Goal: Task Accomplishment & Management: Manage account settings

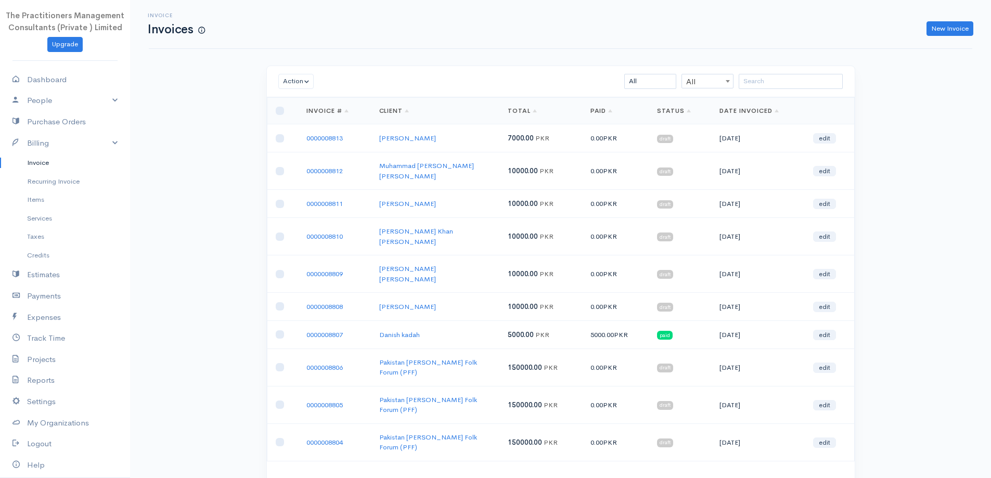
click at [942, 20] on div "Invoice Invoices New Invoice" at bounding box center [561, 23] width 836 height 23
click at [942, 23] on link "New Invoice" at bounding box center [950, 28] width 47 height 15
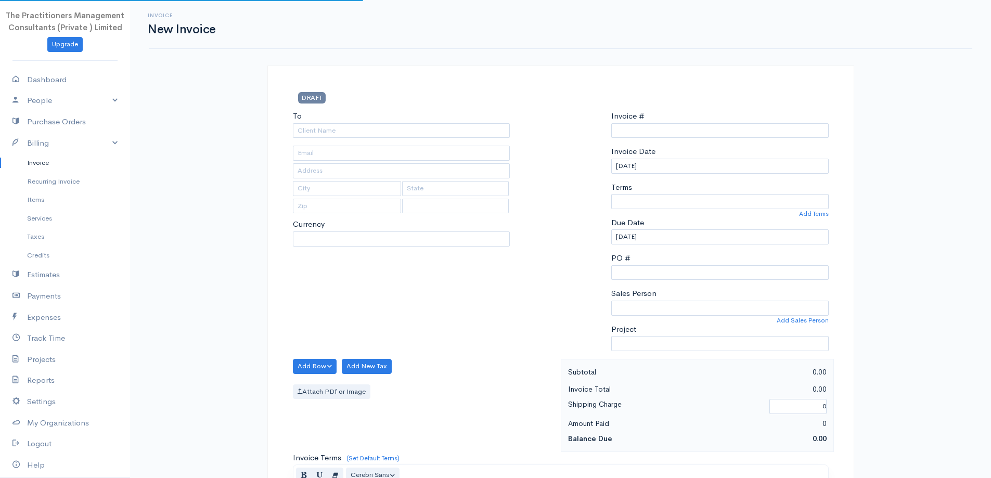
type input "0000008814"
select select "[GEOGRAPHIC_DATA]"
select select "PKR"
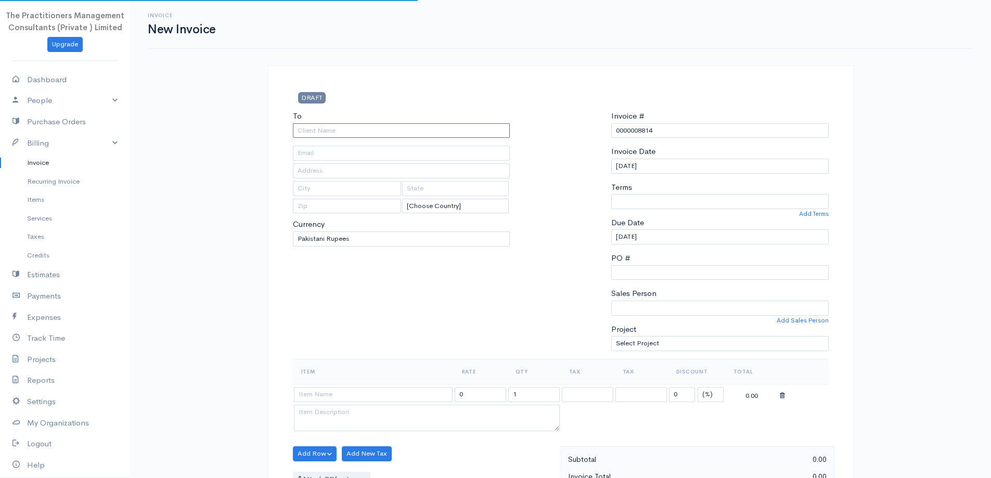
click at [431, 128] on input "To" at bounding box center [401, 130] width 217 height 15
type input "Juma Khan"
click at [432, 138] on body "The Practitioners Management Consultants (Private ) Limited Upgrade Dashboard P…" at bounding box center [495, 456] width 991 height 913
type input "[GEOGRAPHIC_DATA]"
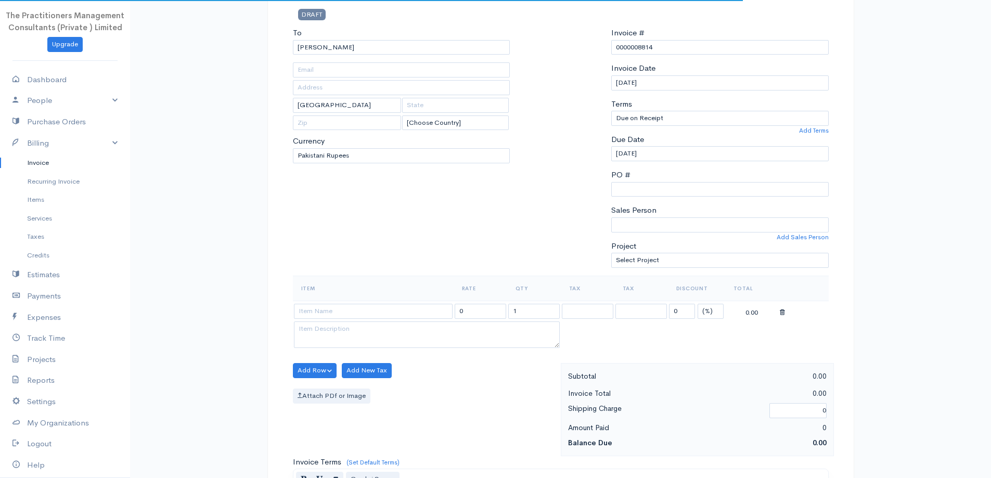
scroll to position [208, 0]
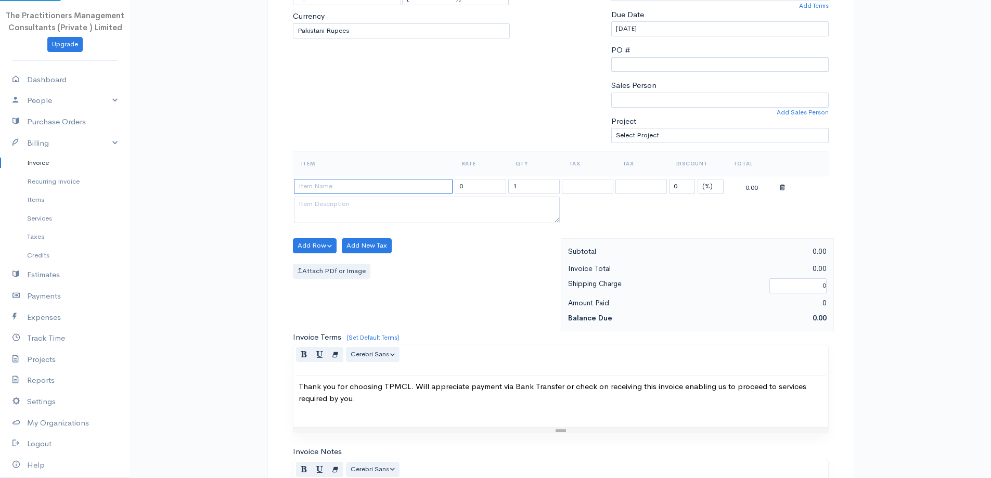
click at [413, 181] on input at bounding box center [373, 186] width 159 height 15
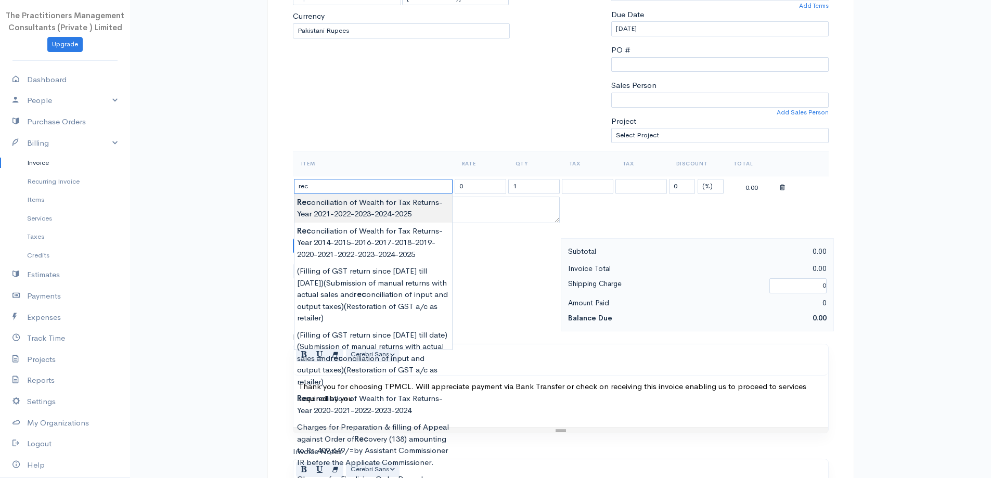
type input "Reconciliation of Wealth for Tax Returns-Year 2021-2022-2023-2024-2025"
click at [410, 212] on body "The Practitioners Management Consultants (Private ) Limited Upgrade Dashboard P…" at bounding box center [495, 248] width 991 height 913
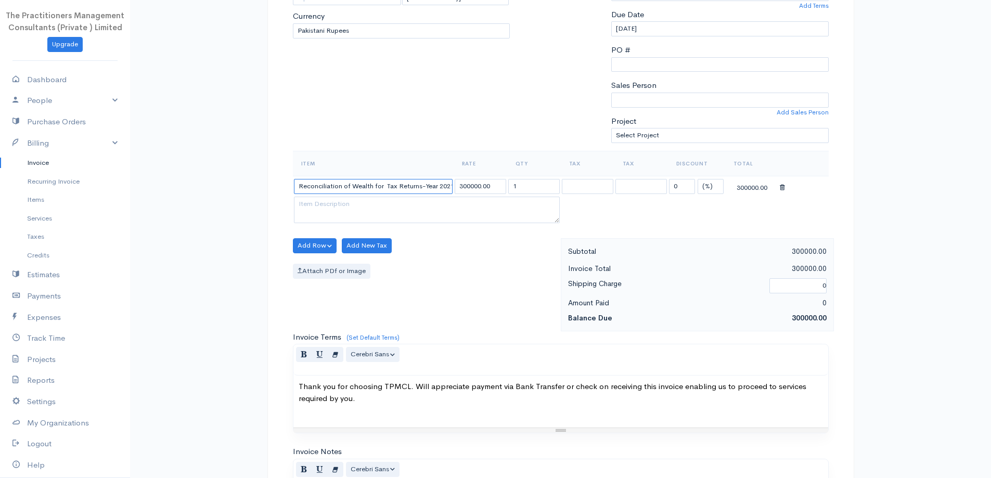
click at [432, 190] on input "Reconciliation of Wealth for Tax Returns-Year 2021-2022-2023-2024-2025" at bounding box center [373, 186] width 159 height 15
click at [440, 187] on input "Reconciliation of Wealth for Tax Returns-Year 2021-2022-2023-2024-2025" at bounding box center [373, 186] width 159 height 15
click at [467, 186] on input "300000.00" at bounding box center [481, 186] width 52 height 15
click at [504, 120] on div "To Juma Khan Karachi [Choose Country] United States Canada United Kingdom Afgha…" at bounding box center [402, 26] width 228 height 249
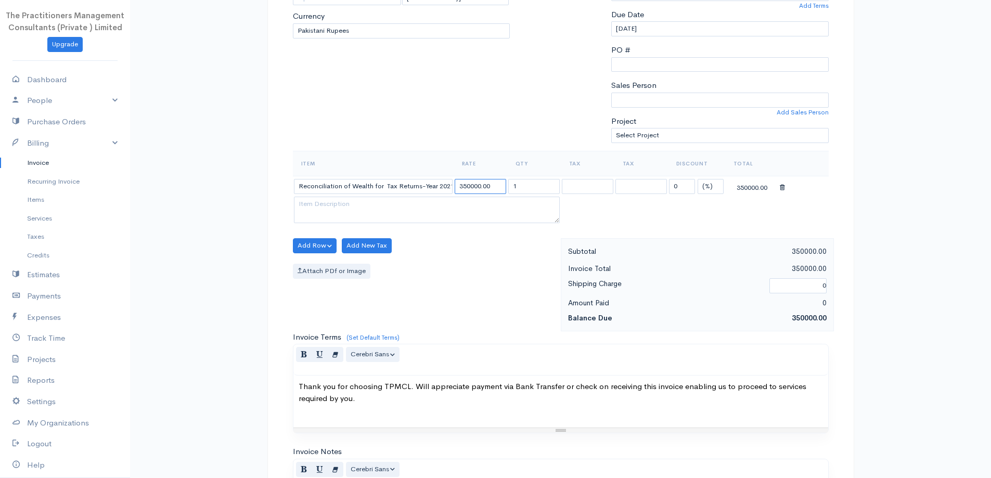
click at [475, 186] on input "350000.00" at bounding box center [481, 186] width 52 height 15
type input "350000.00"
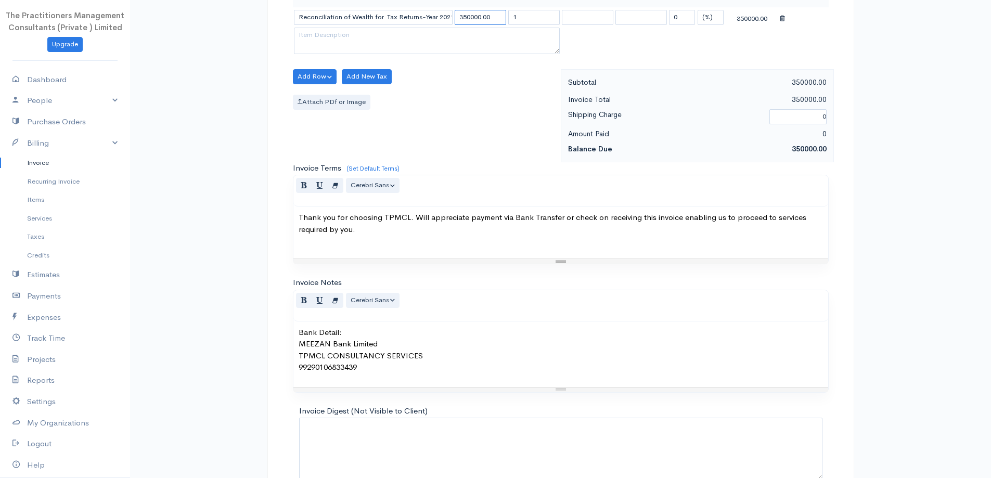
scroll to position [435, 0]
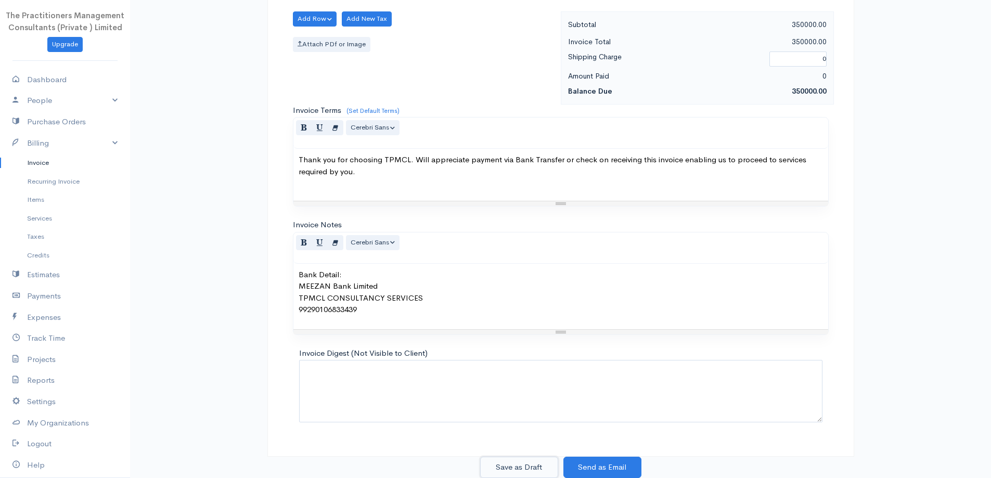
click at [530, 465] on button "Save as Draft" at bounding box center [519, 467] width 78 height 21
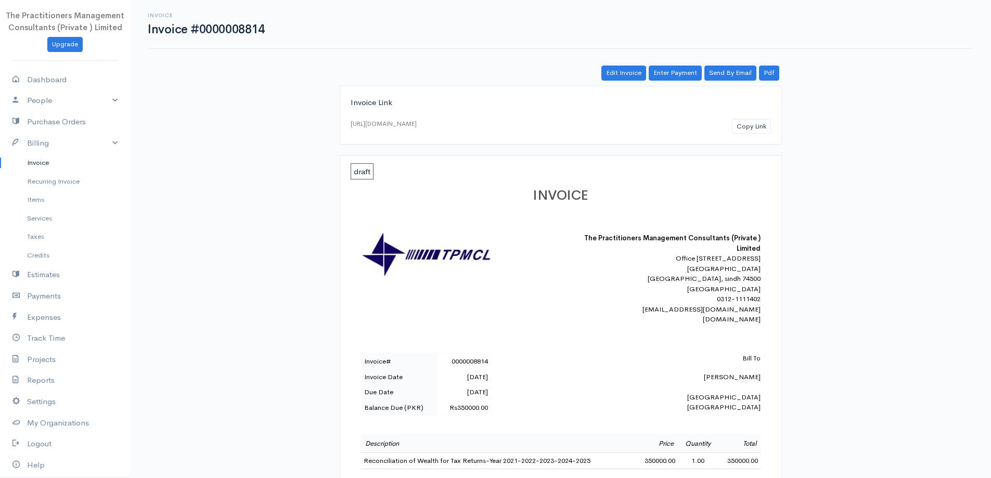
click at [33, 171] on link "Invoice" at bounding box center [65, 162] width 130 height 19
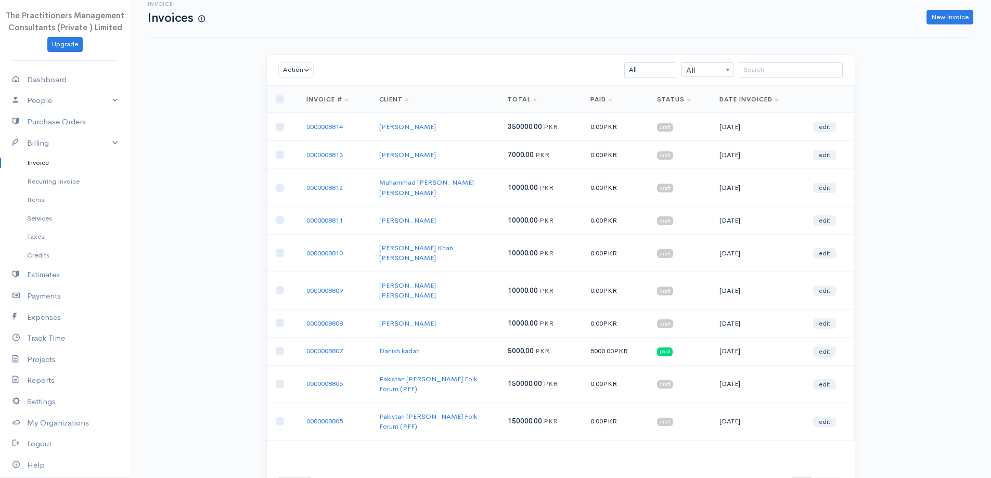
scroll to position [22, 0]
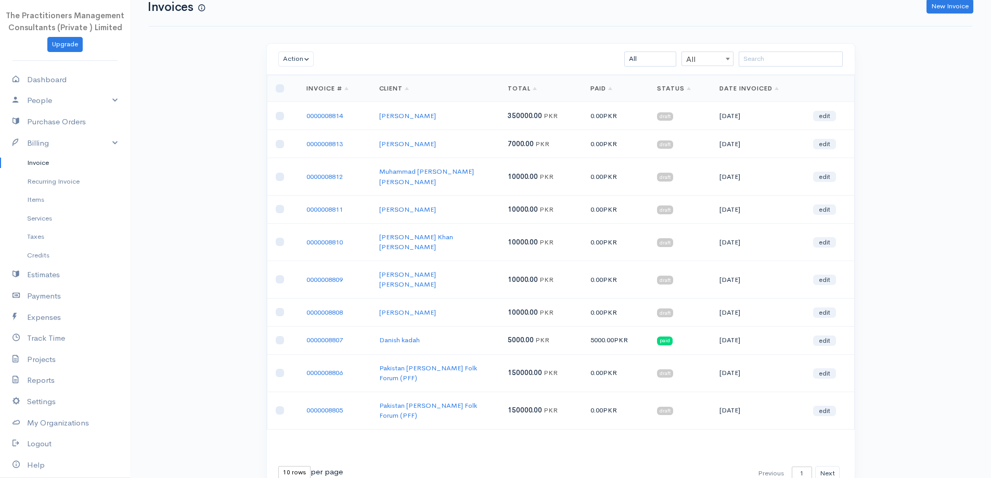
click at [281, 466] on select "10 rows 25 rows 50 rows" at bounding box center [294, 472] width 32 height 12
select select "50"
click at [278, 466] on select "10 rows 25 rows 50 rows" at bounding box center [294, 472] width 32 height 12
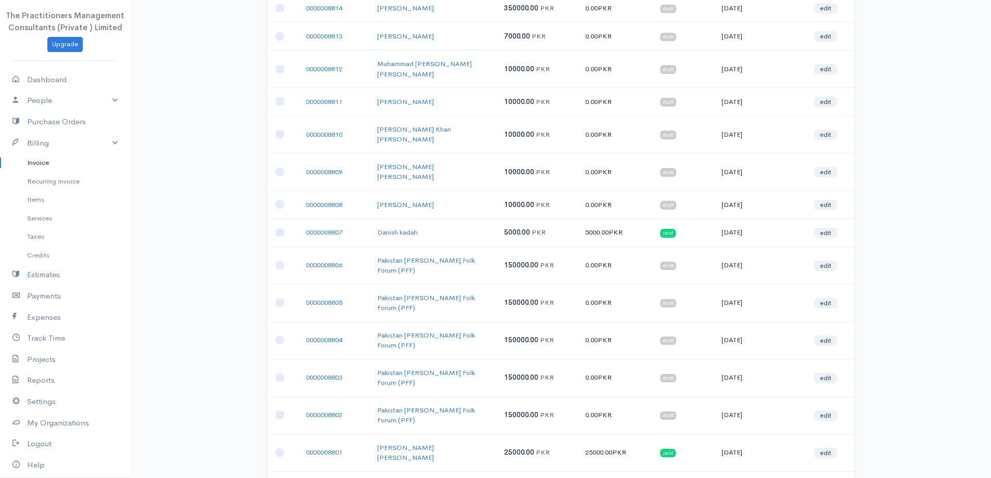
scroll to position [0, 0]
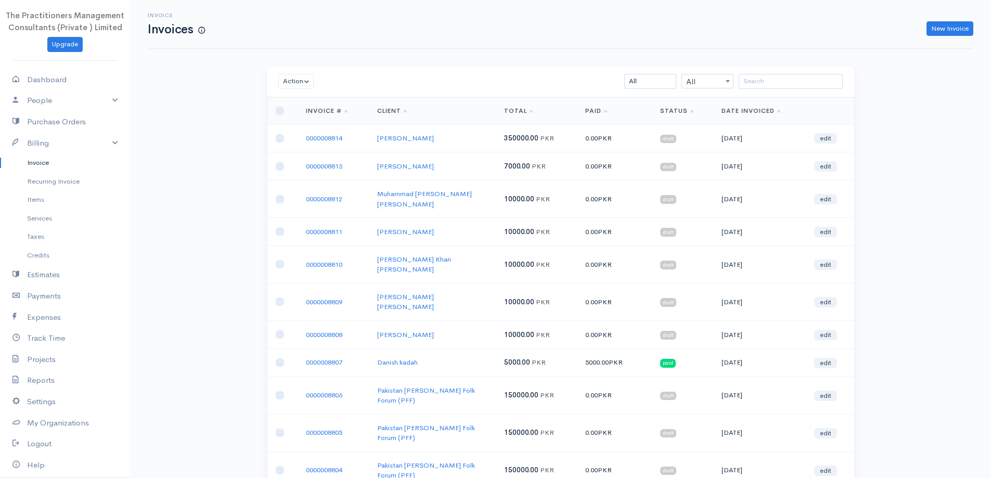
click at [337, 143] on td "0000008814" at bounding box center [333, 138] width 71 height 28
click at [340, 140] on link "0000008814" at bounding box center [324, 138] width 36 height 9
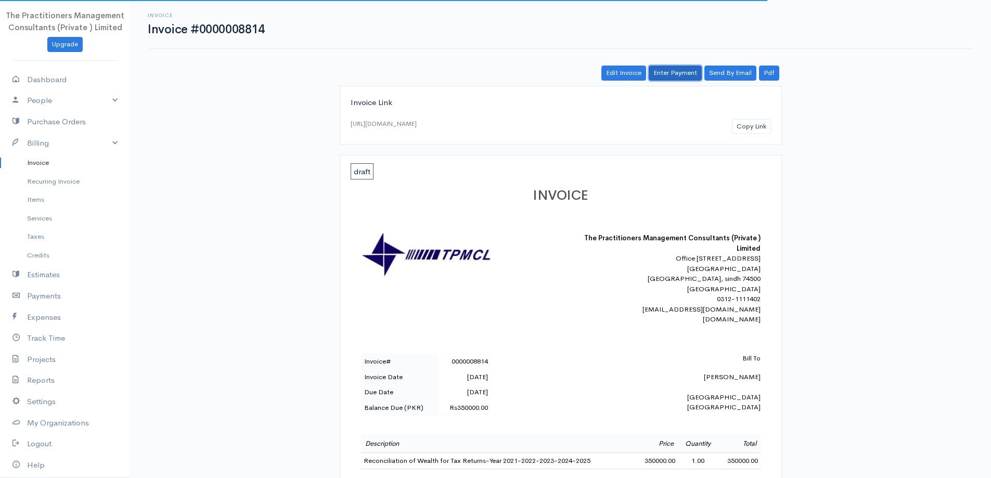
click at [672, 72] on link "Enter Payment" at bounding box center [675, 73] width 53 height 15
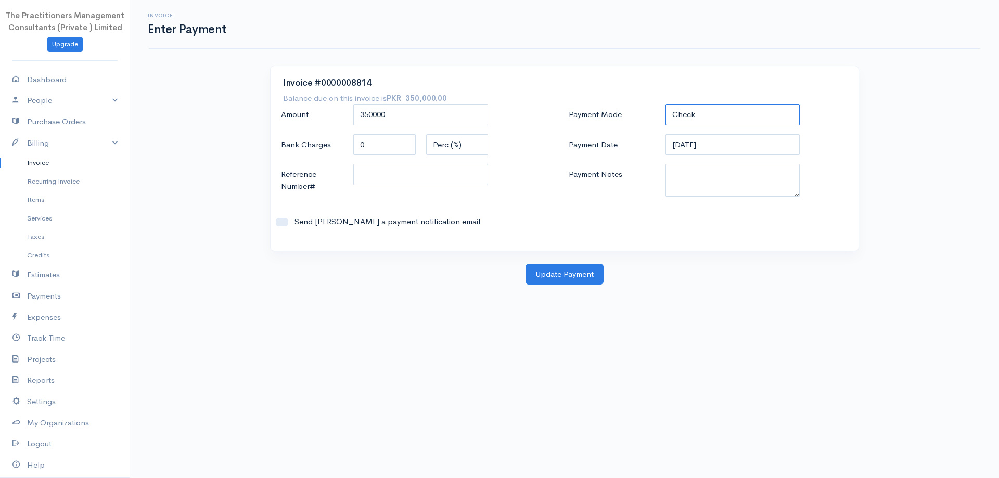
click at [703, 117] on select "Check Bank Transfer Credit Cash Debit ACH VISA MASTERCARD AMEX DISCOVER DINERS …" at bounding box center [732, 114] width 135 height 21
select select "Bank Transfer"
click at [665, 104] on select "Check Bank Transfer Credit Cash Debit ACH VISA MASTERCARD AMEX DISCOVER DINERS …" at bounding box center [732, 114] width 135 height 21
click at [711, 178] on textarea "Payment Notes" at bounding box center [732, 180] width 135 height 33
type textarea "5906"
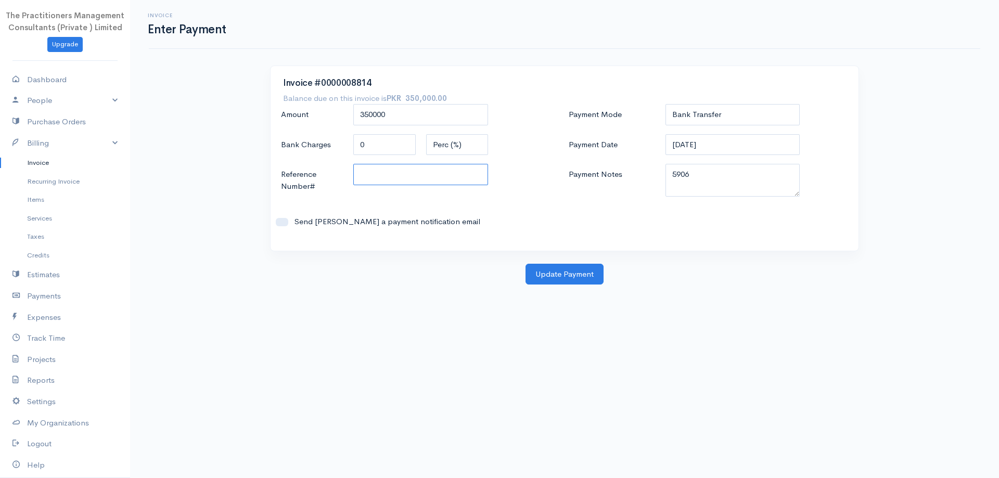
click at [410, 184] on input "Reference Number#" at bounding box center [420, 174] width 135 height 21
type input "5906"
click at [582, 266] on button "Update Payment" at bounding box center [564, 274] width 78 height 21
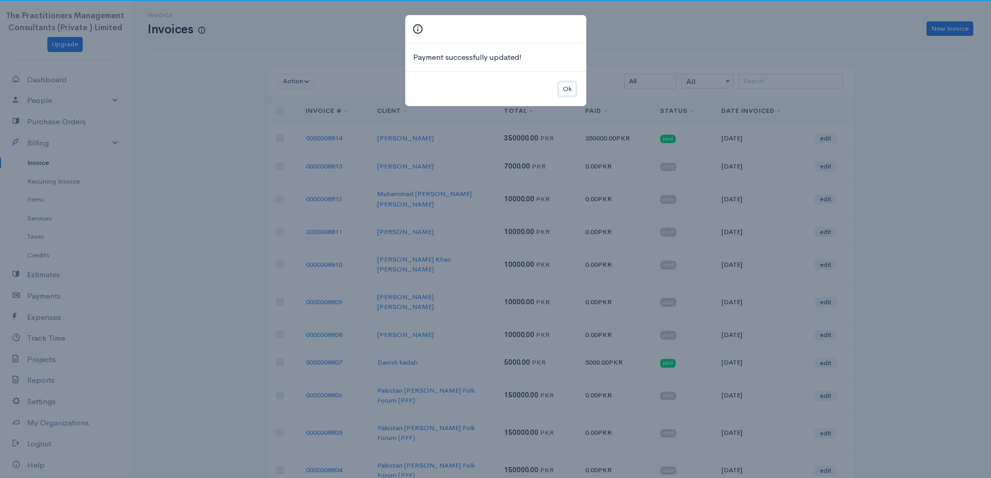
click at [564, 88] on button "Ok" at bounding box center [567, 89] width 18 height 15
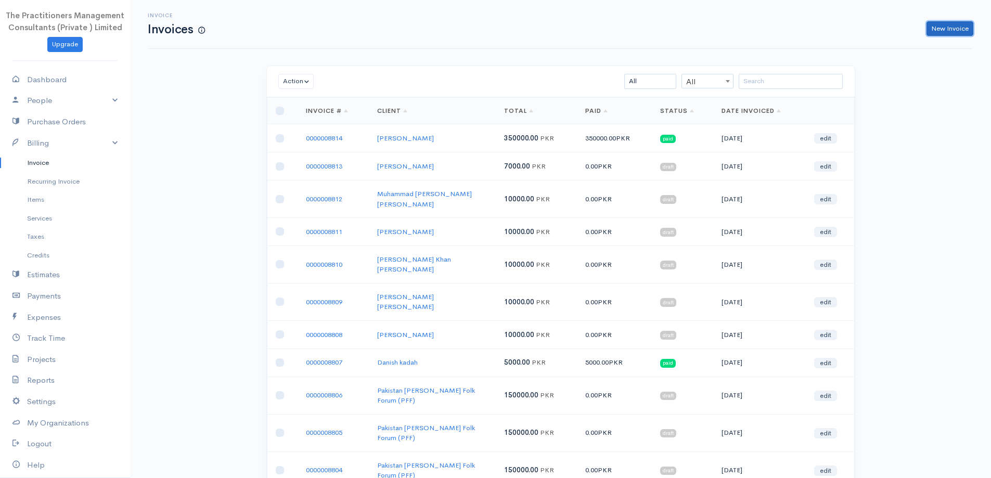
click at [929, 26] on link "New Invoice" at bounding box center [950, 28] width 47 height 15
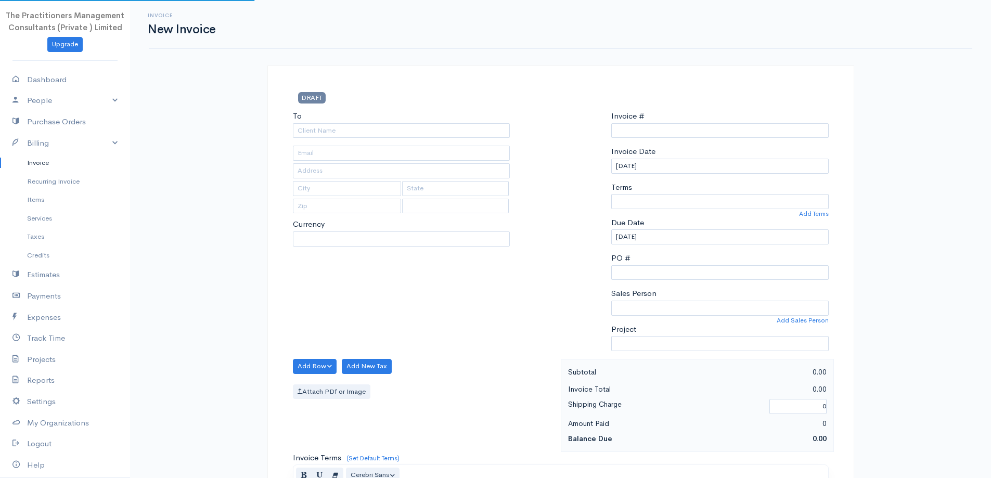
type input "0000008815"
select select "[GEOGRAPHIC_DATA]"
select select "PKR"
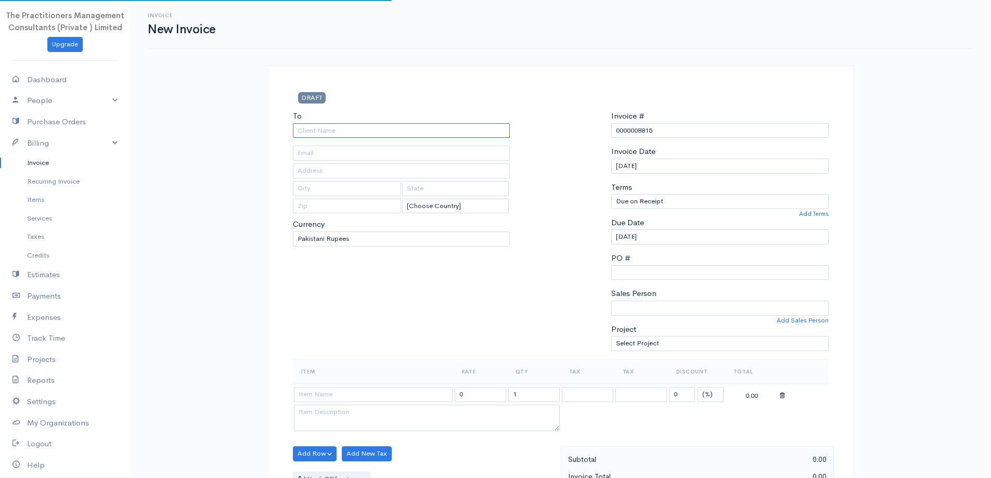
click at [403, 134] on input "To" at bounding box center [401, 130] width 217 height 15
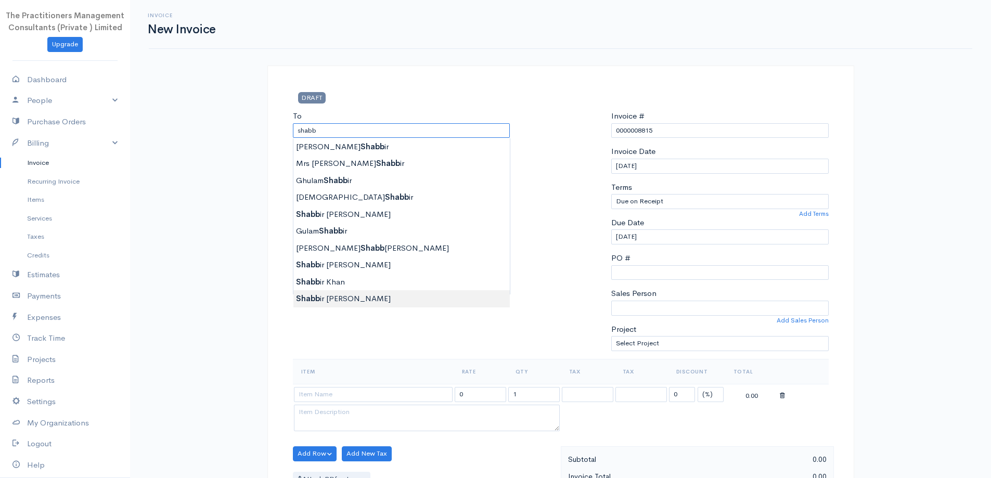
type input "Shabbir Khursheed Hussain"
click at [389, 302] on body "The Practitioners Management Consultants (Private ) Limited Upgrade Dashboard P…" at bounding box center [495, 456] width 991 height 913
type input "42301-1121578-3"
type input "1318"
type input "[GEOGRAPHIC_DATA]"
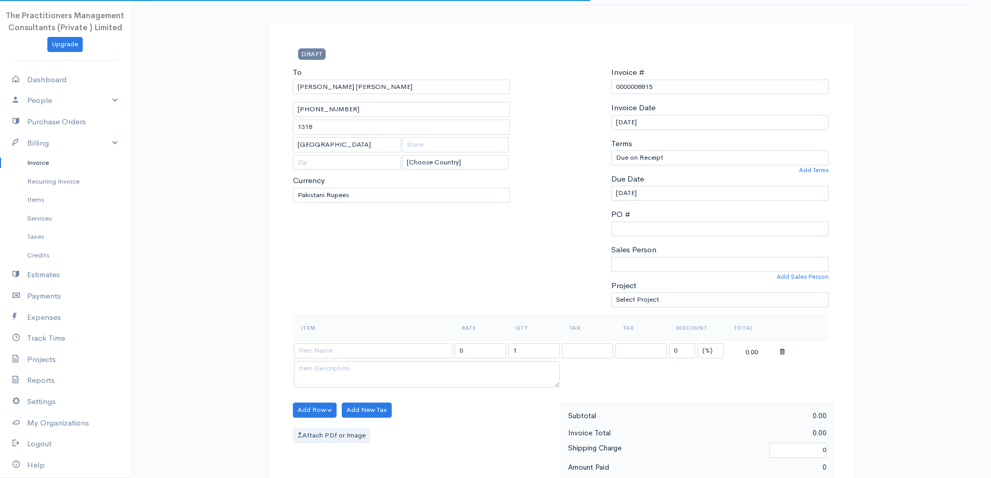
scroll to position [104, 0]
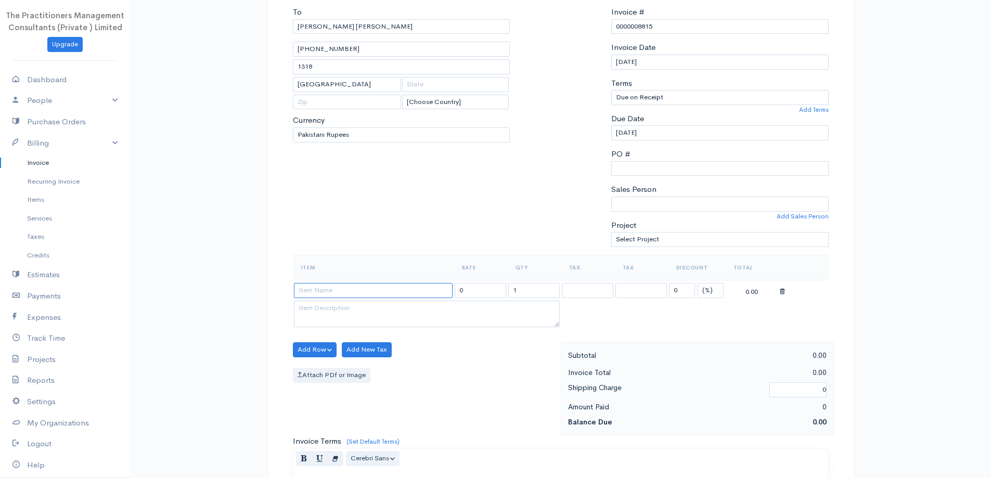
click at [389, 289] on input at bounding box center [373, 290] width 159 height 15
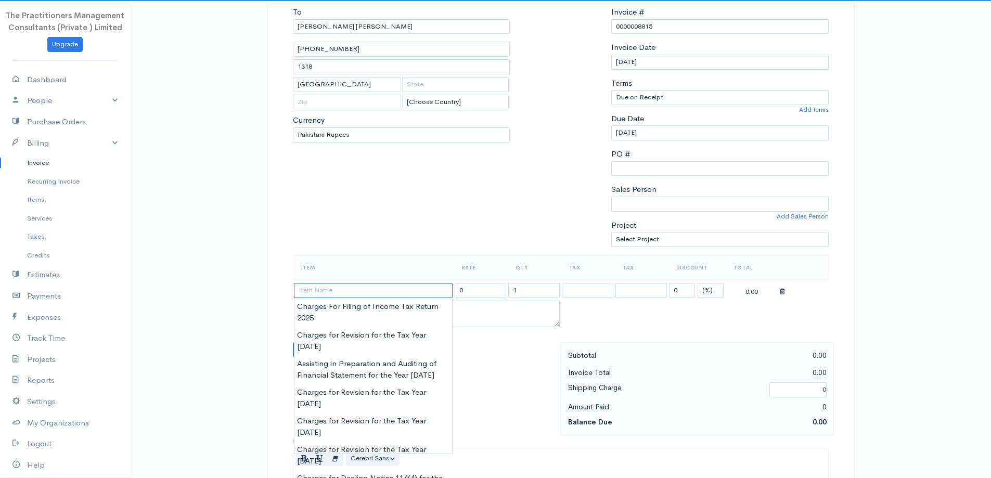
type input "r"
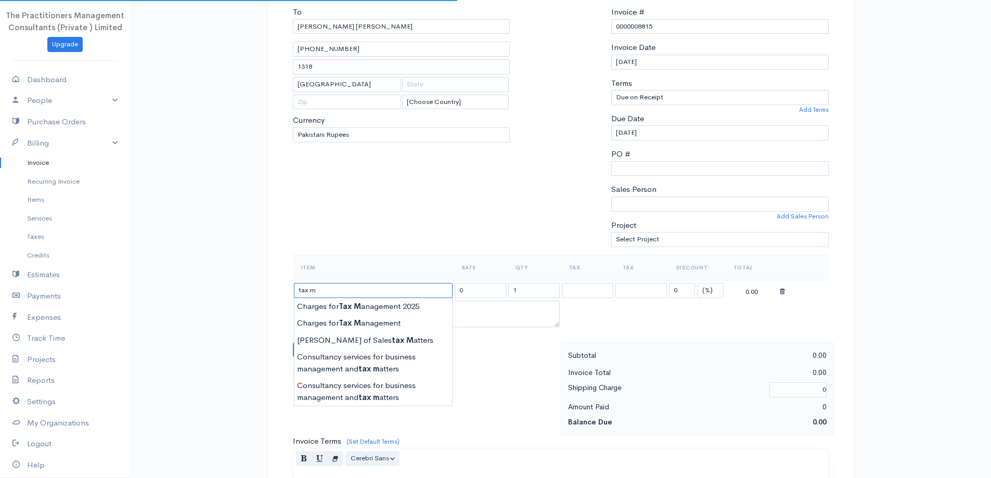
type input "Charges for Tax Management 2025"
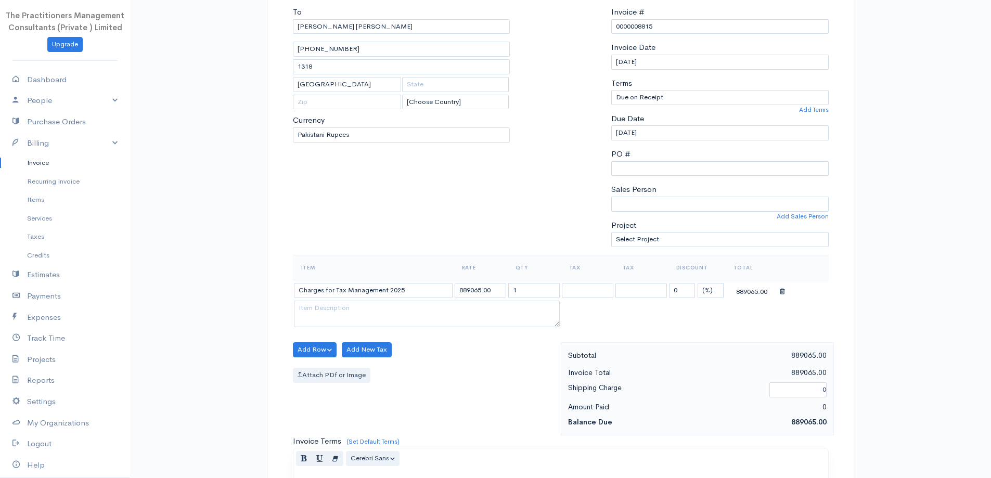
click at [387, 306] on body "The Practitioners Management Consultants (Private ) Limited Upgrade Dashboard P…" at bounding box center [495, 352] width 991 height 913
drag, startPoint x: 480, startPoint y: 289, endPoint x: 446, endPoint y: 286, distance: 34.5
click at [446, 286] on tr "Charges for Tax Management 2025 889065.00 1 0 (%) Flat 889065.00" at bounding box center [561, 290] width 536 height 20
type input "123392.00"
click at [287, 162] on div "DRAFT To Shabbir Khursheed Hussain 42301-1121578-3 1318 Karachi [Choose Country…" at bounding box center [560, 375] width 587 height 826
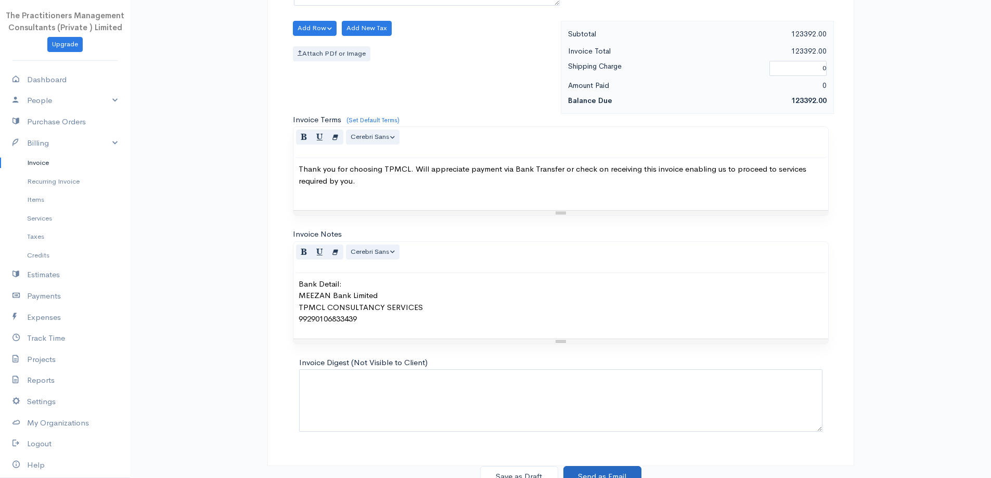
scroll to position [435, 0]
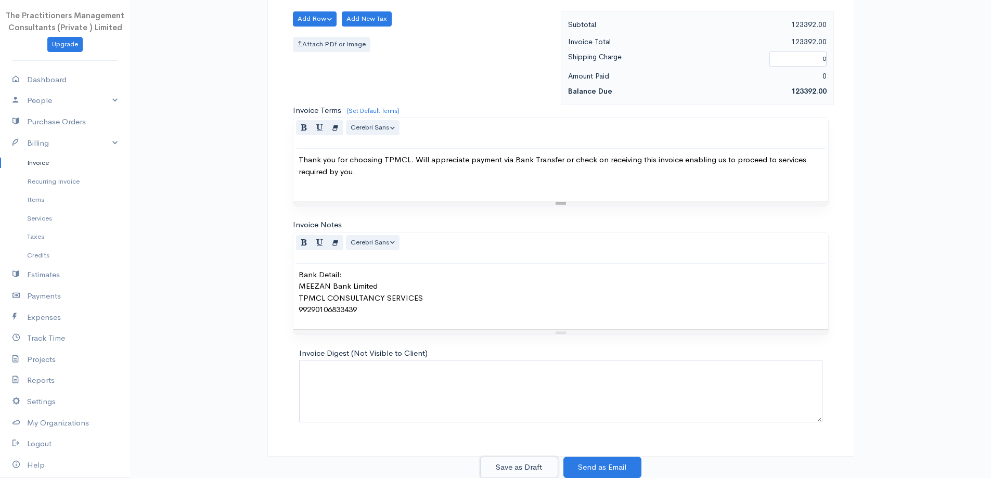
click at [525, 461] on button "Save as Draft" at bounding box center [519, 467] width 78 height 21
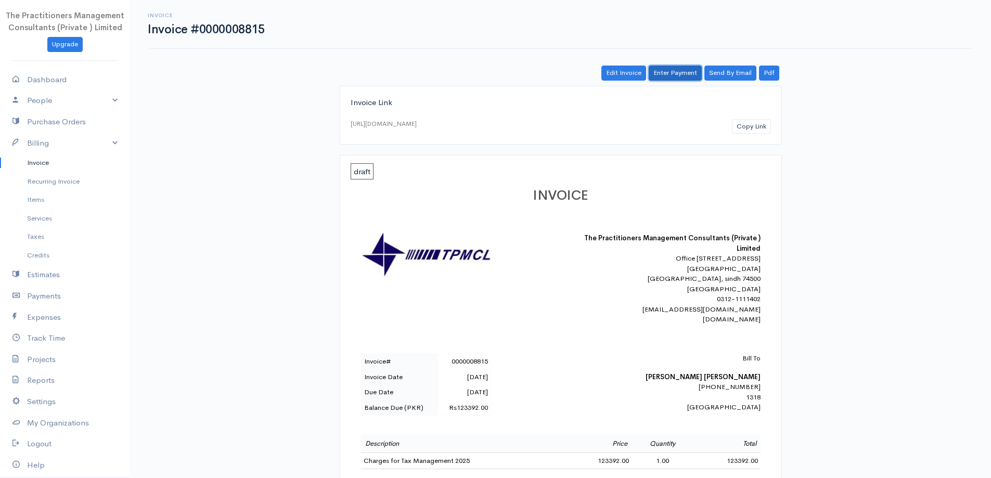
click at [661, 70] on link "Enter Payment" at bounding box center [675, 73] width 53 height 15
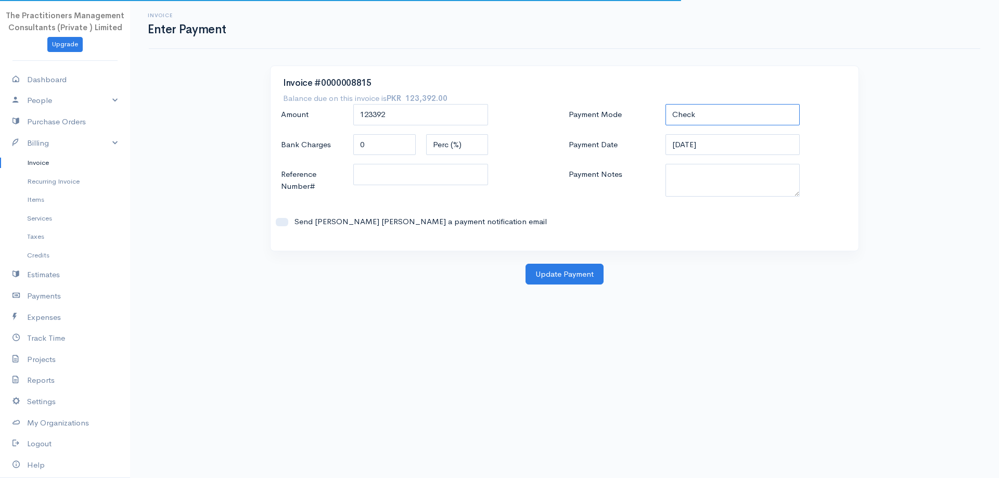
click at [744, 124] on select "Check Bank Transfer Credit Cash Debit ACH VISA MASTERCARD AMEX DISCOVER DINERS …" at bounding box center [732, 114] width 135 height 21
select select "Bank Transfer"
click at [665, 104] on select "Check Bank Transfer Credit Cash Debit ACH VISA MASTERCARD AMEX DISCOVER DINERS …" at bounding box center [732, 114] width 135 height 21
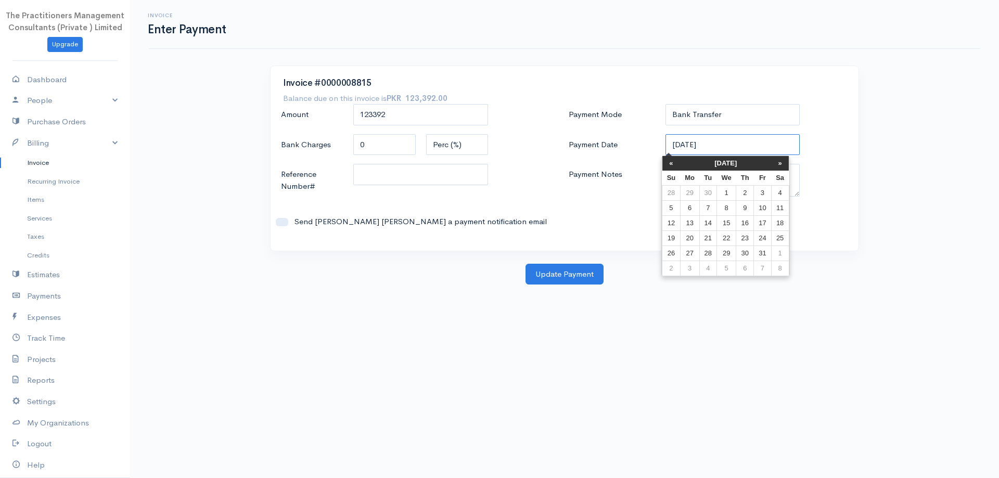
click at [730, 150] on input "07-10-2025" at bounding box center [732, 144] width 135 height 21
click at [685, 212] on td "6" at bounding box center [689, 207] width 19 height 15
type input "06-10-2025"
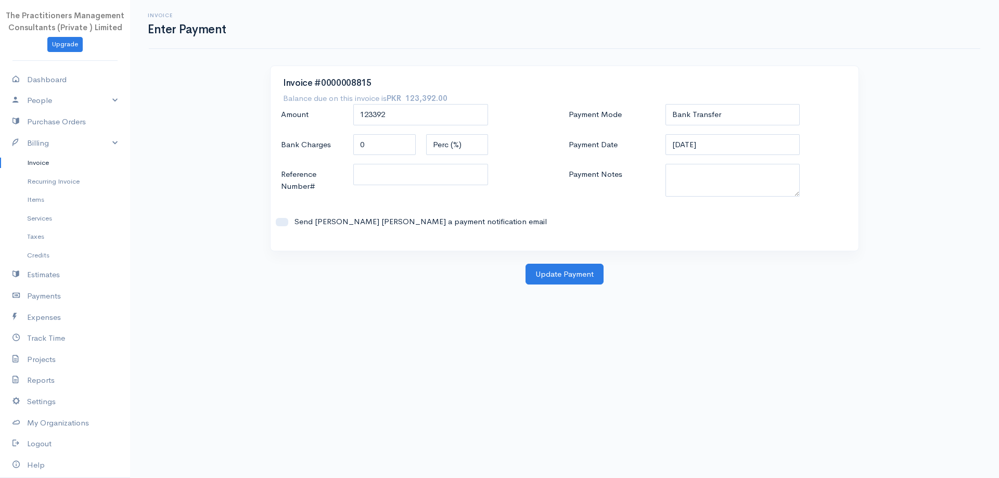
click at [690, 201] on div "Payment Mode Check Bank Transfer Credit Cash Debit ACH VISA MASTERCARD AMEX DIS…" at bounding box center [708, 171] width 288 height 134
click at [687, 190] on textarea "Payment Notes" at bounding box center [732, 180] width 135 height 33
type textarea "5905"
click at [479, 171] on input "Reference Number#" at bounding box center [420, 174] width 135 height 21
type input "5905"
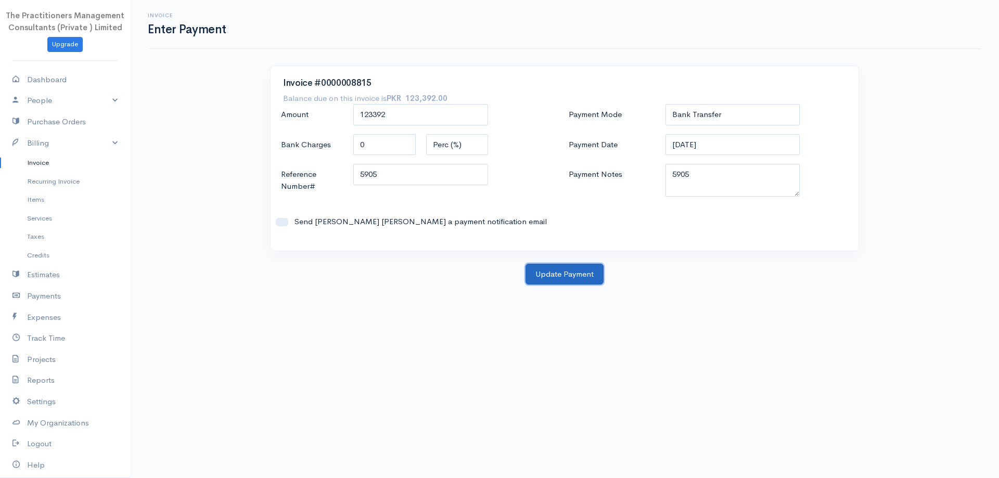
click at [573, 276] on button "Update Payment" at bounding box center [564, 274] width 78 height 21
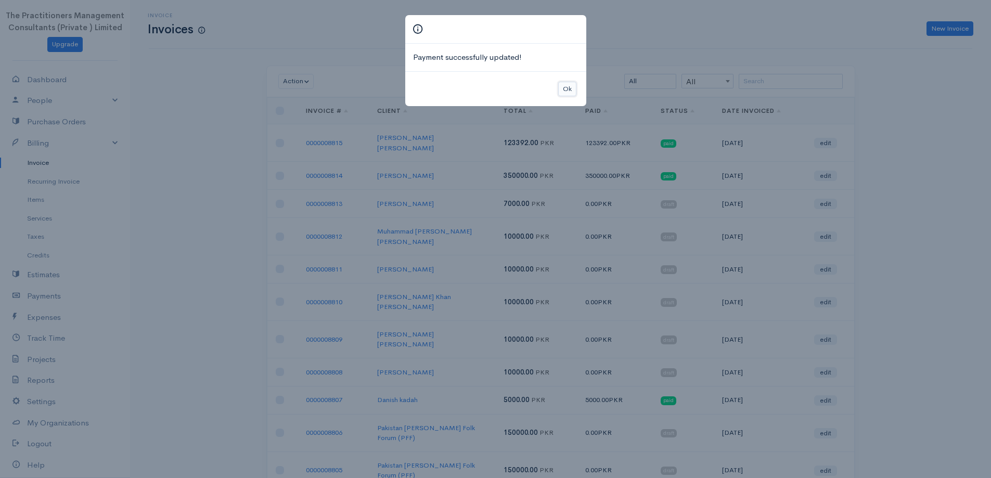
click at [575, 90] on button "Ok" at bounding box center [567, 89] width 18 height 15
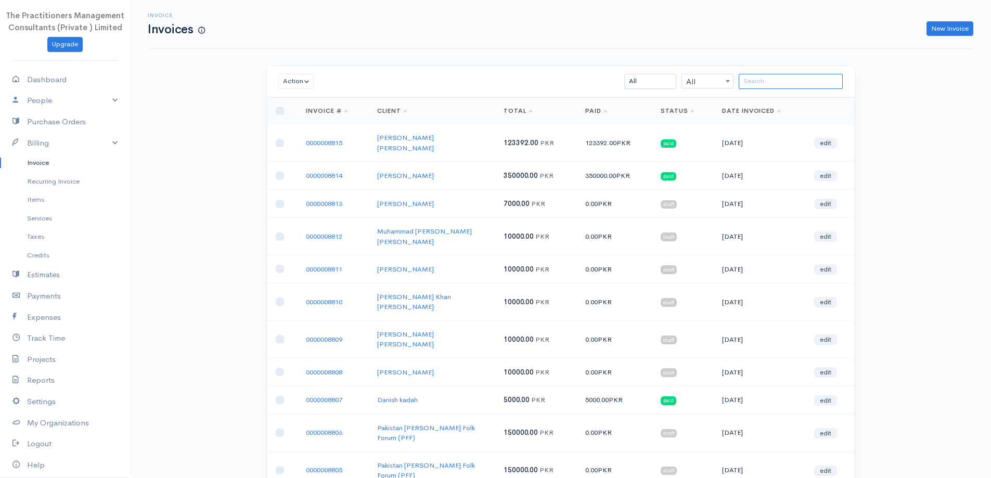
click at [803, 75] on input "search" at bounding box center [791, 81] width 104 height 15
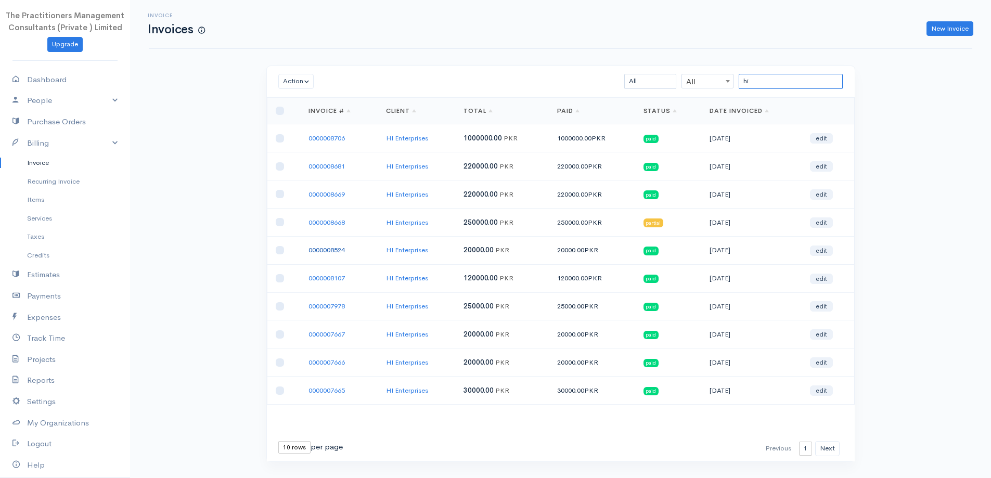
type input "hi"
click at [932, 33] on link "New Invoice" at bounding box center [950, 28] width 47 height 15
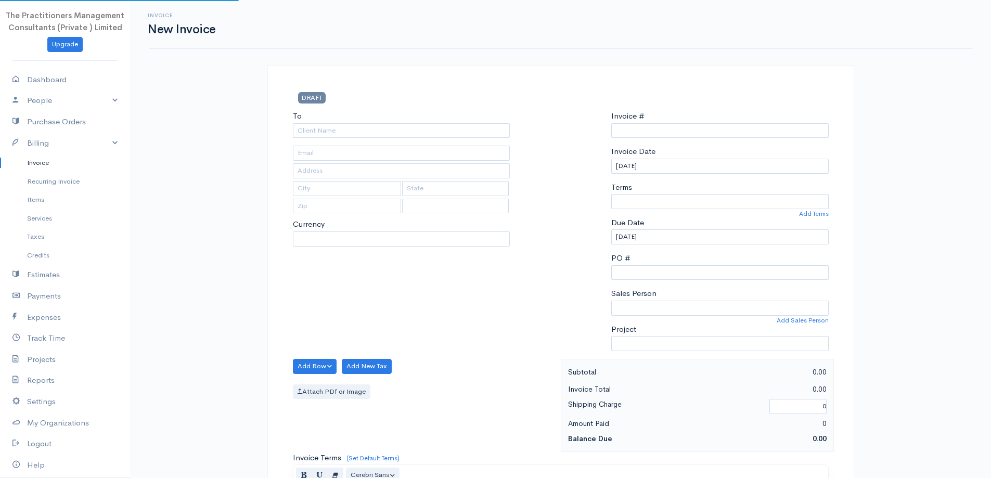
type input "0000008816"
select select "[GEOGRAPHIC_DATA]"
select select "PKR"
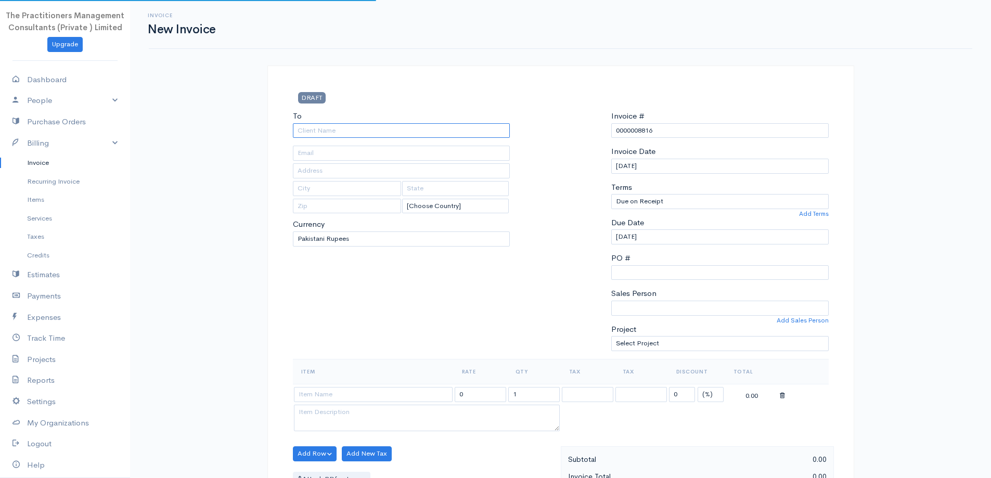
click at [483, 127] on input "To" at bounding box center [401, 130] width 217 height 15
type input "HI Enterprises"
click at [395, 142] on body "The Practitioners Management Consultants (Private ) Limited Upgrade Dashboard P…" at bounding box center [495, 456] width 991 height 913
type input "42301-6966573-9"
type input "229"
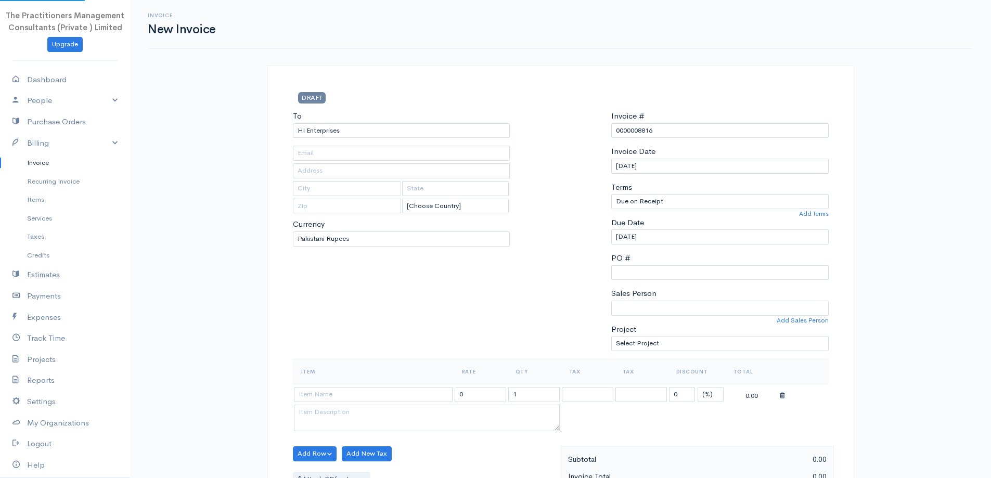
type input "[GEOGRAPHIC_DATA]"
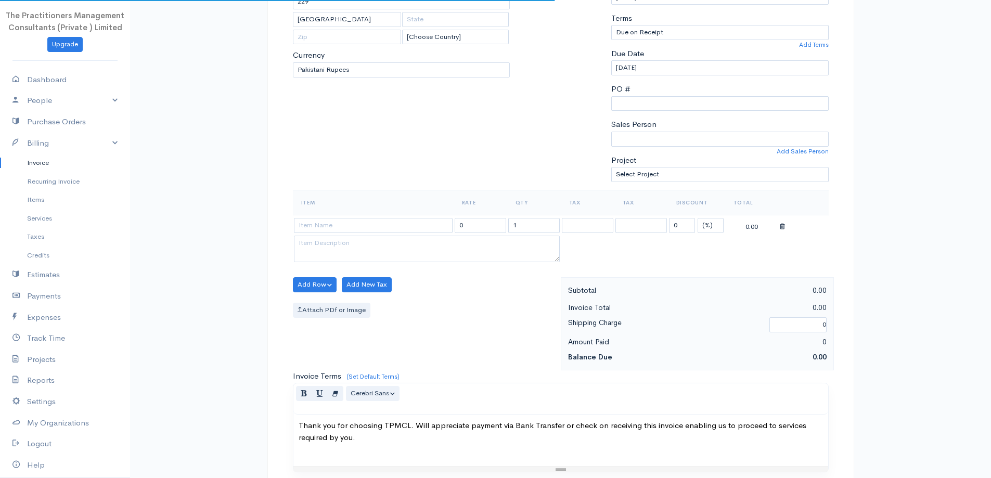
scroll to position [208, 0]
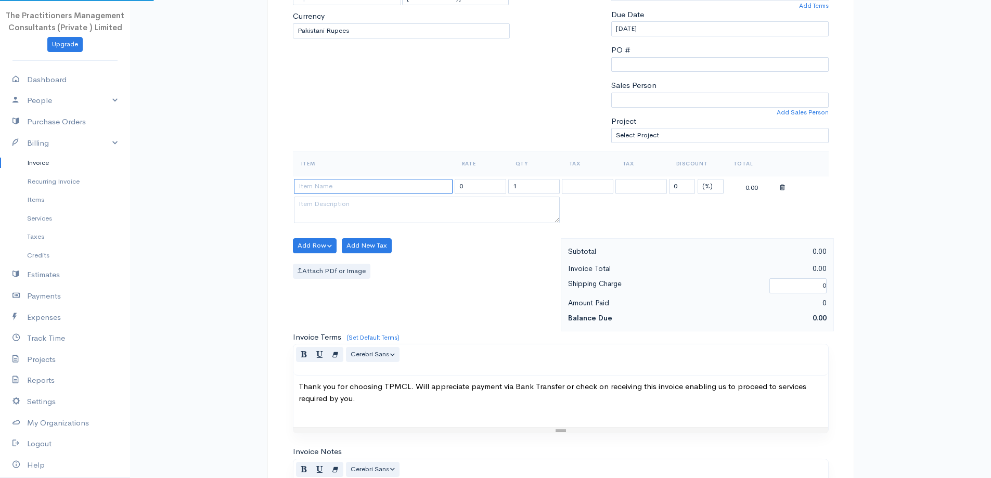
click at [415, 191] on input at bounding box center [373, 186] width 159 height 15
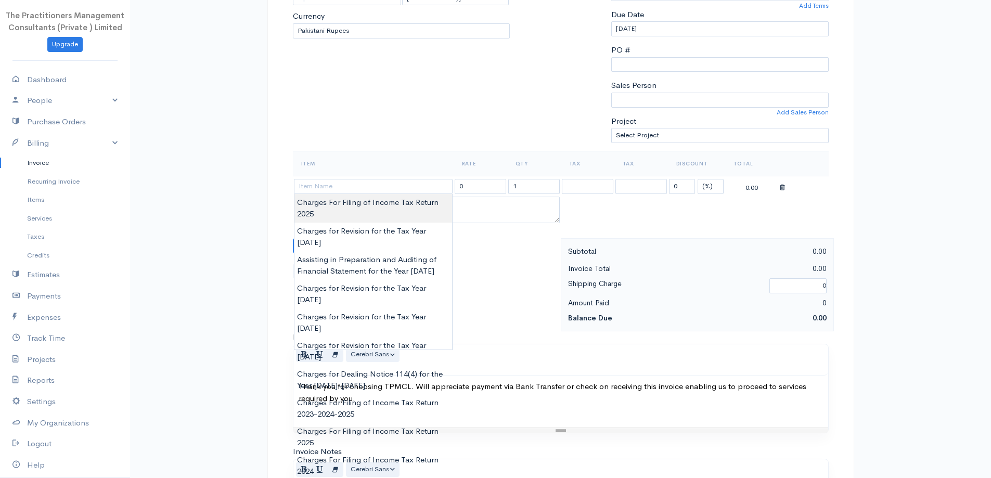
type input "Charges For Filing of Income Tax Return 2025"
click at [416, 203] on body "The Practitioners Management Consultants (Private ) Limited Upgrade Dashboard P…" at bounding box center [495, 248] width 991 height 913
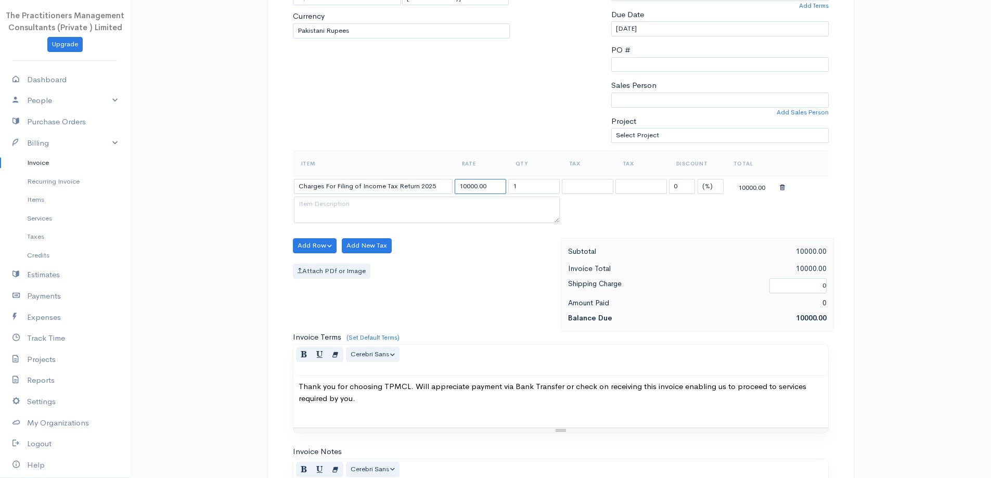
drag, startPoint x: 476, startPoint y: 185, endPoint x: 435, endPoint y: 186, distance: 41.1
click at [435, 186] on tr "Charges For Filing of Income Tax Return 2025 10000.00 1 0 (%) Flat 10000.00" at bounding box center [561, 186] width 536 height 20
type input "800000.00"
click at [474, 104] on div "To HI Enterprises 42301-6966573-9 229 Karachi [Choose Country] United States Ca…" at bounding box center [402, 26] width 228 height 249
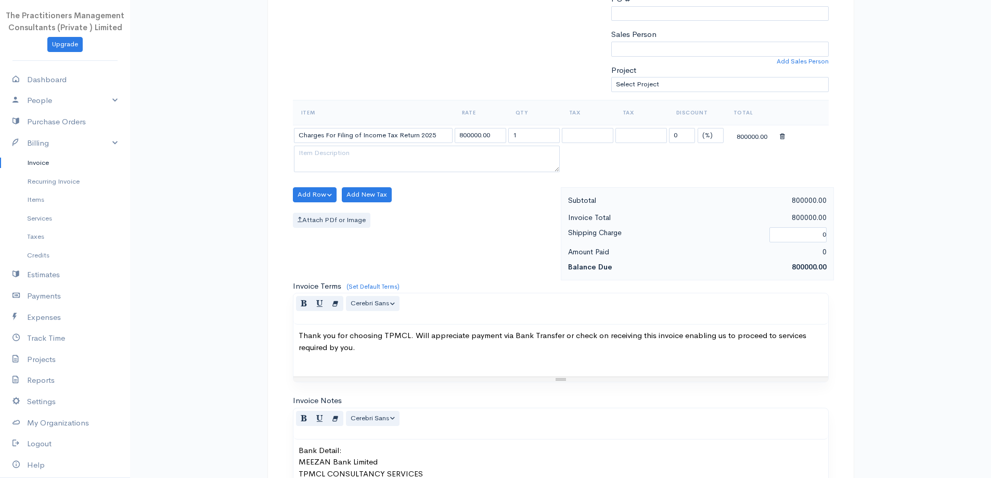
scroll to position [435, 0]
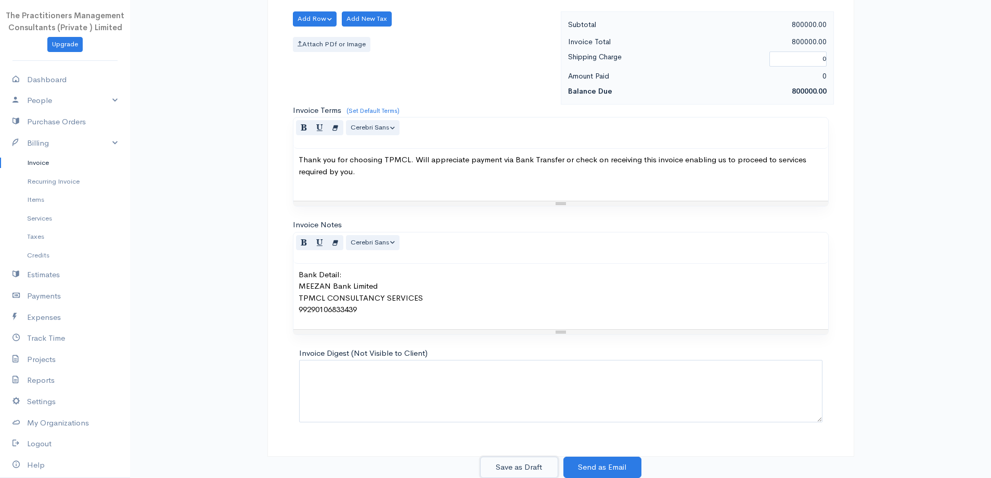
click at [543, 465] on button "Save as Draft" at bounding box center [519, 467] width 78 height 21
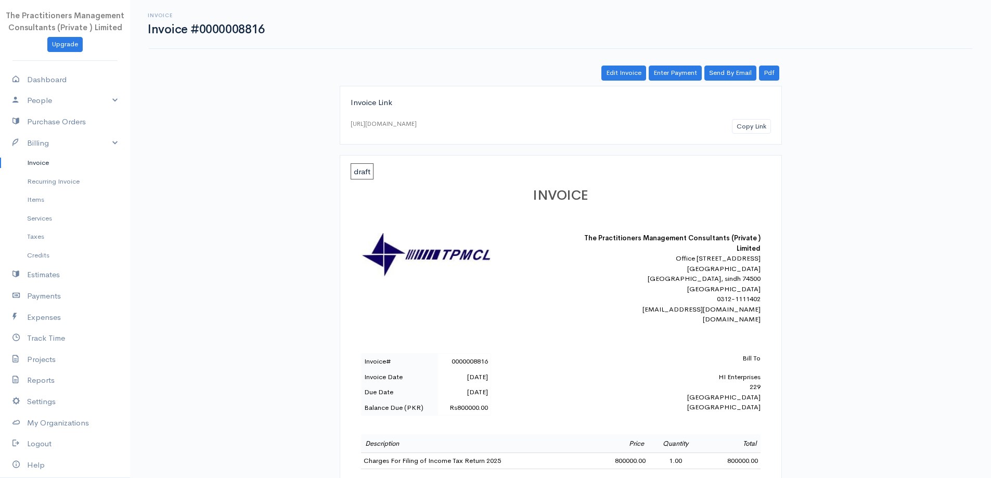
click at [71, 162] on link "Invoice" at bounding box center [65, 162] width 130 height 19
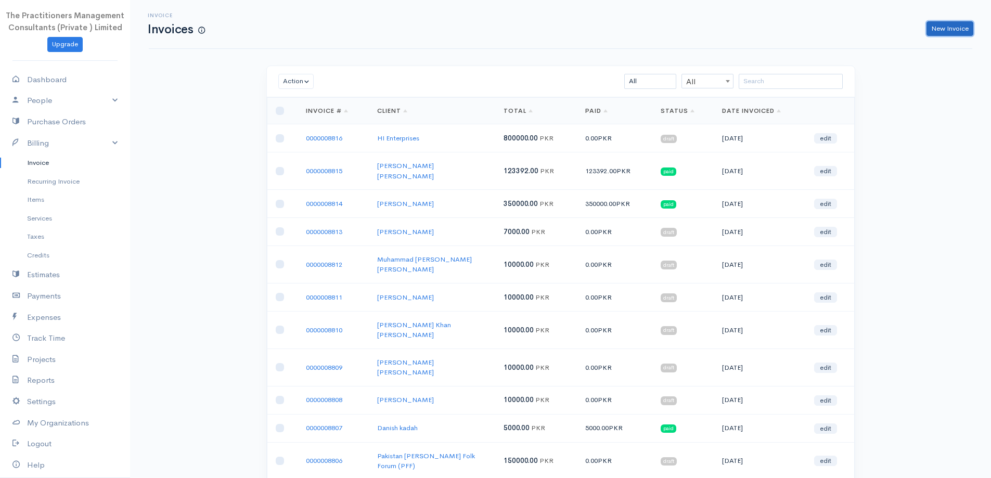
click at [937, 26] on link "New Invoice" at bounding box center [950, 28] width 47 height 15
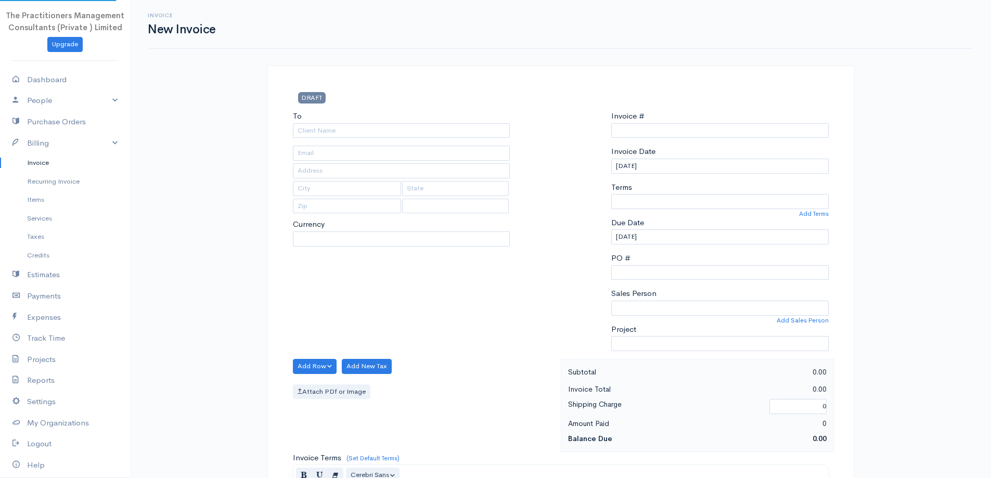
select select "PKR"
select select "[GEOGRAPHIC_DATA]"
type input "0000008817"
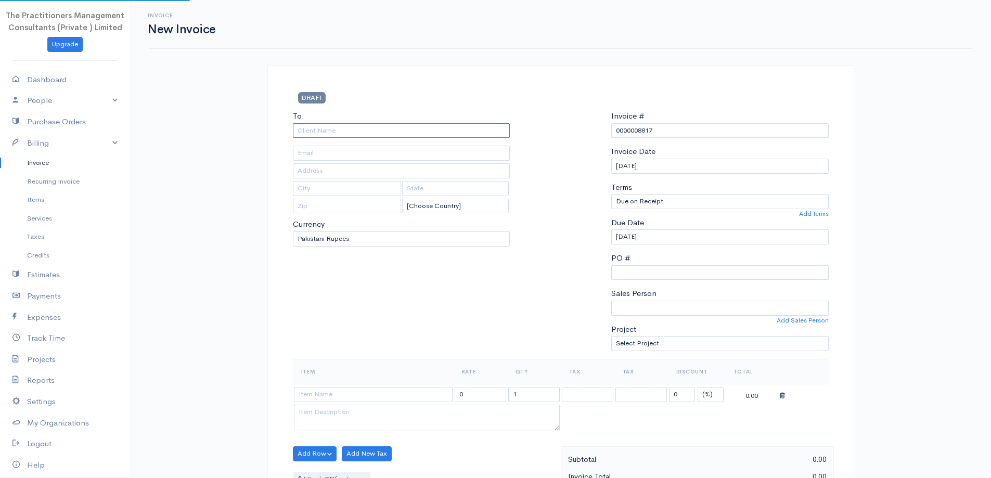
click at [432, 136] on input "To" at bounding box center [401, 130] width 217 height 15
type input "HI Enterprises"
click at [387, 154] on body "The Practitioners Management Consultants (Private ) Limited Upgrade Dashboard P…" at bounding box center [495, 456] width 991 height 913
type input "42301-6966573-9"
type input "229"
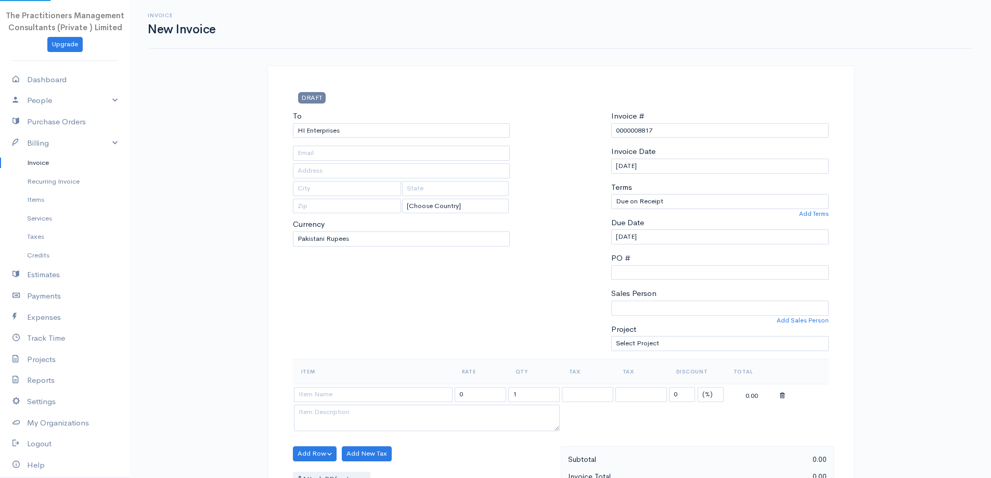
type input "[GEOGRAPHIC_DATA]"
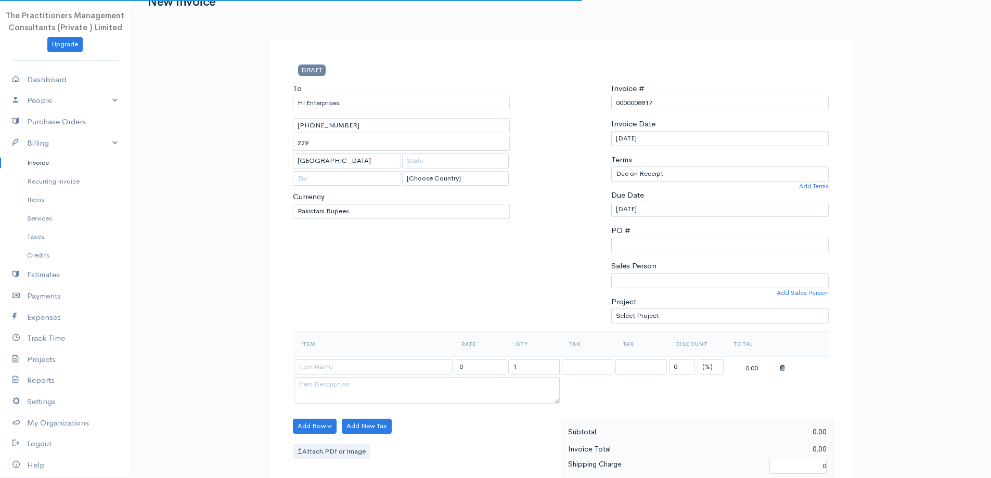
scroll to position [208, 0]
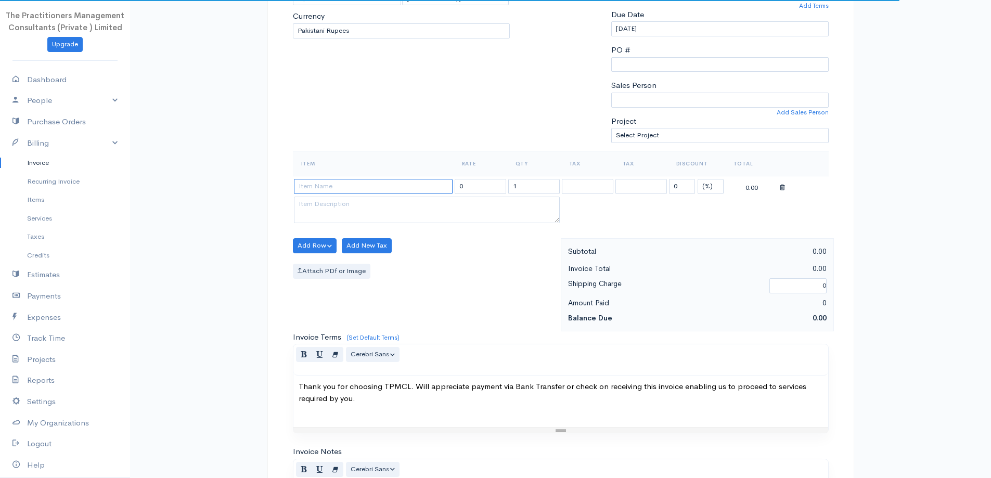
click at [397, 187] on input at bounding box center [373, 186] width 159 height 15
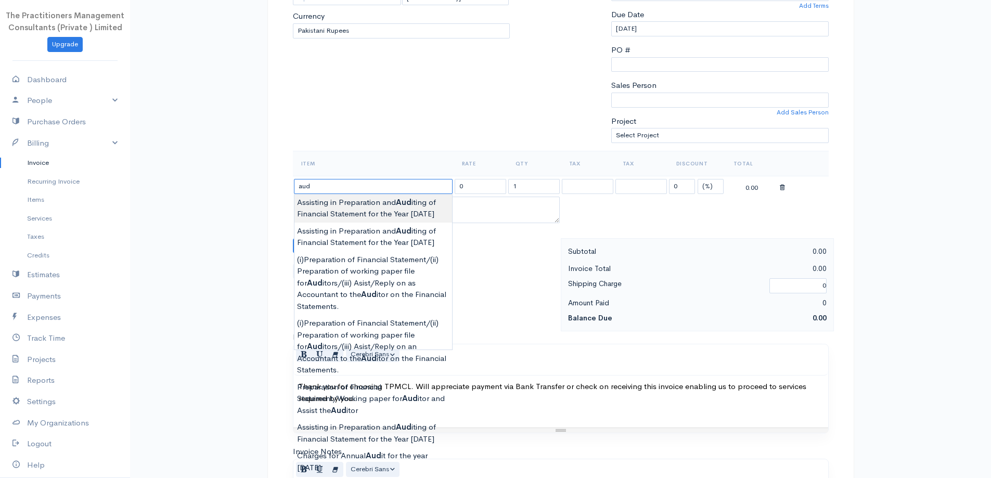
type input "Assisting in Preparation and Auditing of Financial Statement for the Year 2022"
type input "120000.00"
click at [420, 213] on body "The Practitioners Management Consultants (Private ) Limited Upgrade Dashboard P…" at bounding box center [495, 248] width 991 height 913
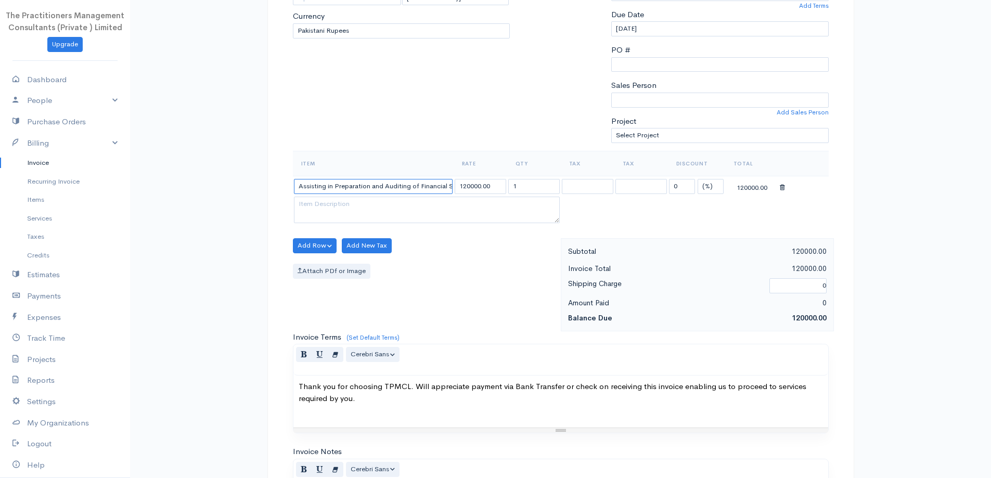
click at [450, 192] on input "Assisting in Preparation and Auditing of Financial Statement for the Year 2022" at bounding box center [373, 186] width 159 height 15
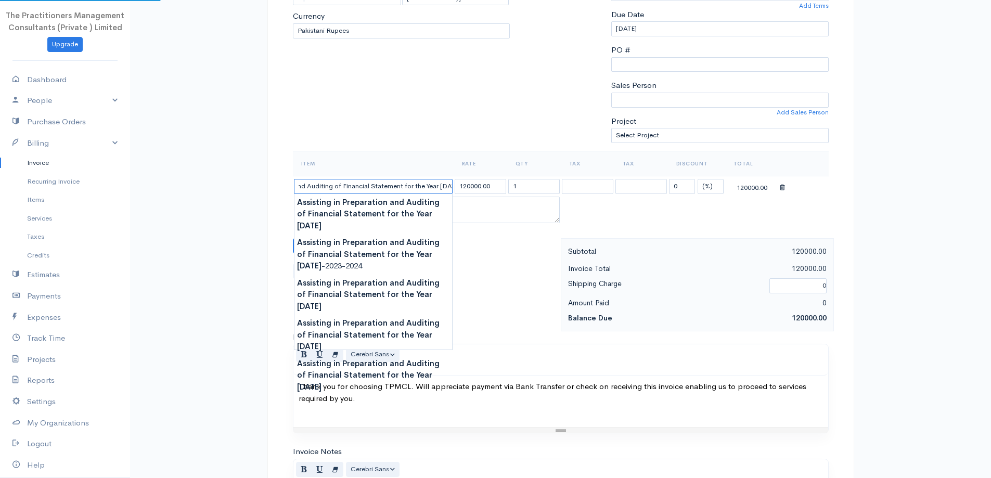
scroll to position [0, 82]
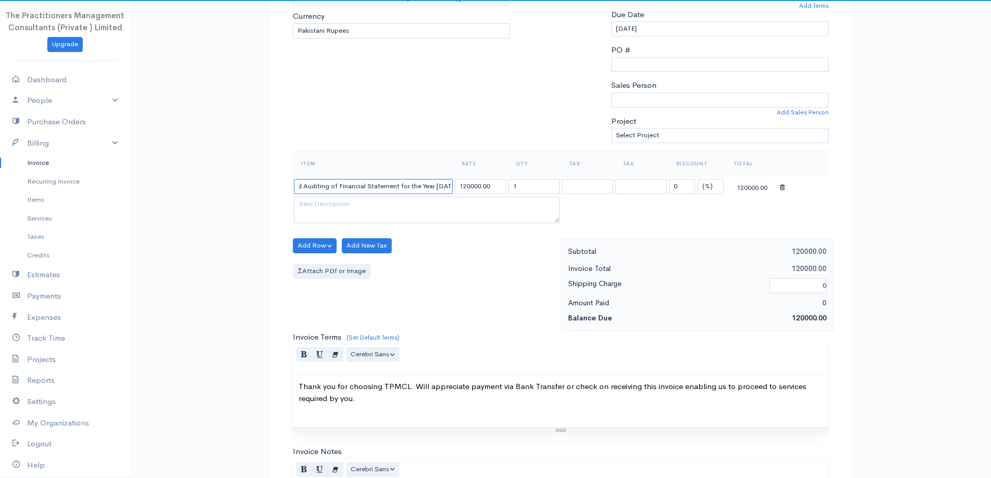
type input "Assisting in Preparation and Auditing of Financial Statement for the Year 2025"
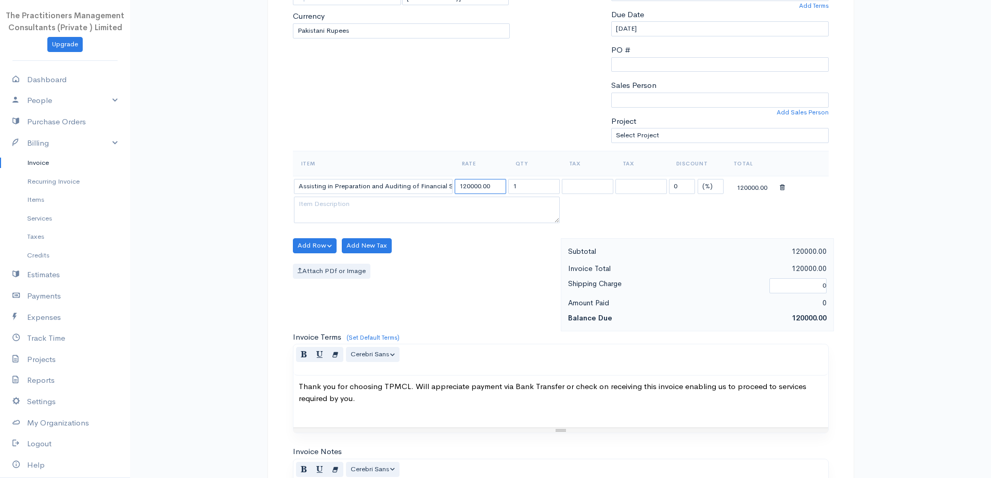
drag, startPoint x: 479, startPoint y: 184, endPoint x: 453, endPoint y: 176, distance: 27.3
click at [454, 176] on td "120000.00" at bounding box center [481, 186] width 54 height 20
type input "200000.00"
click at [497, 247] on div "Add Row Add Item Row Add Time Row Add New Tax Attach PDf or Image" at bounding box center [424, 284] width 273 height 93
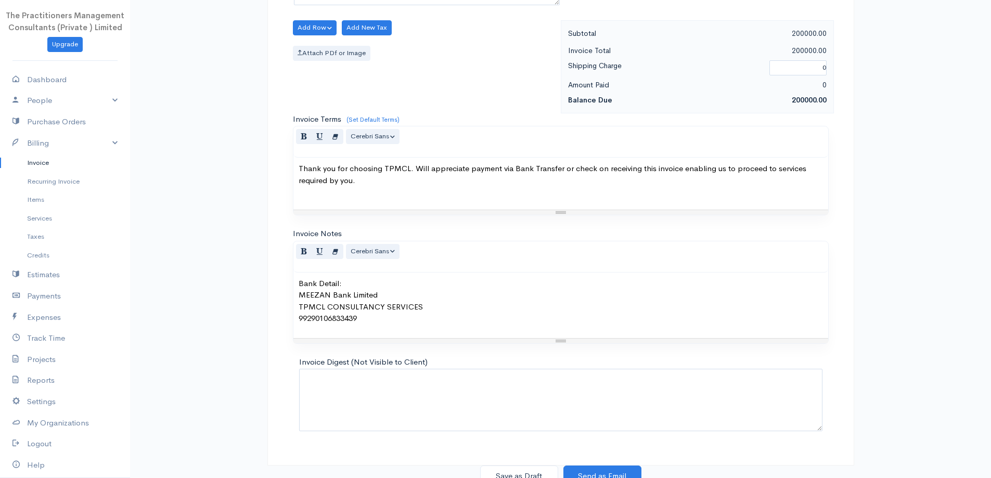
scroll to position [435, 0]
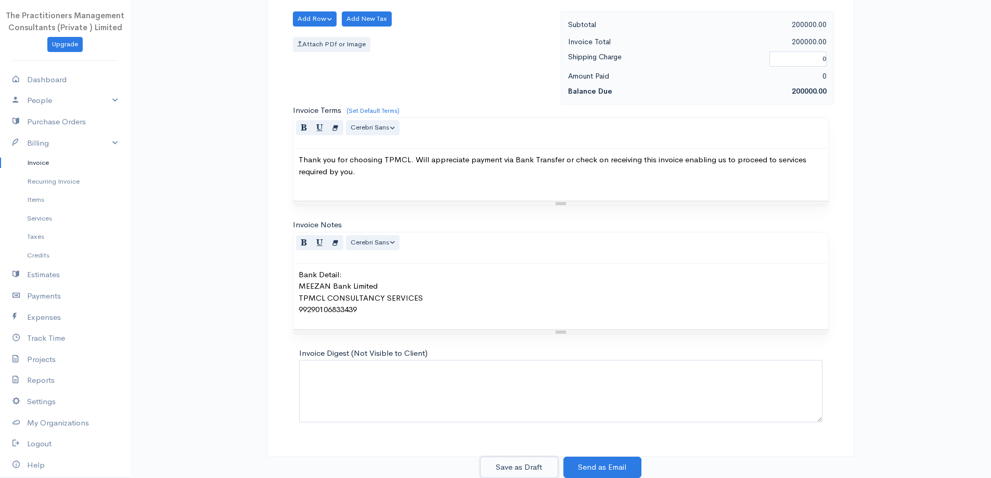
click at [492, 472] on button "Save as Draft" at bounding box center [519, 467] width 78 height 21
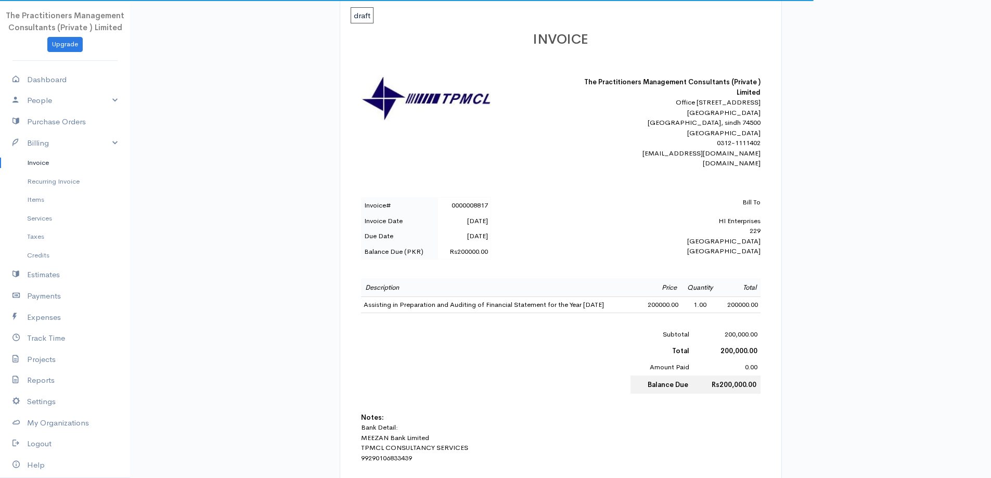
scroll to position [313, 0]
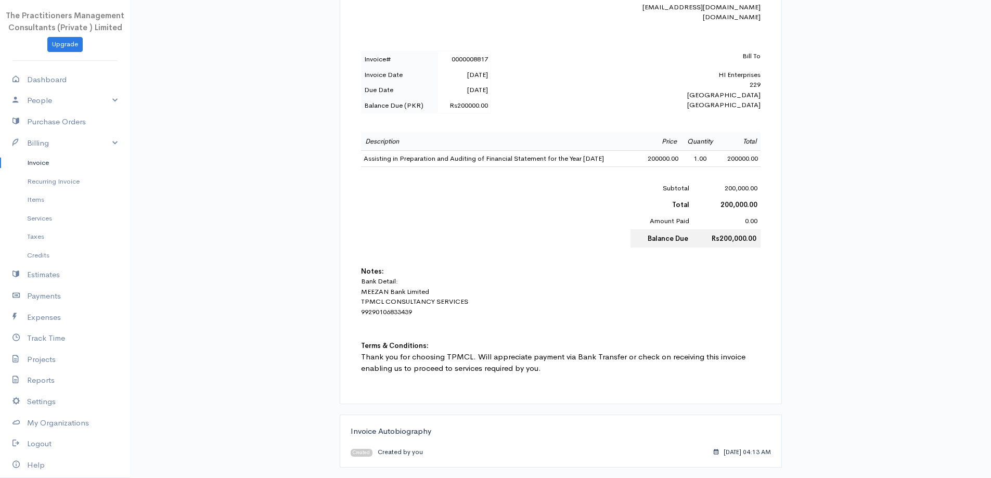
click at [57, 157] on link "Invoice" at bounding box center [65, 162] width 130 height 19
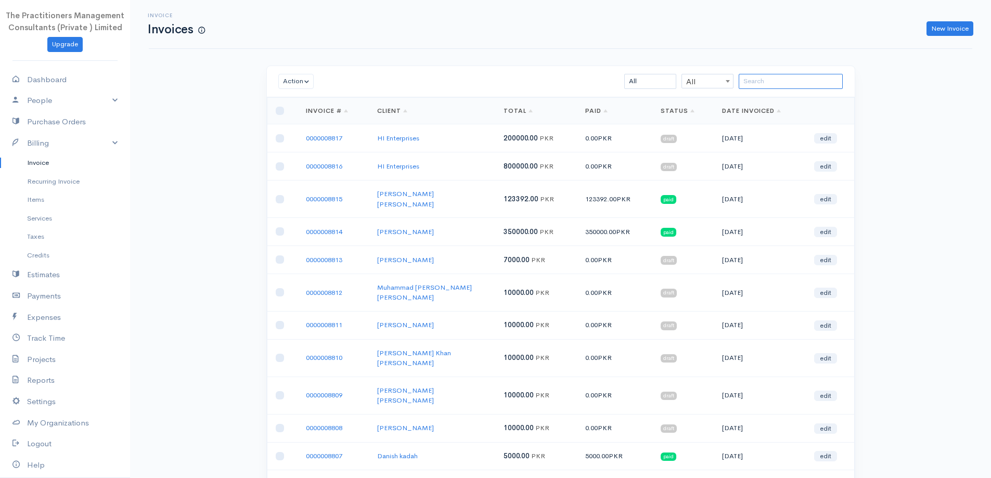
click at [756, 79] on input "search" at bounding box center [791, 81] width 104 height 15
click at [957, 31] on link "New Invoice" at bounding box center [950, 28] width 47 height 15
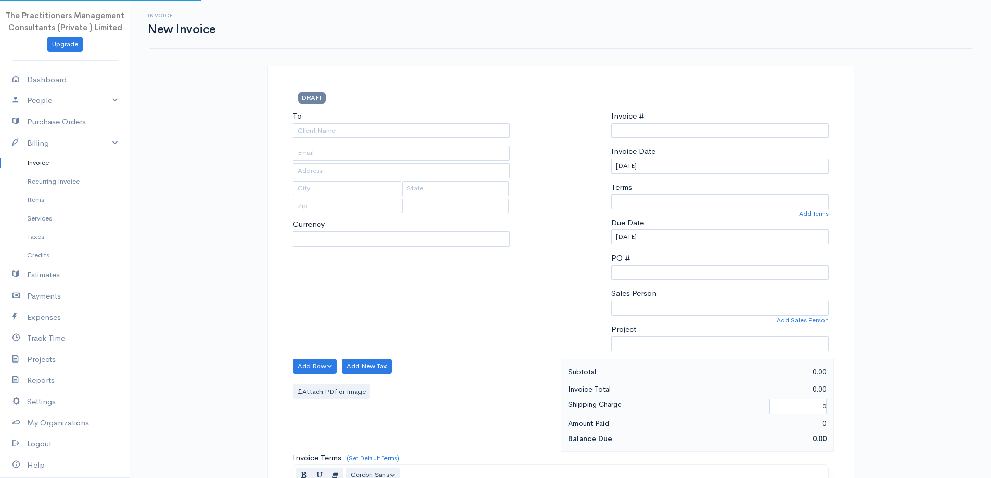
type input "0000008818"
select select "[GEOGRAPHIC_DATA]"
select select "PKR"
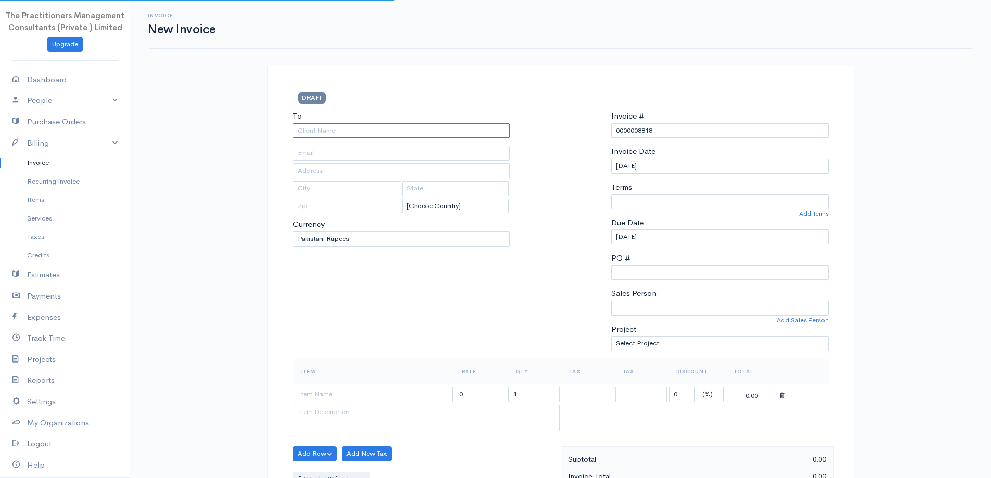
click at [395, 127] on input "To" at bounding box center [401, 130] width 217 height 15
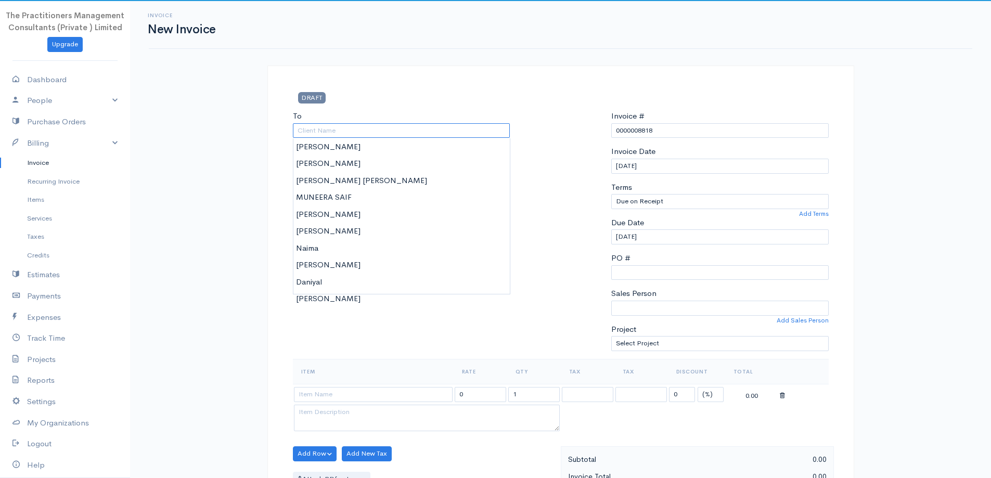
type input "m"
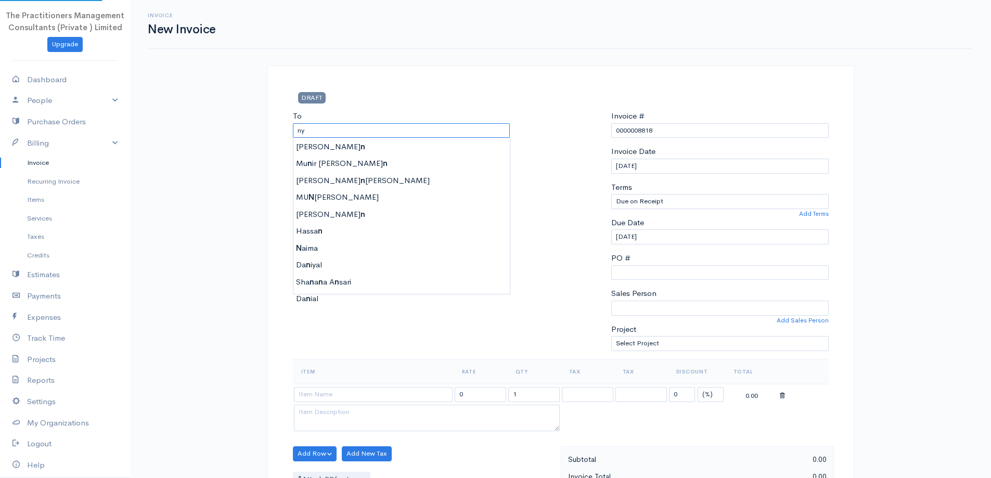
type input "n"
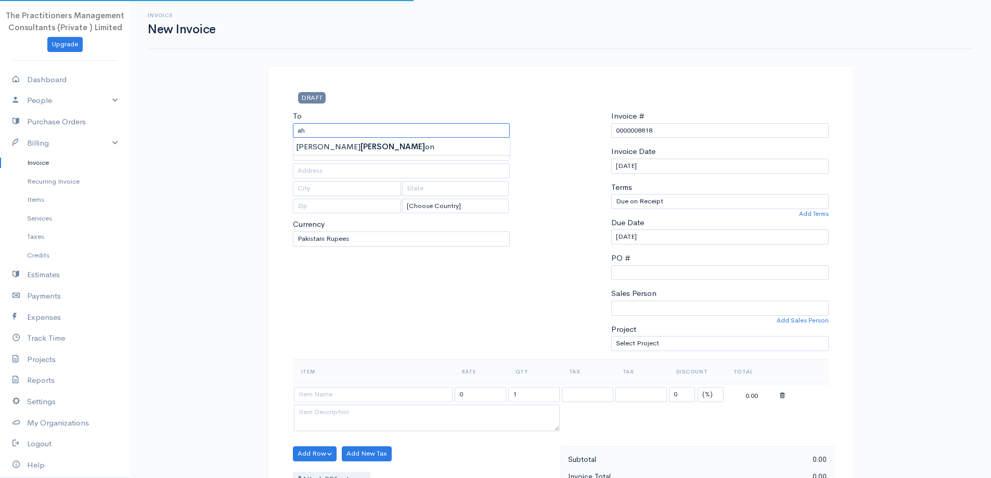
type input "a"
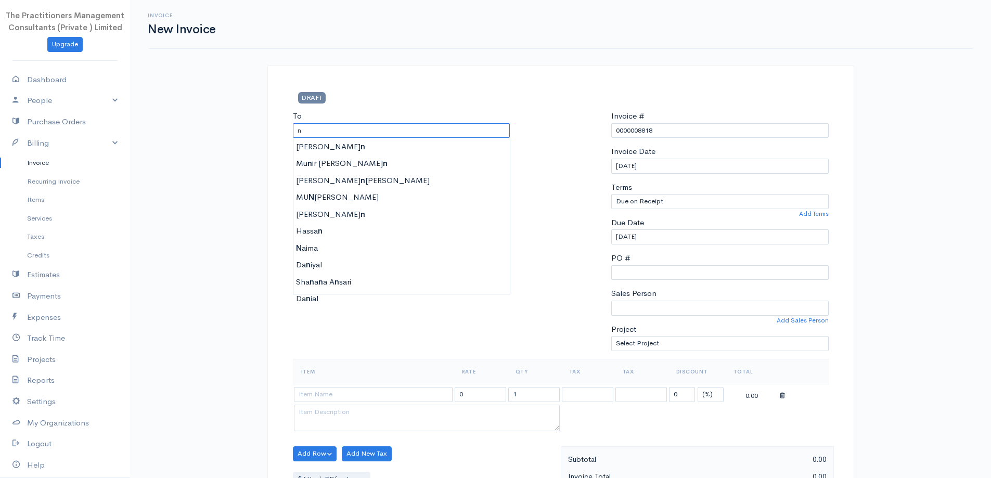
type input "n"
click at [66, 165] on link "Invoice" at bounding box center [65, 162] width 130 height 19
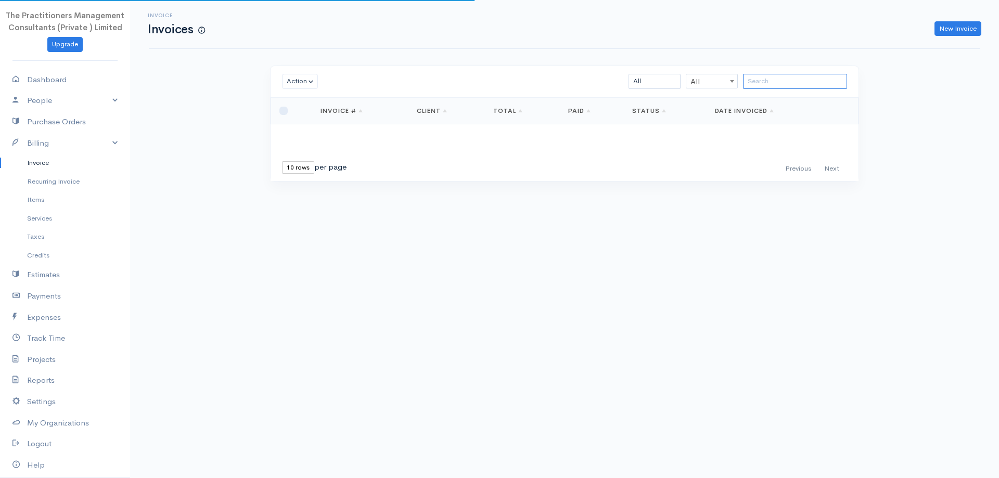
click at [755, 83] on input "search" at bounding box center [795, 81] width 104 height 15
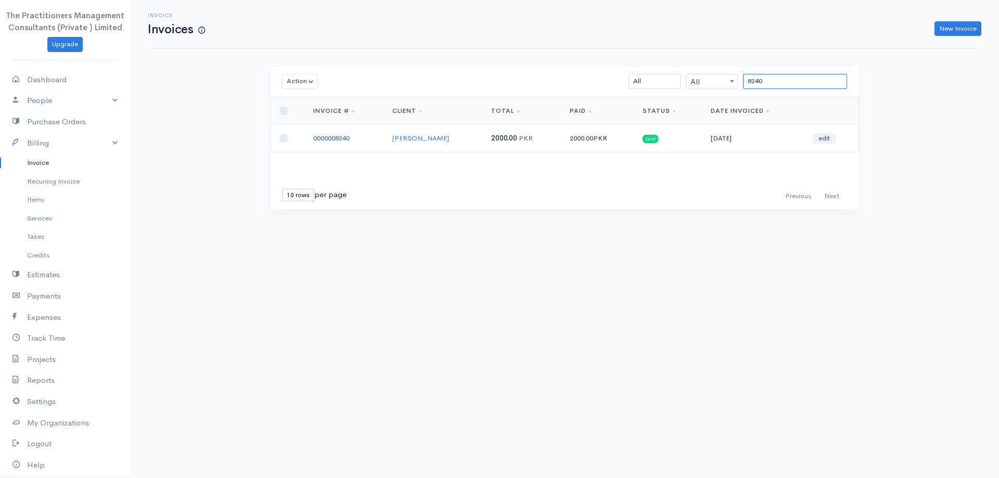
type input "8240"
click at [346, 136] on link "0000008240" at bounding box center [331, 138] width 36 height 9
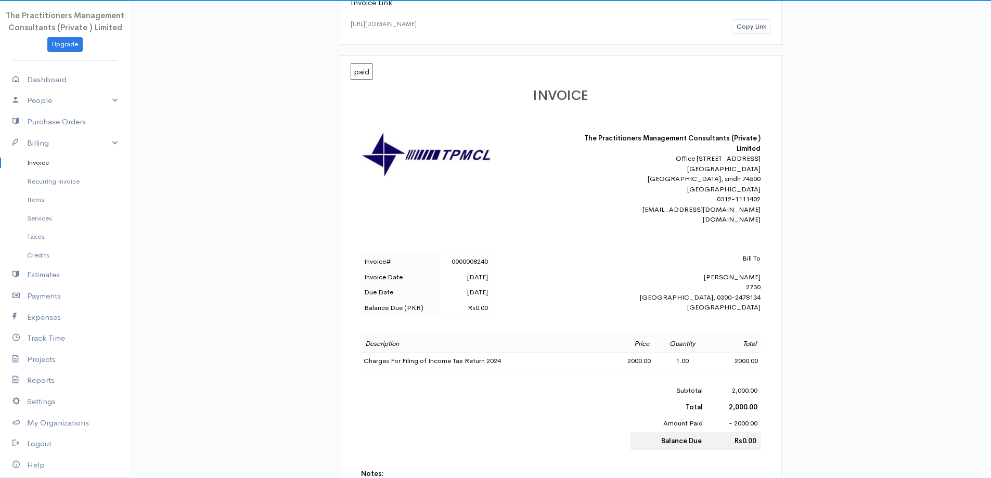
scroll to position [104, 0]
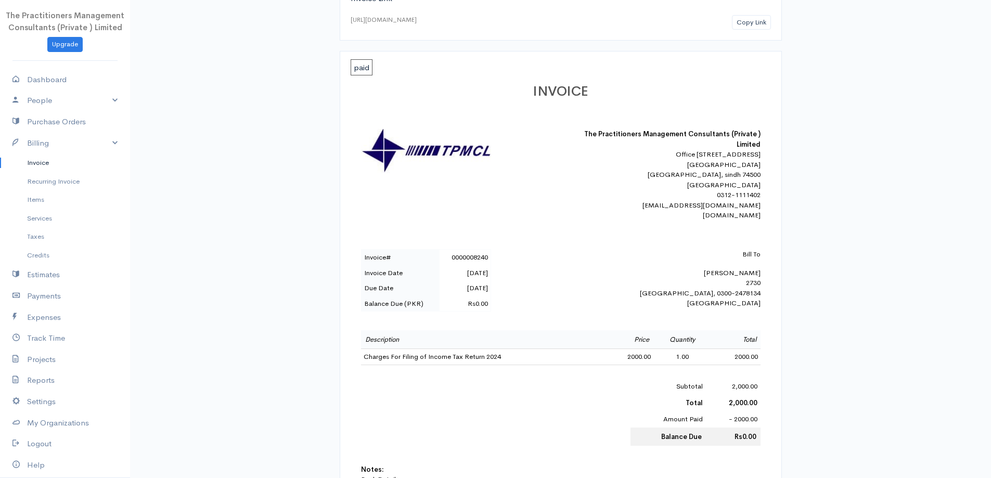
click at [741, 282] on div "Bill To Niaz Ahmed 2730 Karachi, 0300-2478134 Pakistan" at bounding box center [670, 278] width 182 height 59
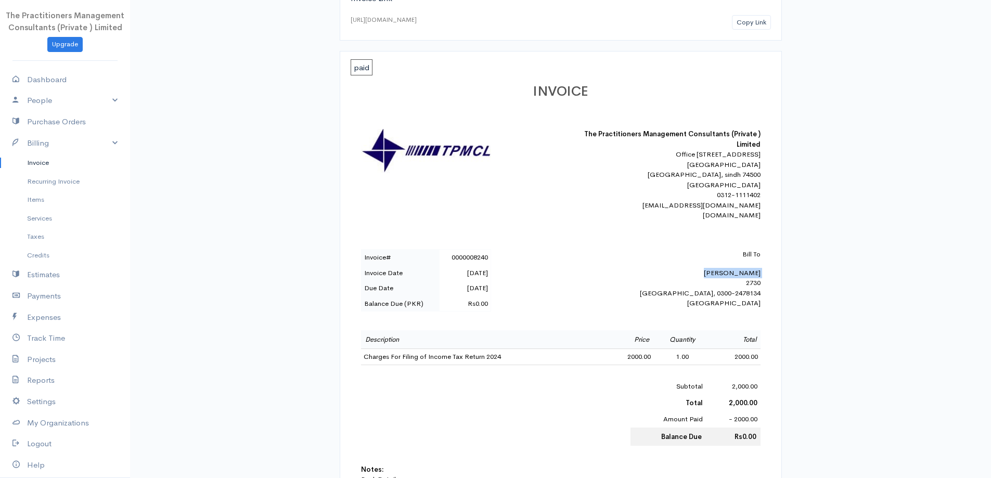
copy div "Niaz Ahmed"
click at [24, 159] on link "Invoice" at bounding box center [65, 162] width 130 height 19
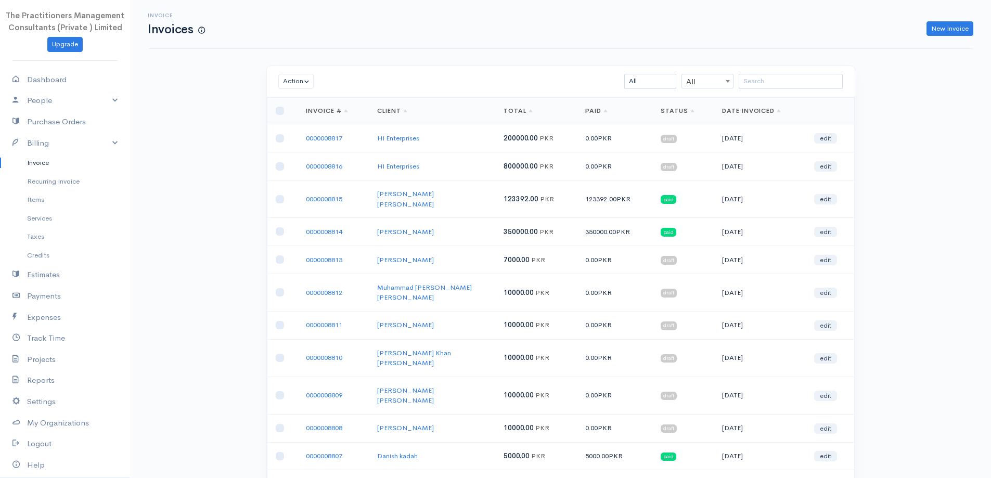
click at [941, 20] on div "Invoice Invoices New Invoice" at bounding box center [561, 23] width 836 height 23
click at [939, 24] on link "New Invoice" at bounding box center [950, 28] width 47 height 15
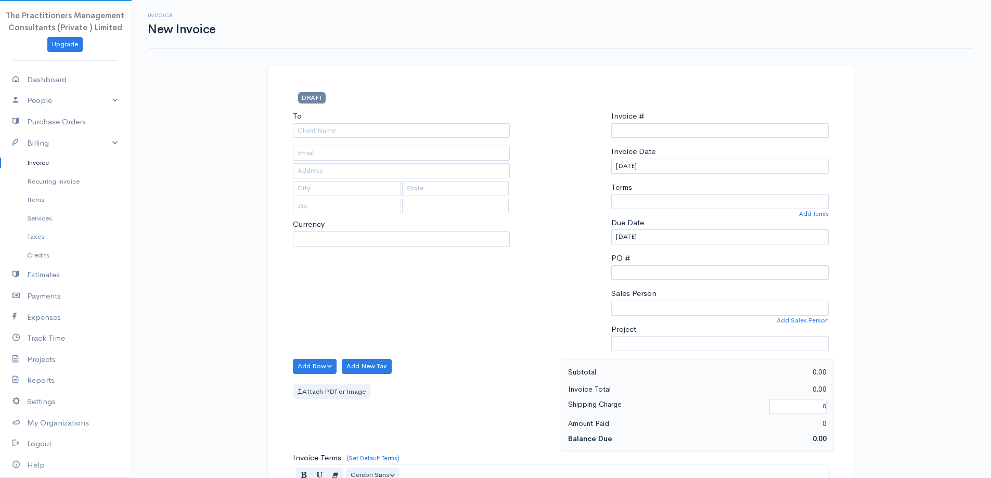
select select "PKR"
select select "[GEOGRAPHIC_DATA]"
type input "0000008818"
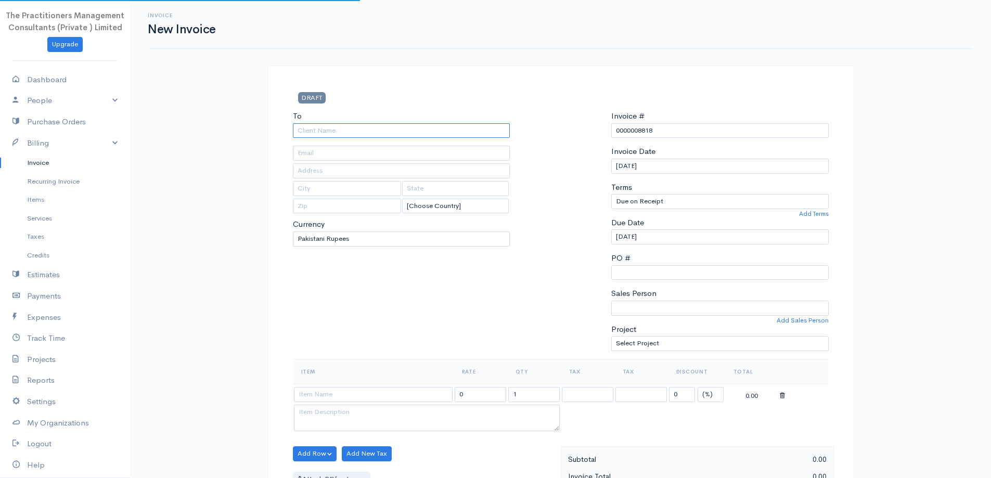
click at [444, 124] on input "To" at bounding box center [401, 130] width 217 height 15
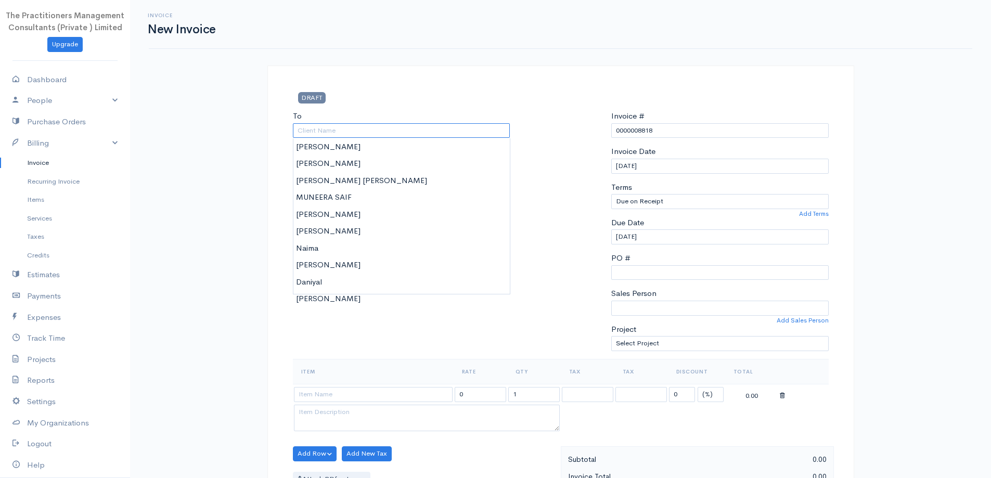
paste input "Niaz Ahmed"
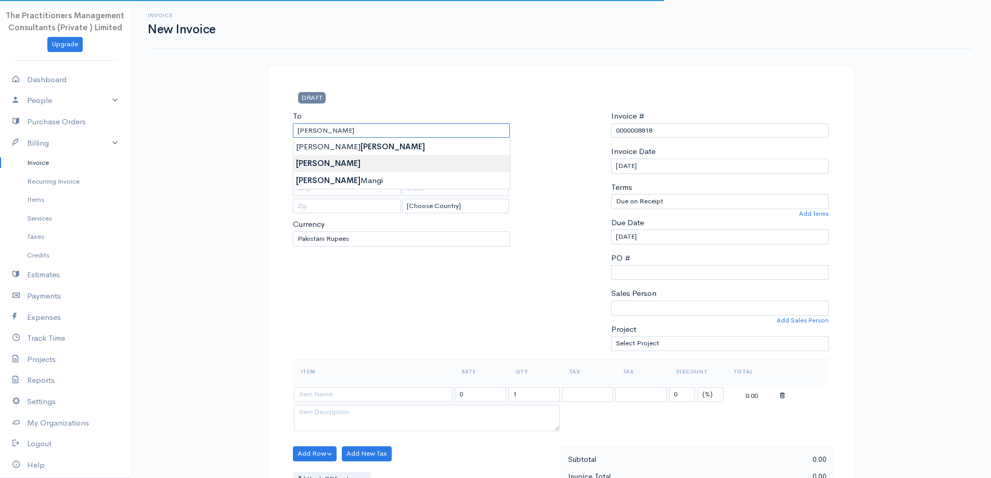
type input "Niaz Ahmed"
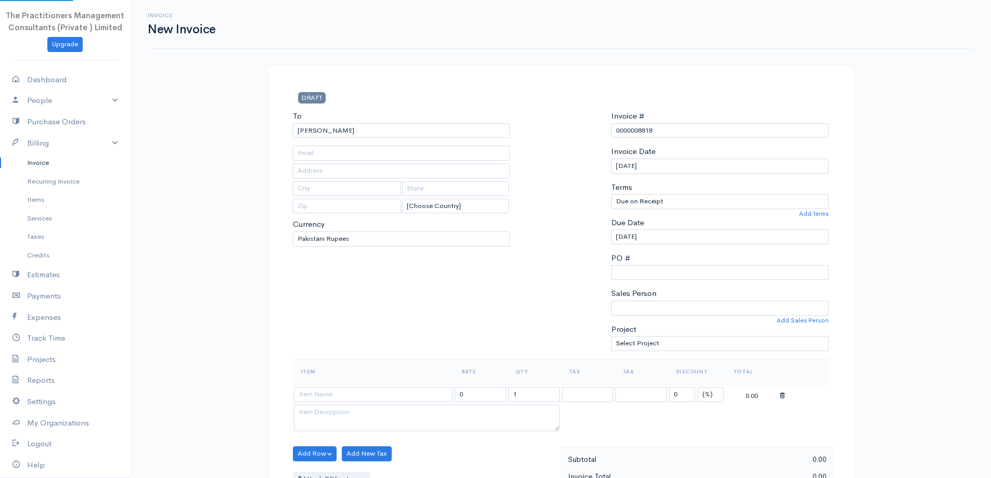
click at [382, 159] on body "The Practitioners Management Consultants (Private ) Limited Upgrade Dashboard P…" at bounding box center [495, 456] width 991 height 913
type input "2730"
type input "[GEOGRAPHIC_DATA]"
type input "0300-2478134"
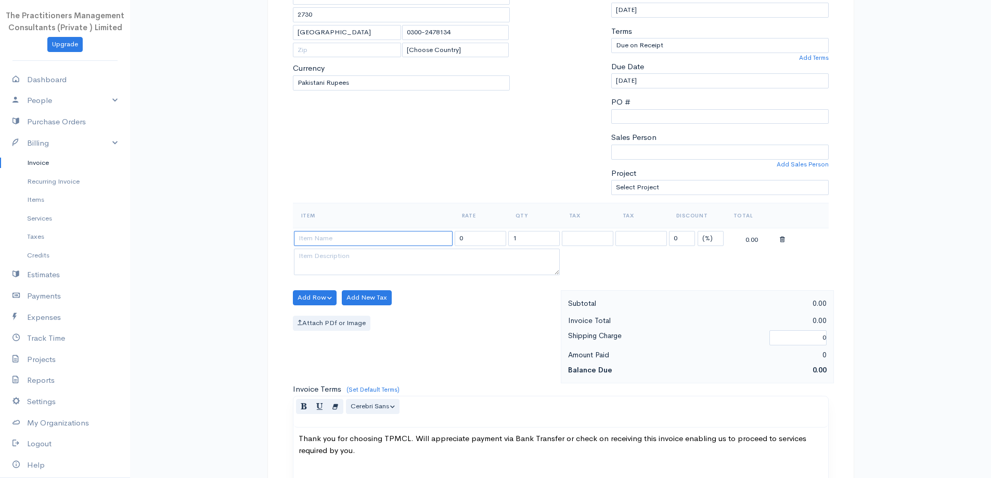
click at [410, 245] on input at bounding box center [373, 238] width 159 height 15
click at [417, 239] on input at bounding box center [373, 238] width 159 height 15
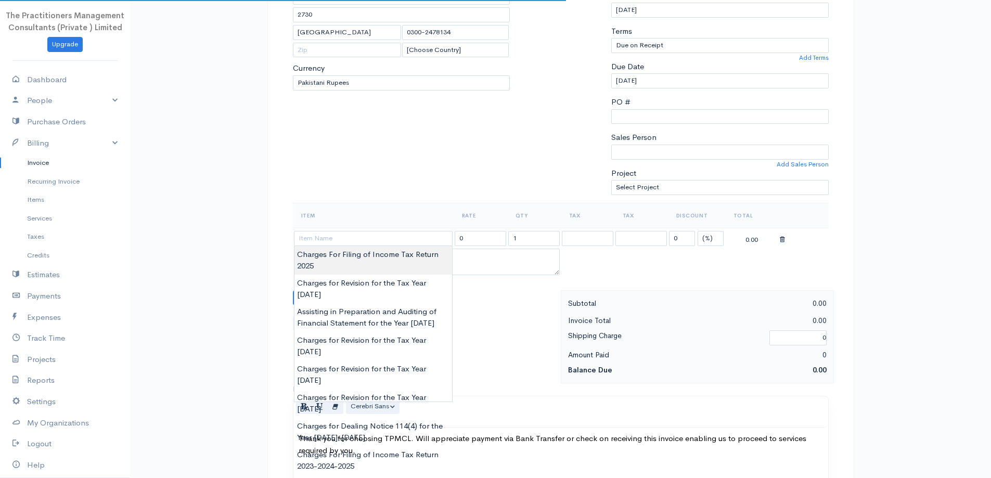
type input "Charges For Filing of Income Tax Return 2025"
click at [421, 246] on body "The Practitioners Management Consultants (Private ) Limited Upgrade Dashboard P…" at bounding box center [495, 300] width 991 height 913
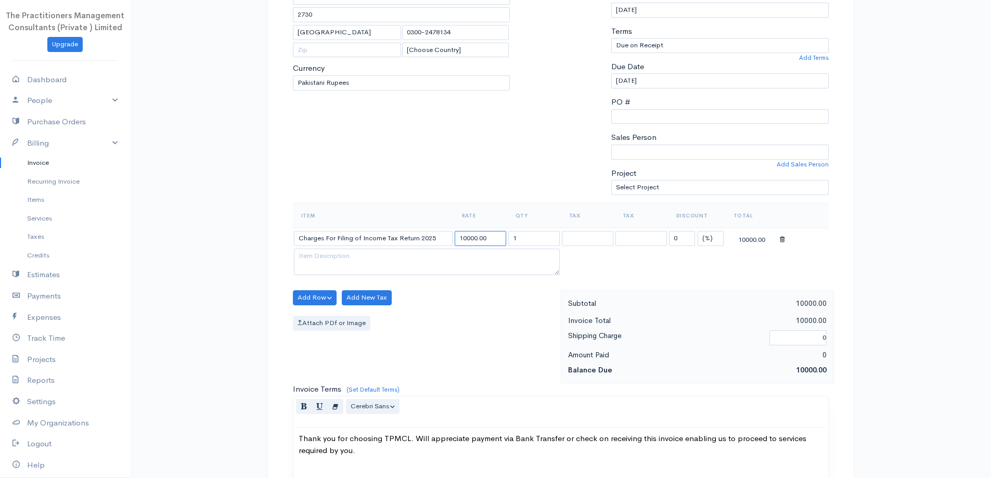
click at [461, 238] on input "10000.00" at bounding box center [481, 238] width 52 height 15
click at [463, 239] on input "10000.00" at bounding box center [481, 238] width 52 height 15
type input "5000.00"
click at [421, 179] on div "To Niaz Ahmed 2730 Karachi 0300-2478134 [Choose Country] United States Canada U…" at bounding box center [402, 78] width 228 height 249
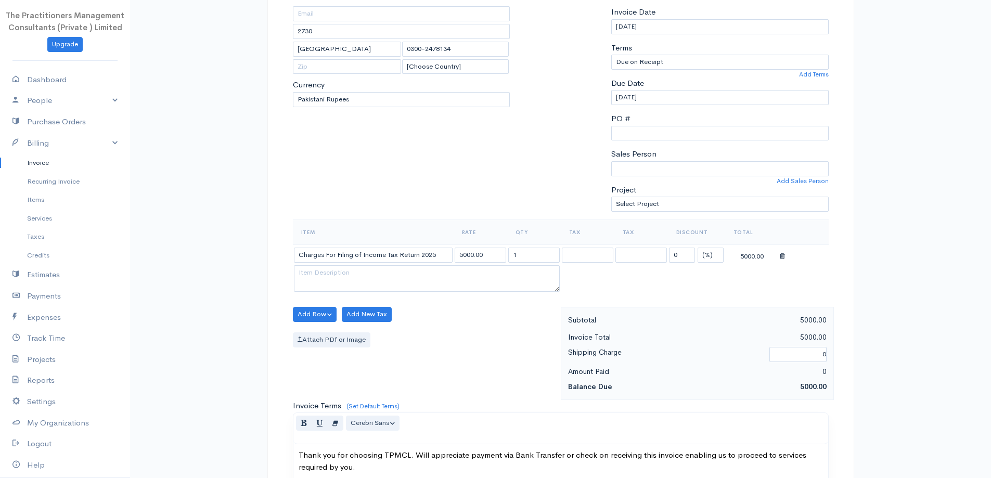
scroll to position [123, 0]
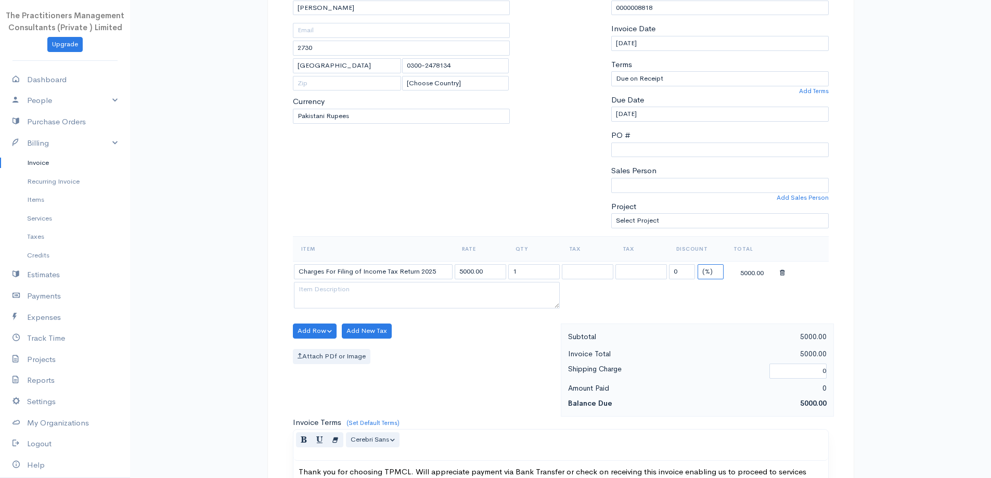
click at [715, 272] on select "(%) Flat" at bounding box center [711, 271] width 26 height 15
select select "2"
click at [698, 264] on select "(%) Flat" at bounding box center [711, 271] width 26 height 15
click at [685, 261] on th "Discount" at bounding box center [696, 248] width 57 height 25
drag, startPoint x: 685, startPoint y: 267, endPoint x: 685, endPoint y: 261, distance: 6.2
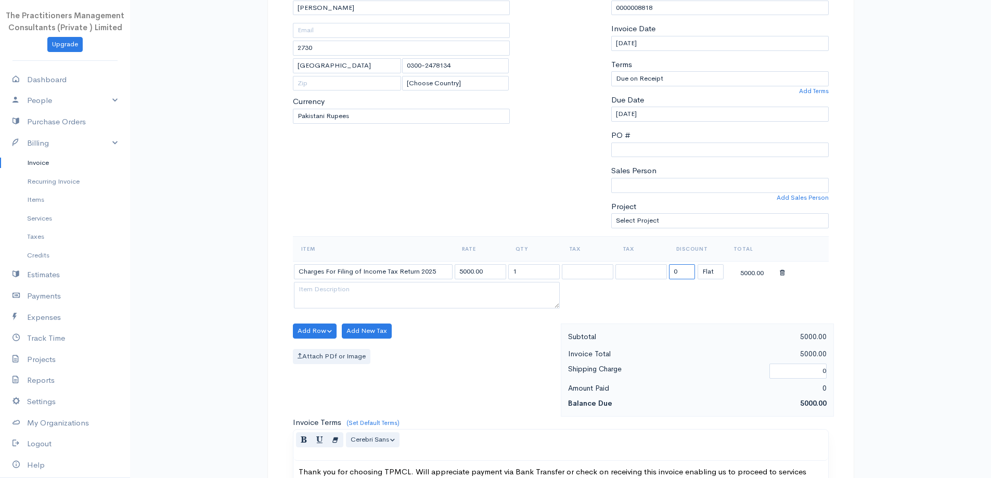
click at [685, 261] on td "0 (%) Flat" at bounding box center [696, 271] width 57 height 20
click at [685, 261] on table "Item Rate Qty Tax Tax Discount Total Charges For Filing of Income Tax Return 20…" at bounding box center [561, 273] width 536 height 75
click at [692, 281] on td "0 (%) Flat" at bounding box center [696, 271] width 57 height 20
click at [691, 269] on input "0" at bounding box center [682, 271] width 26 height 15
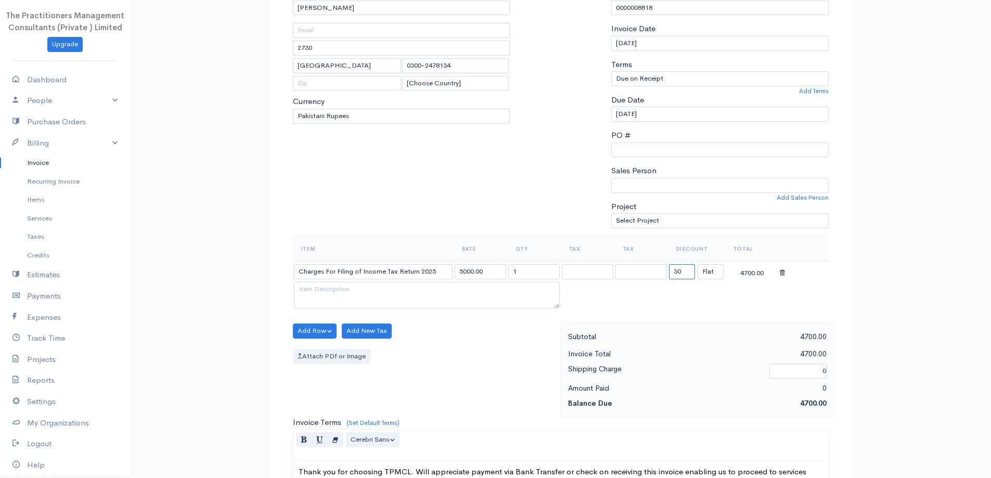
type input "3"
type input "2500"
click at [470, 129] on div "To Niaz Ahmed 2730 Karachi 0300-2478134 [Choose Country] United States Canada U…" at bounding box center [402, 112] width 228 height 249
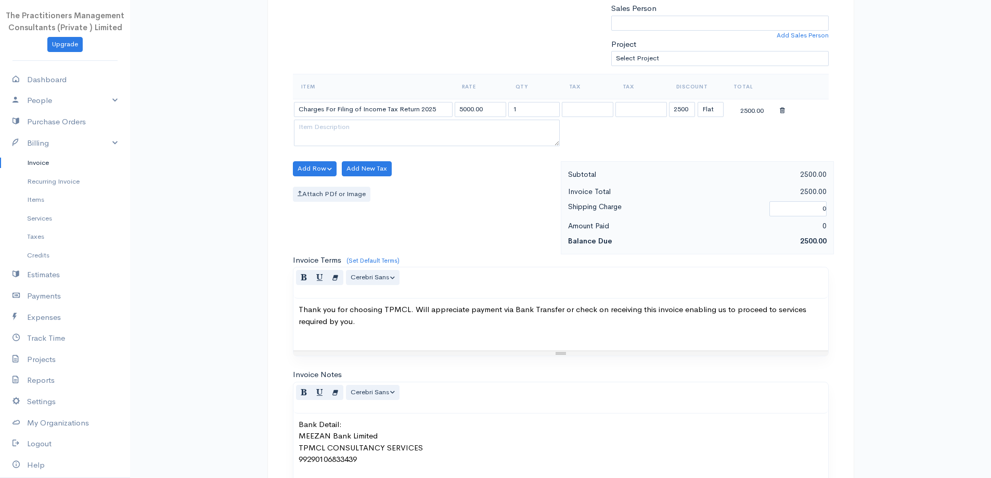
scroll to position [435, 0]
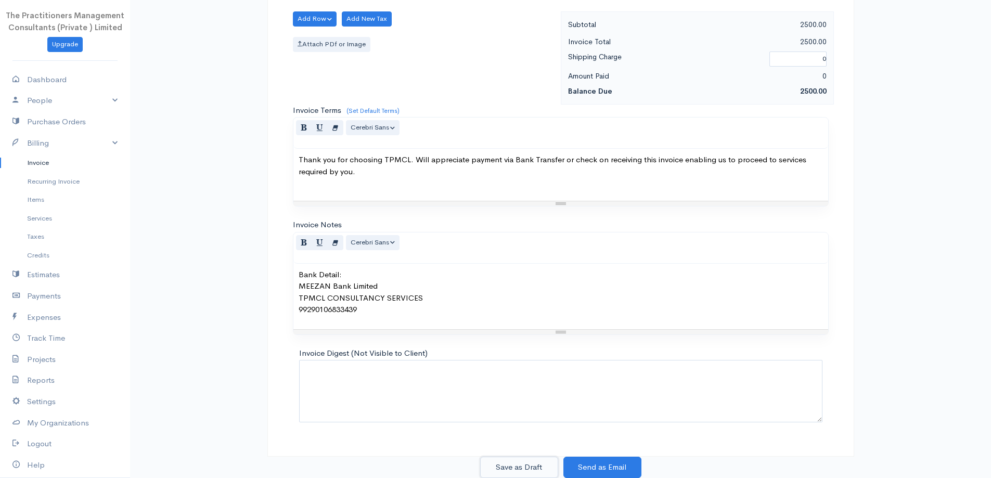
click at [530, 470] on button "Save as Draft" at bounding box center [519, 467] width 78 height 21
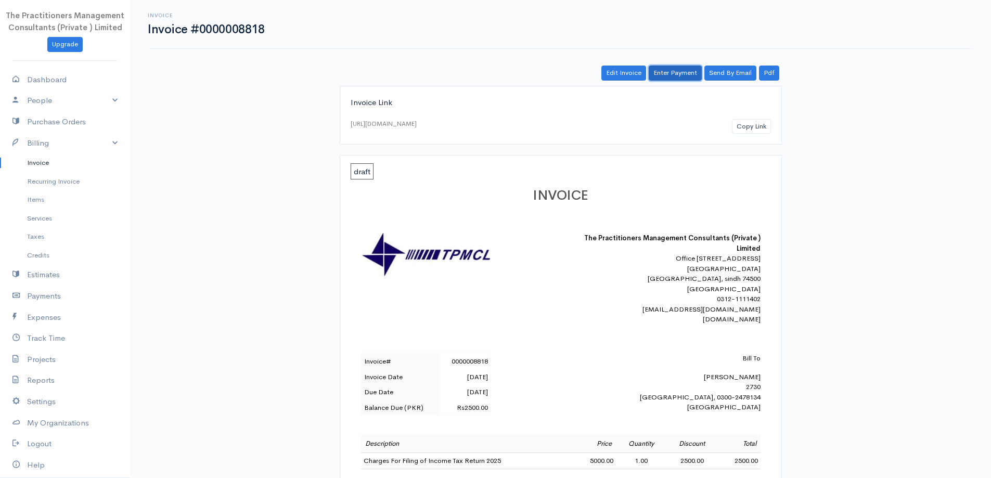
click at [686, 81] on link "Enter Payment" at bounding box center [675, 73] width 53 height 15
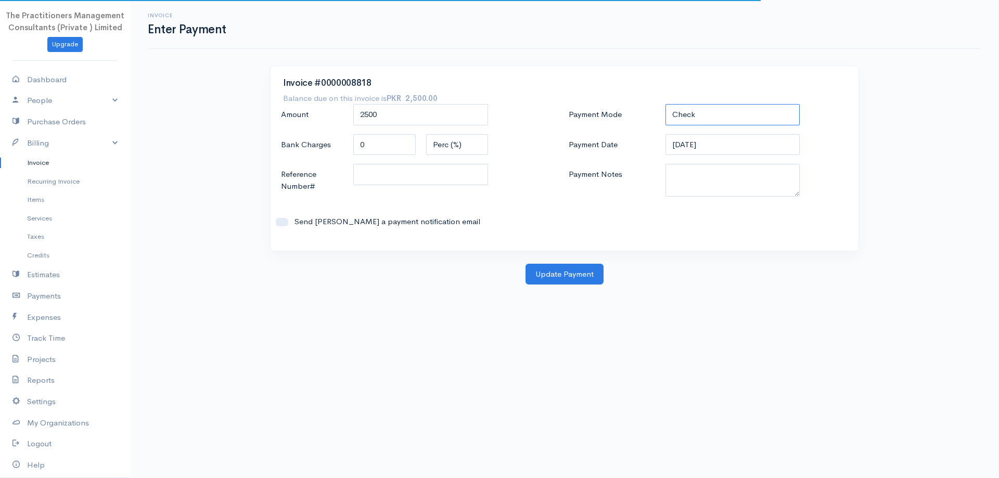
click at [680, 119] on select "Check Bank Transfer Credit Cash Debit ACH VISA MASTERCARD AMEX DISCOVER DINERS …" at bounding box center [732, 114] width 135 height 21
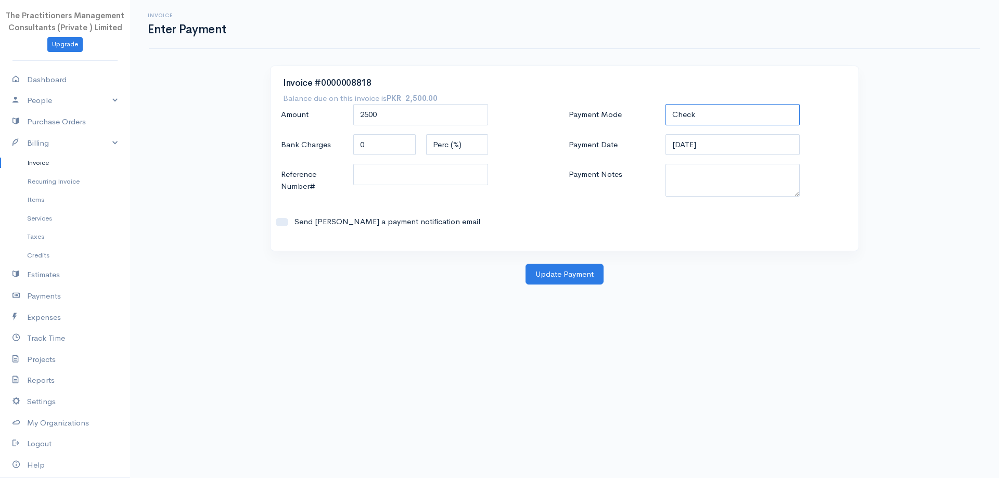
click at [665, 104] on select "Check Bank Transfer Credit Cash Debit ACH VISA MASTERCARD AMEX DISCOVER DINERS …" at bounding box center [732, 114] width 135 height 21
click at [701, 123] on select "Check Bank Transfer Credit Cash Debit ACH VISA MASTERCARD AMEX DISCOVER DINERS …" at bounding box center [732, 114] width 135 height 21
select select "Cash"
click at [665, 104] on select "Check Bank Transfer Credit Cash Debit ACH VISA MASTERCARD AMEX DISCOVER DINERS …" at bounding box center [732, 114] width 135 height 21
click at [718, 191] on textarea "Payment Notes" at bounding box center [732, 180] width 135 height 33
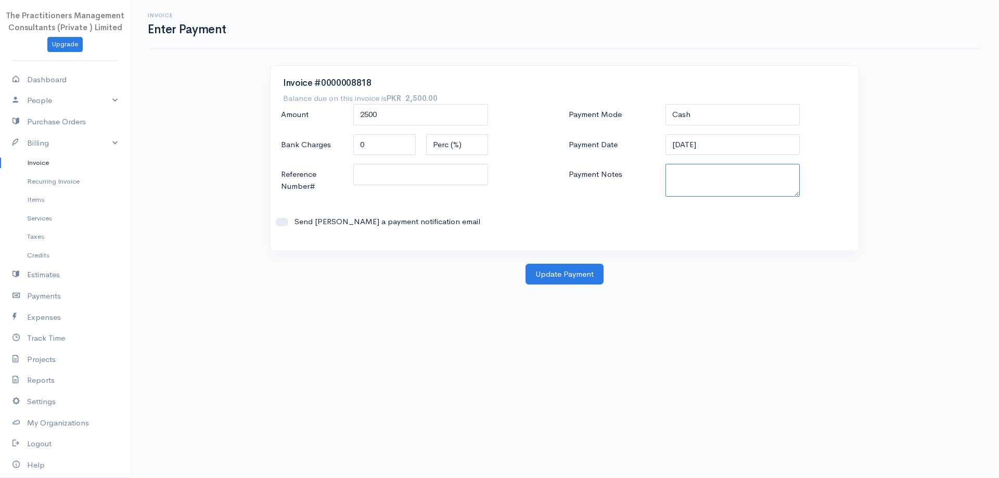
click at [716, 165] on textarea "Payment Notes" at bounding box center [732, 180] width 135 height 33
click at [713, 157] on div "Payment Mode Check Bank Transfer Credit Cash Debit ACH VISA MASTERCARD AMEX DIS…" at bounding box center [708, 171] width 288 height 134
click at [725, 146] on input "07-10-2025" at bounding box center [732, 144] width 135 height 21
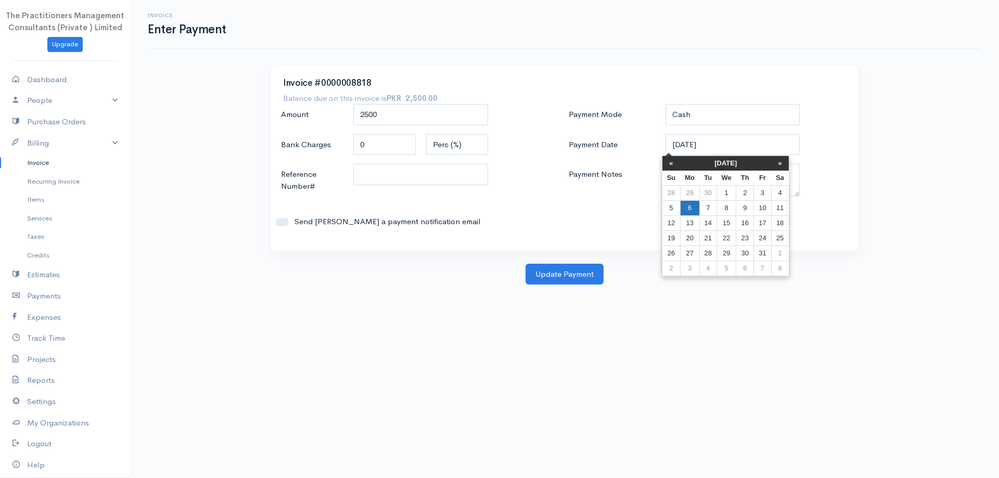
click at [687, 211] on td "6" at bounding box center [689, 207] width 19 height 15
type input "06-10-2025"
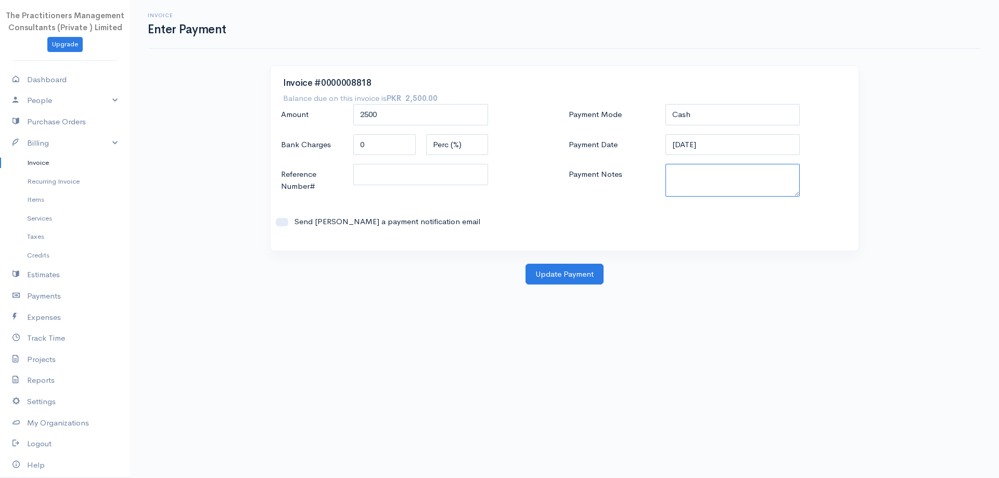
click at [698, 187] on textarea "Payment Notes" at bounding box center [732, 180] width 135 height 33
type textarea "5904"
click at [406, 180] on input "Reference Number#" at bounding box center [420, 174] width 135 height 21
type input "5904"
click at [567, 280] on button "Update Payment" at bounding box center [564, 274] width 78 height 21
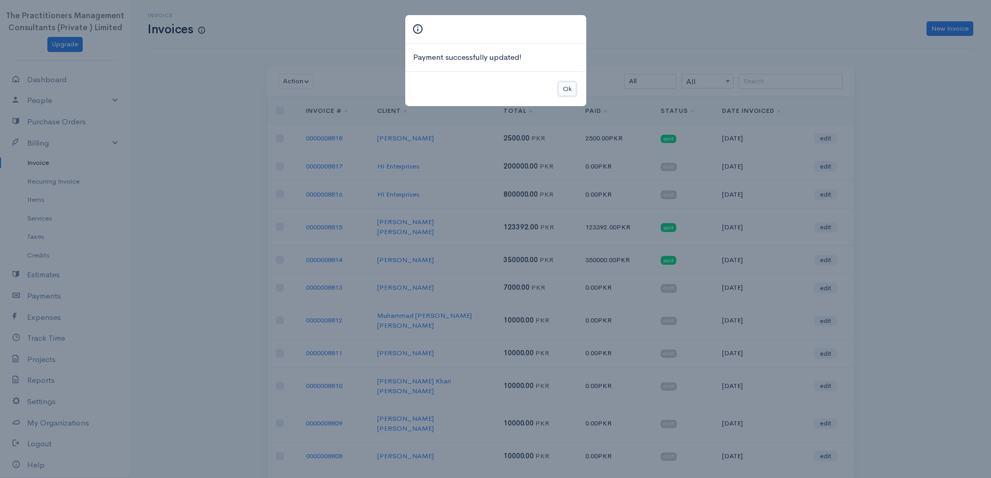
click at [562, 92] on button "Ok" at bounding box center [567, 89] width 18 height 15
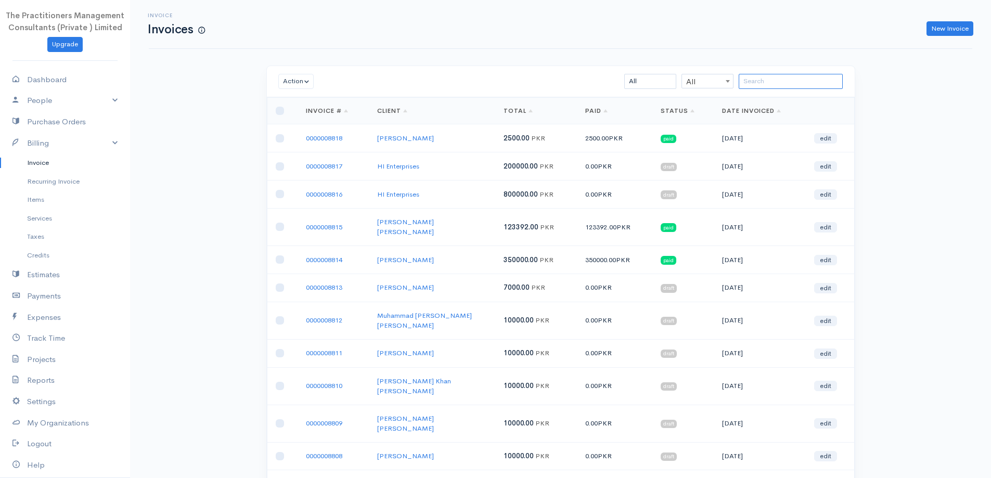
click at [748, 82] on input "search" at bounding box center [791, 81] width 104 height 15
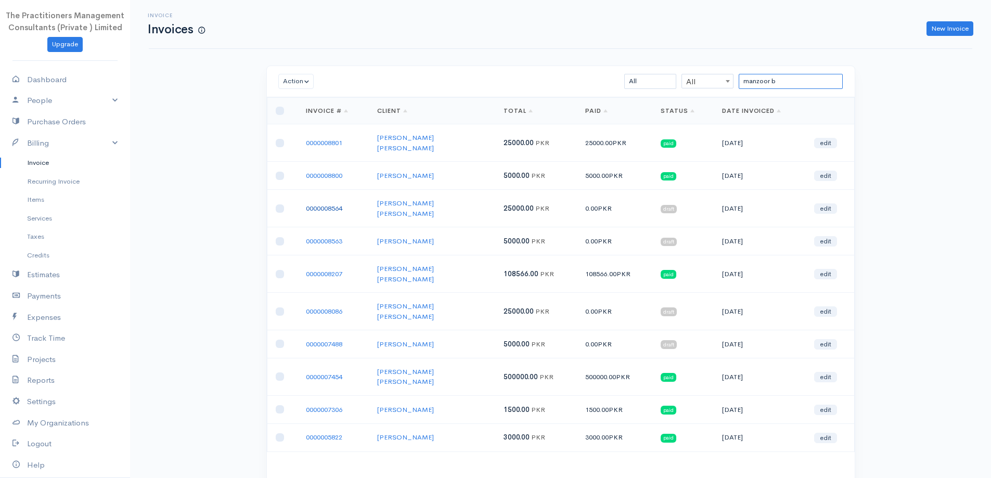
type input "manzoor b"
click at [327, 204] on link "0000008564" at bounding box center [324, 208] width 36 height 9
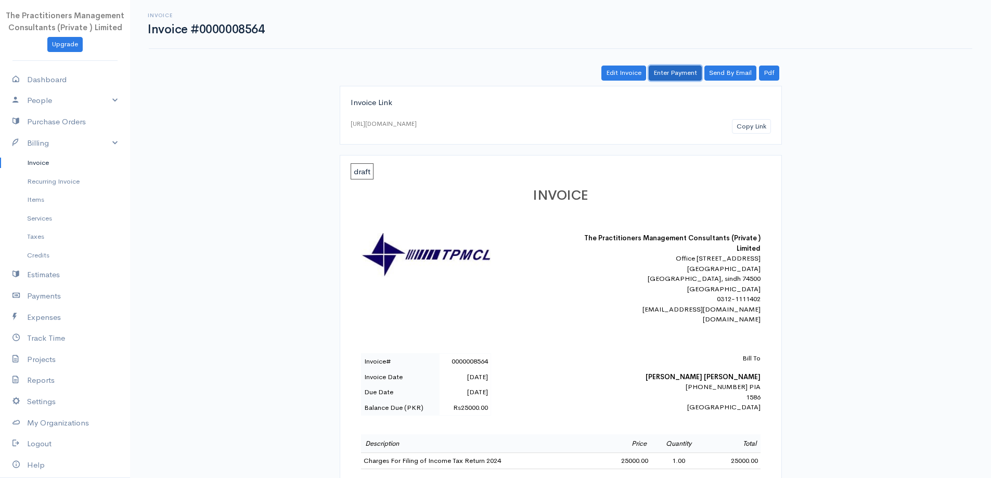
click at [678, 76] on link "Enter Payment" at bounding box center [675, 73] width 53 height 15
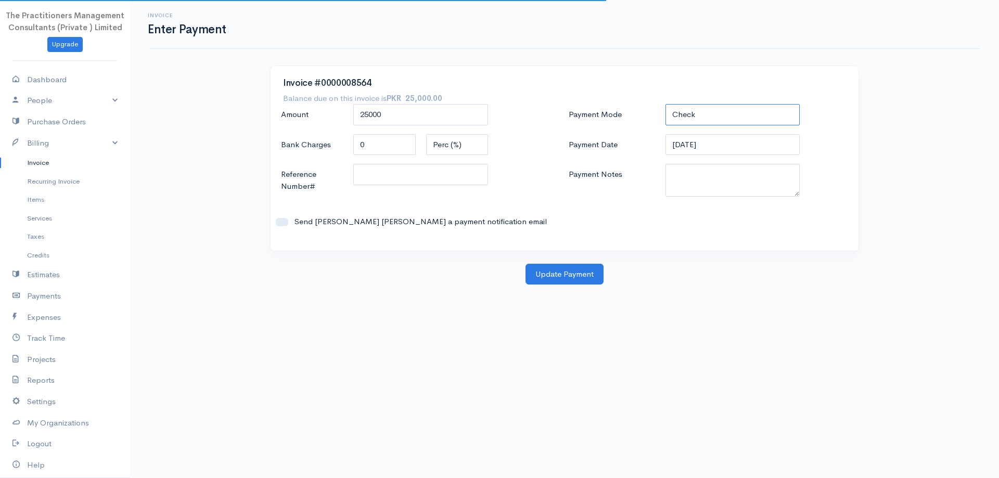
drag, startPoint x: 691, startPoint y: 109, endPoint x: 694, endPoint y: 117, distance: 8.2
click at [691, 109] on select "Check Bank Transfer Credit Cash Debit ACH VISA MASTERCARD AMEX DISCOVER DINERS …" at bounding box center [732, 114] width 135 height 21
select select "Bank Transfer"
click at [665, 104] on select "Check Bank Transfer Credit Cash Debit ACH VISA MASTERCARD AMEX DISCOVER DINERS …" at bounding box center [732, 114] width 135 height 21
click at [697, 146] on input "07-10-2025" at bounding box center [732, 144] width 135 height 21
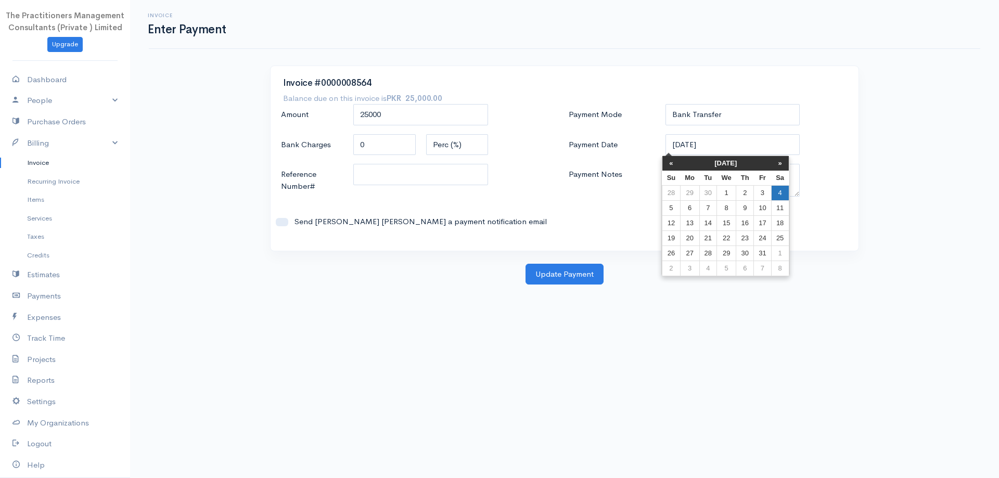
click at [773, 193] on td "4" at bounding box center [780, 192] width 18 height 15
type input "04-10-2025"
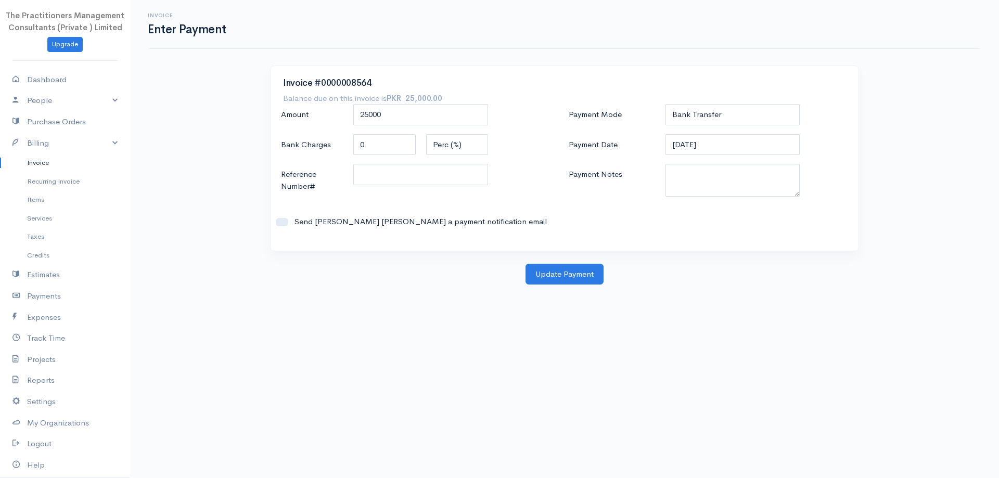
click at [725, 163] on div "Payment Mode Check Bank Transfer Credit Cash Debit ACH VISA MASTERCARD AMEX DIS…" at bounding box center [708, 171] width 288 height 134
click at [710, 186] on textarea "Payment Notes" at bounding box center [732, 180] width 135 height 33
type textarea "5903"
drag, startPoint x: 496, startPoint y: 183, endPoint x: 487, endPoint y: 182, distance: 8.5
click at [495, 183] on div "Reference Number#" at bounding box center [421, 181] width 290 height 34
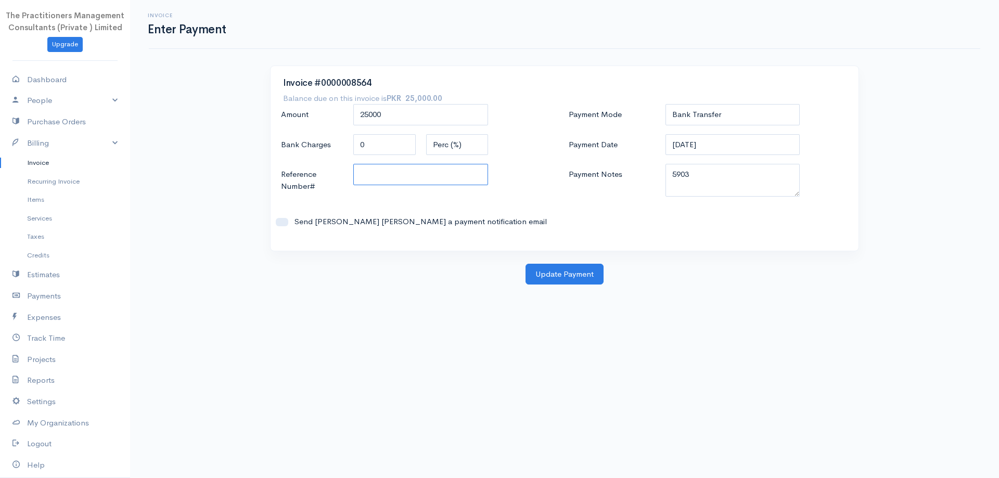
click at [454, 178] on input "Reference Number#" at bounding box center [420, 174] width 135 height 21
type input "5903"
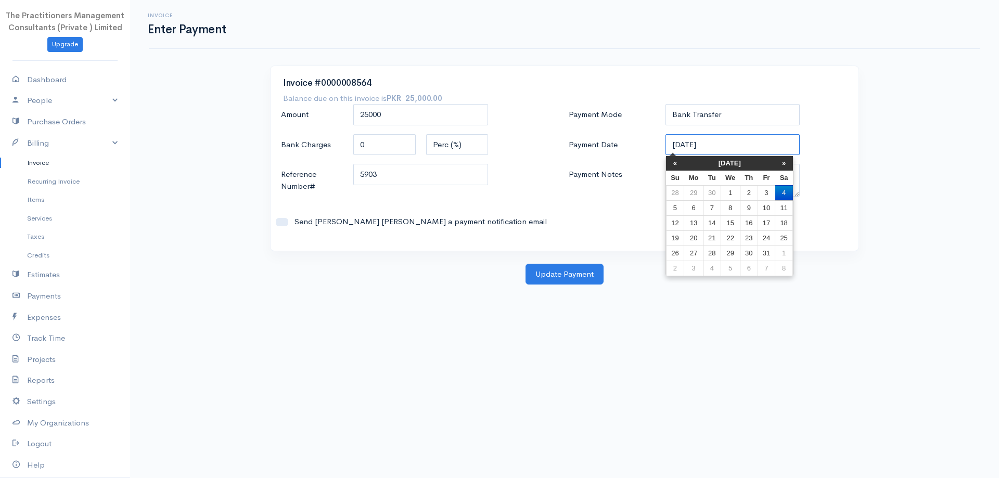
click at [708, 143] on input "04-10-2025" at bounding box center [732, 144] width 135 height 21
click at [615, 227] on div "Payment Mode Check Bank Transfer Credit Cash Debit ACH VISA MASTERCARD AMEX DIS…" at bounding box center [708, 171] width 288 height 134
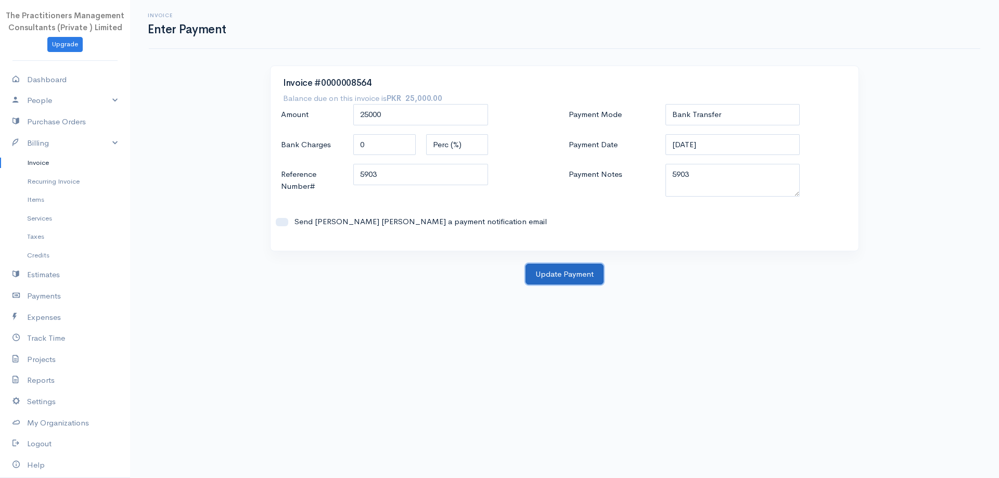
click at [540, 274] on button "Update Payment" at bounding box center [564, 274] width 78 height 21
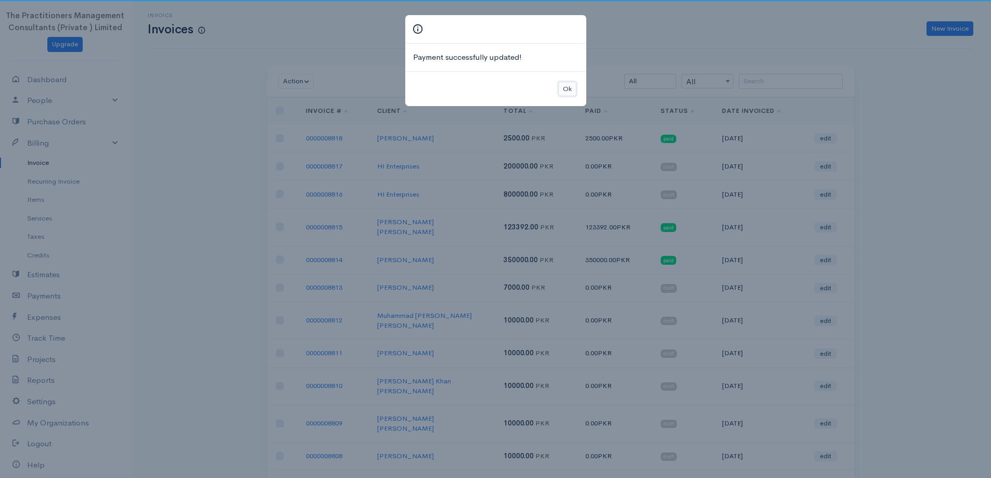
click at [564, 96] on button "Ok" at bounding box center [567, 89] width 18 height 15
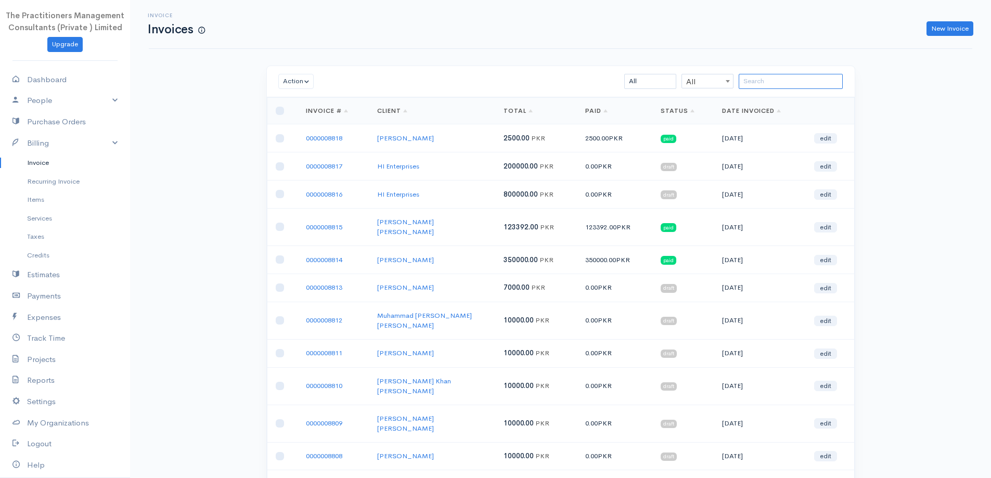
click at [772, 84] on input "search" at bounding box center [791, 81] width 104 height 15
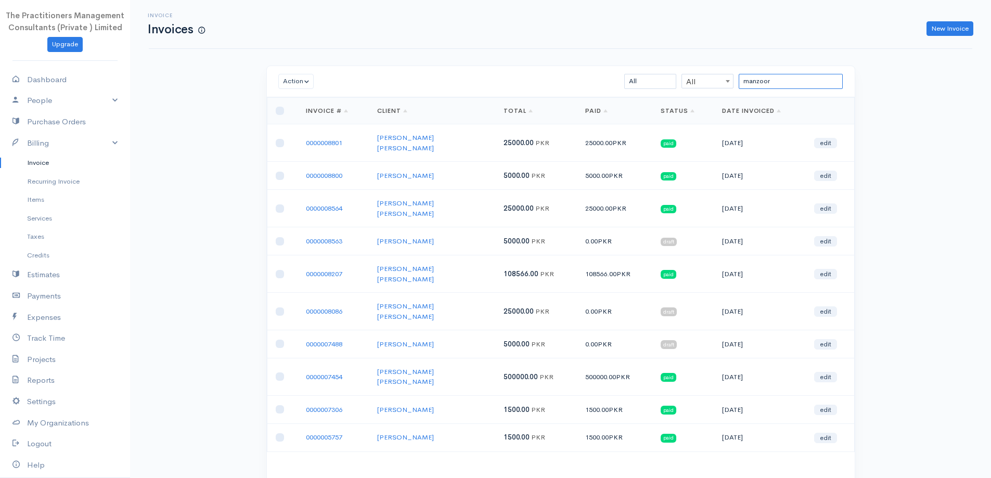
type input "manzoor"
click at [335, 293] on td "0000008086" at bounding box center [333, 311] width 71 height 37
click at [338, 307] on link "0000008086" at bounding box center [324, 311] width 36 height 9
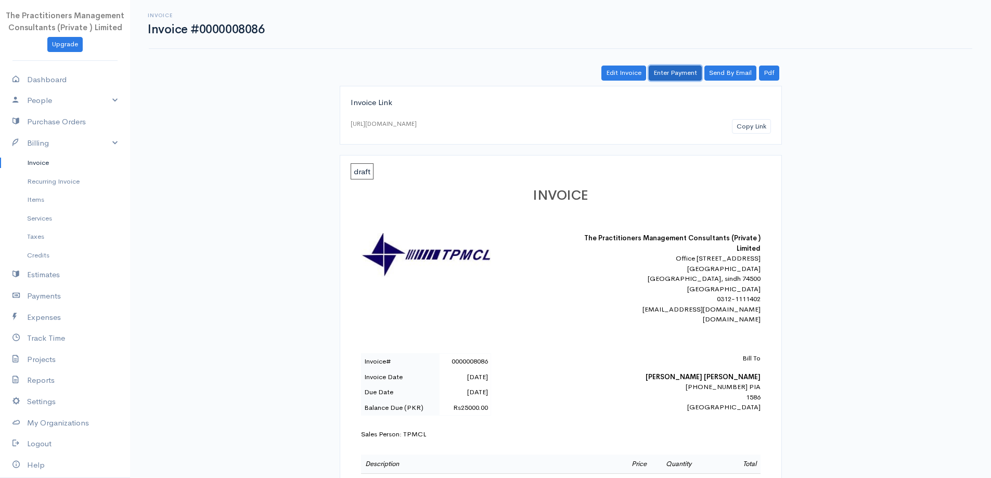
click at [658, 80] on link "Enter Payment" at bounding box center [675, 73] width 53 height 15
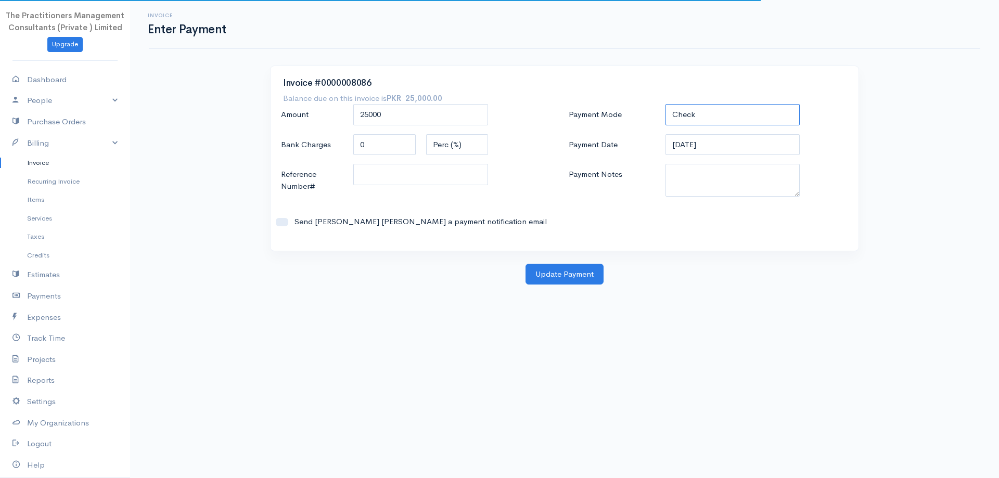
click at [727, 115] on select "Check Bank Transfer Credit Cash Debit ACH VISA MASTERCARD AMEX DISCOVER DINERS …" at bounding box center [732, 114] width 135 height 21
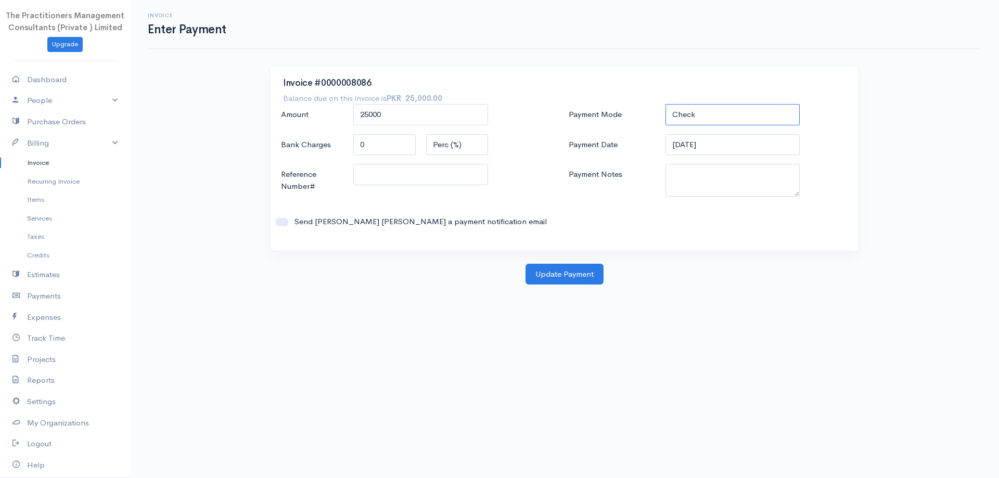
select select "Bank Transfer"
click at [665, 104] on select "Check Bank Transfer Credit Cash Debit ACH VISA MASTERCARD AMEX DISCOVER DINERS …" at bounding box center [732, 114] width 135 height 21
click at [723, 147] on input "07-10-2025" at bounding box center [732, 144] width 135 height 21
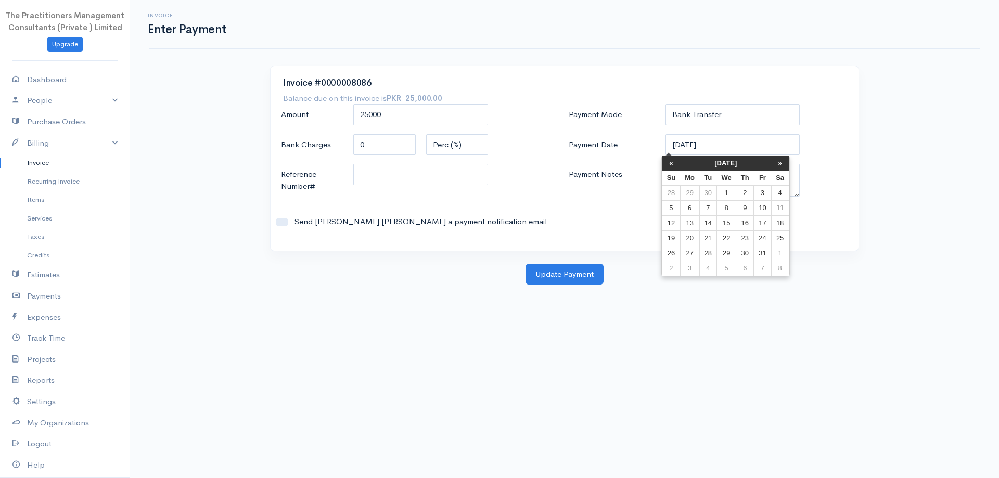
click at [779, 189] on td "4" at bounding box center [780, 192] width 18 height 15
type input "04-10-2025"
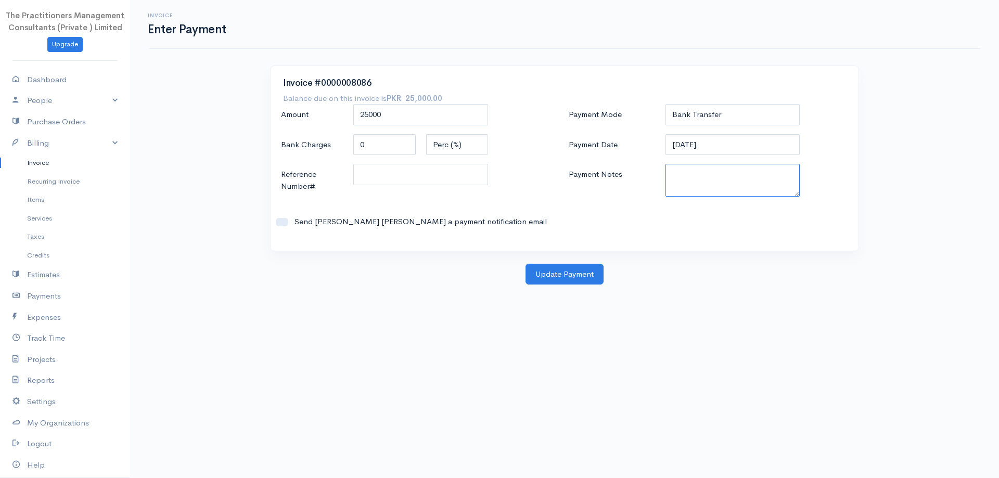
click at [705, 176] on textarea "Payment Notes" at bounding box center [732, 180] width 135 height 33
type textarea "5903"
click at [455, 178] on input "Reference Number#" at bounding box center [420, 174] width 135 height 21
type input "5903"
click at [574, 267] on button "Update Payment" at bounding box center [564, 274] width 78 height 21
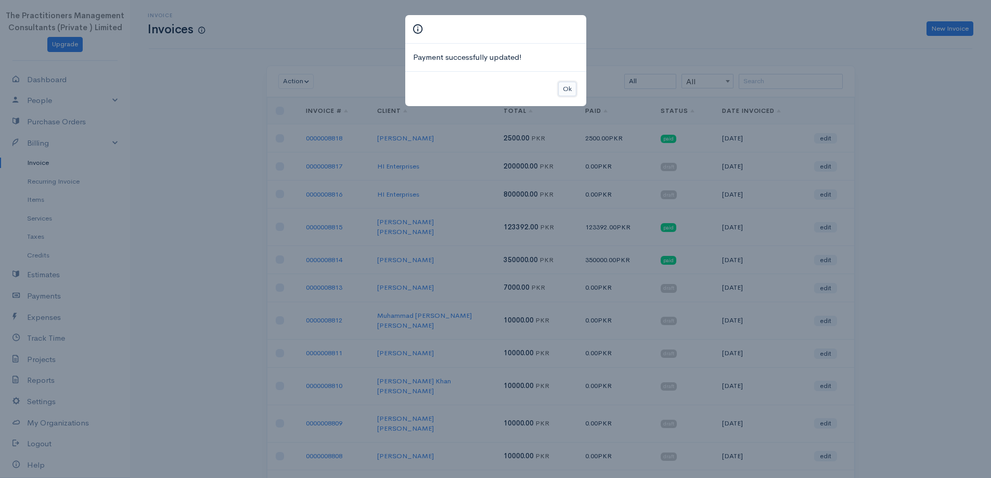
click at [571, 86] on button "Ok" at bounding box center [567, 89] width 18 height 15
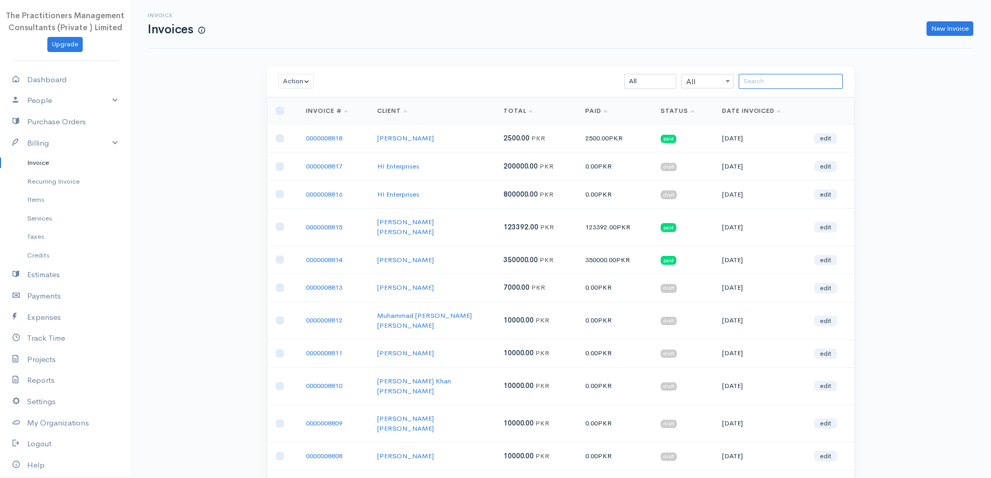
click at [744, 79] on input "search" at bounding box center [791, 81] width 104 height 15
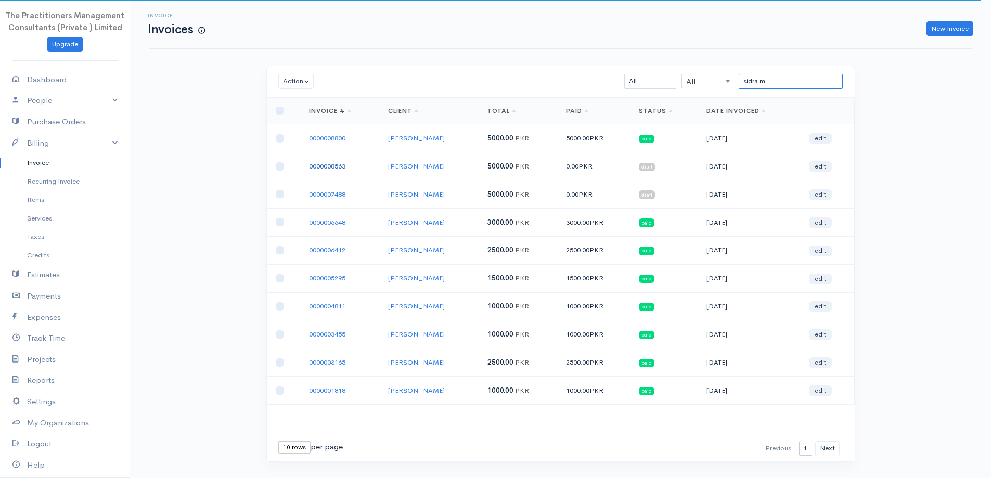
type input "sidra m"
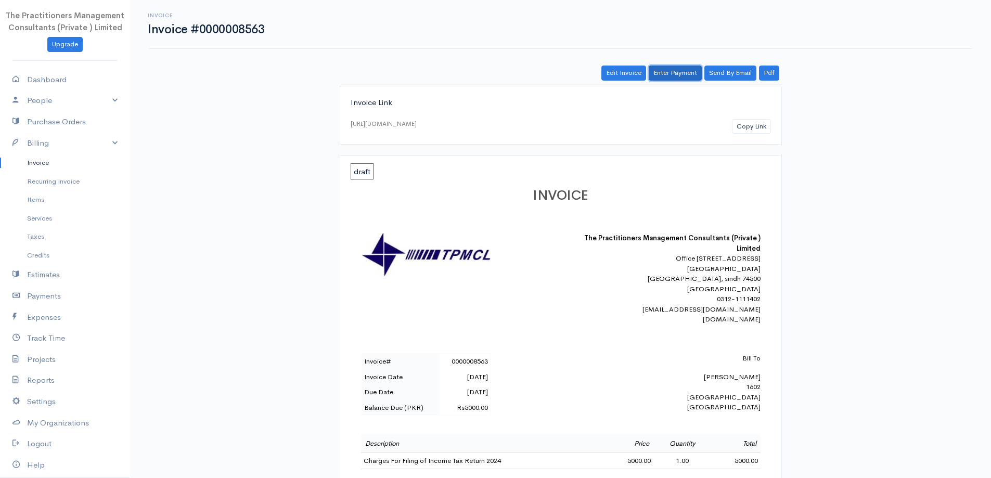
click at [658, 74] on link "Enter Payment" at bounding box center [675, 73] width 53 height 15
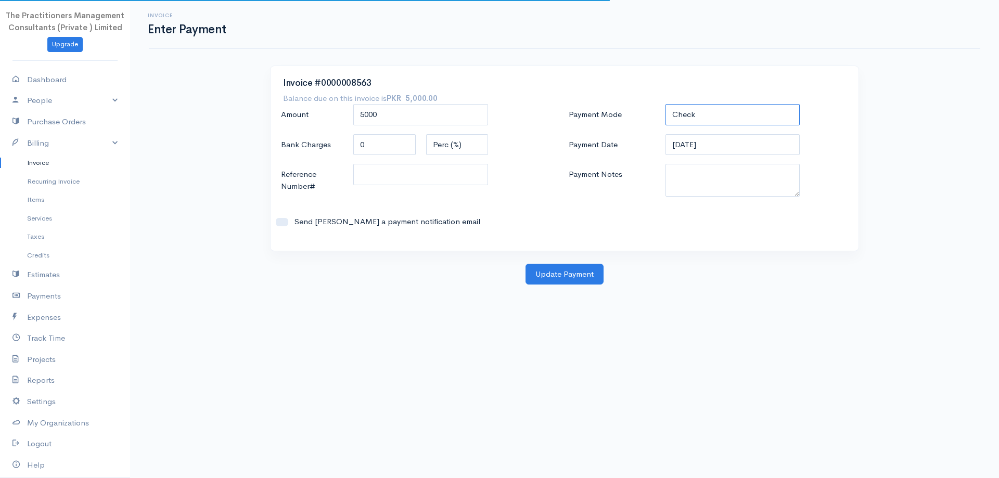
click at [724, 120] on select "Check Bank Transfer Credit Cash Debit ACH VISA MASTERCARD AMEX DISCOVER DINERS …" at bounding box center [732, 114] width 135 height 21
select select "Bank Transfer"
click at [665, 104] on select "Check Bank Transfer Credit Cash Debit ACH VISA MASTERCARD AMEX DISCOVER DINERS …" at bounding box center [732, 114] width 135 height 21
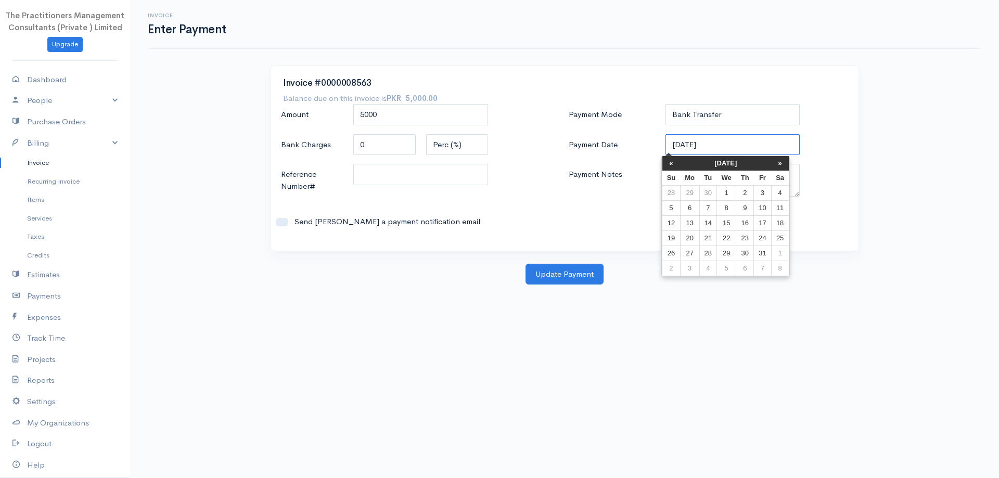
click at [696, 145] on input "07-10-2025" at bounding box center [732, 144] width 135 height 21
click at [772, 197] on td "4" at bounding box center [780, 192] width 18 height 15
type input "04-10-2025"
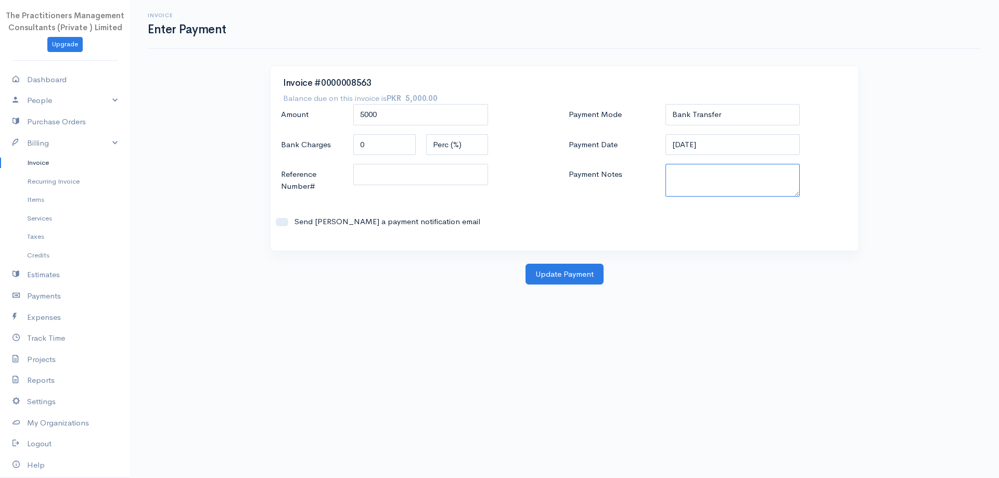
click at [727, 181] on textarea "Payment Notes" at bounding box center [732, 180] width 135 height 33
type textarea "5903"
click at [469, 174] on input "Reference Number#" at bounding box center [420, 174] width 135 height 21
type input "5903"
click at [550, 269] on button "Update Payment" at bounding box center [564, 274] width 78 height 21
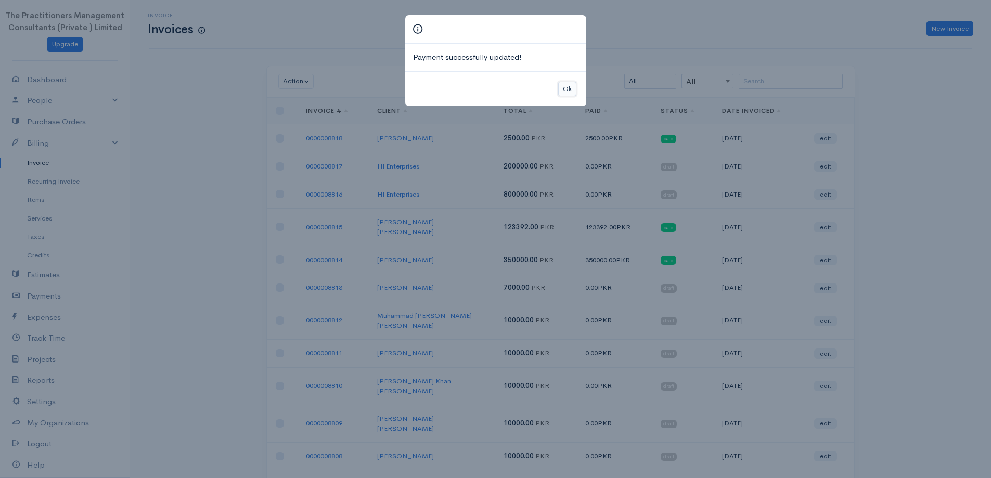
click at [569, 91] on button "Ok" at bounding box center [567, 89] width 18 height 15
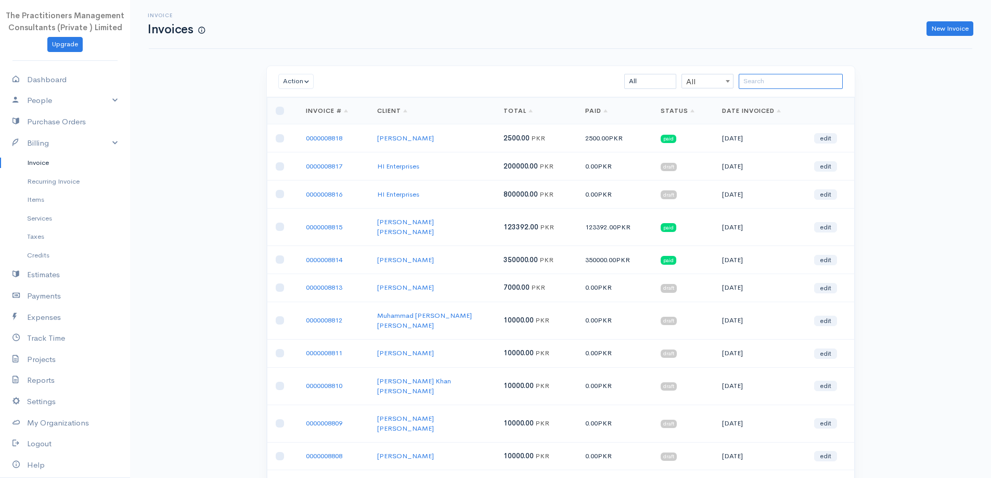
click at [780, 78] on input "search" at bounding box center [791, 81] width 104 height 15
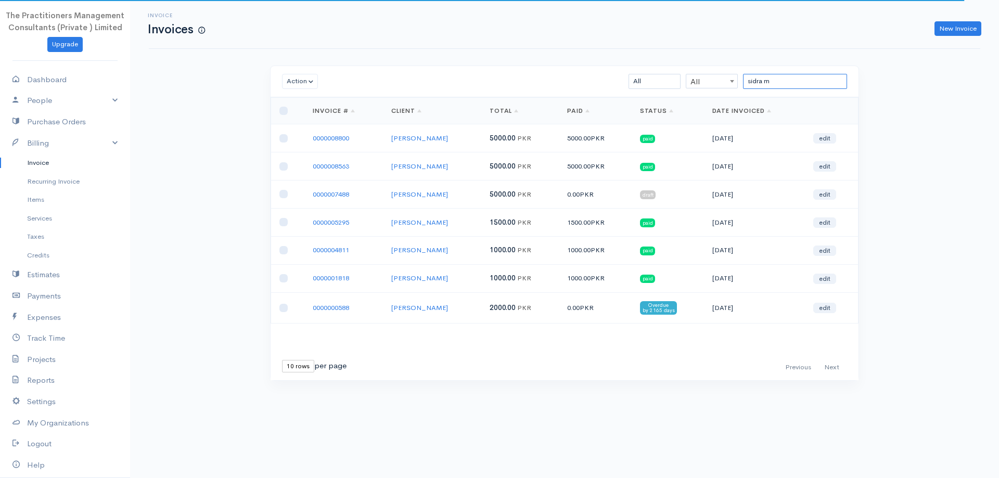
type input "sidra m"
click at [326, 197] on link "0000007488" at bounding box center [331, 194] width 36 height 9
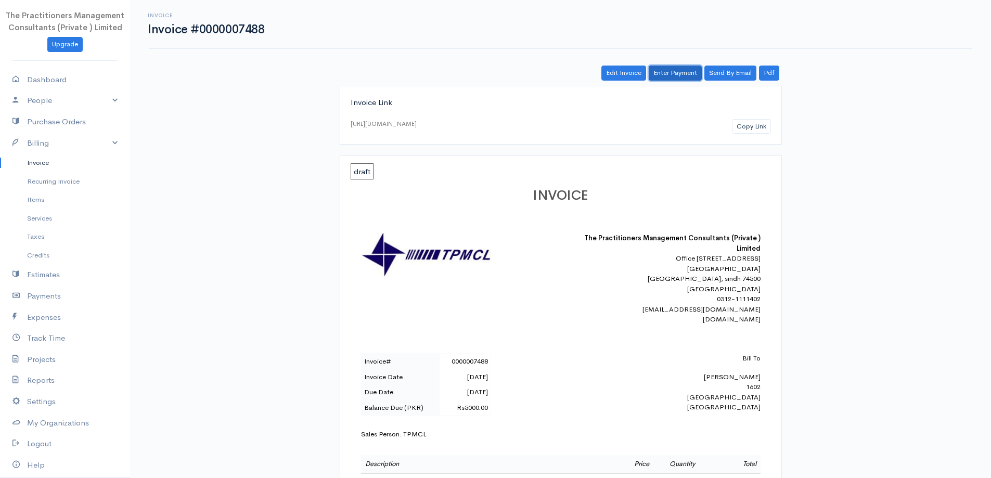
click at [670, 72] on link "Enter Payment" at bounding box center [675, 73] width 53 height 15
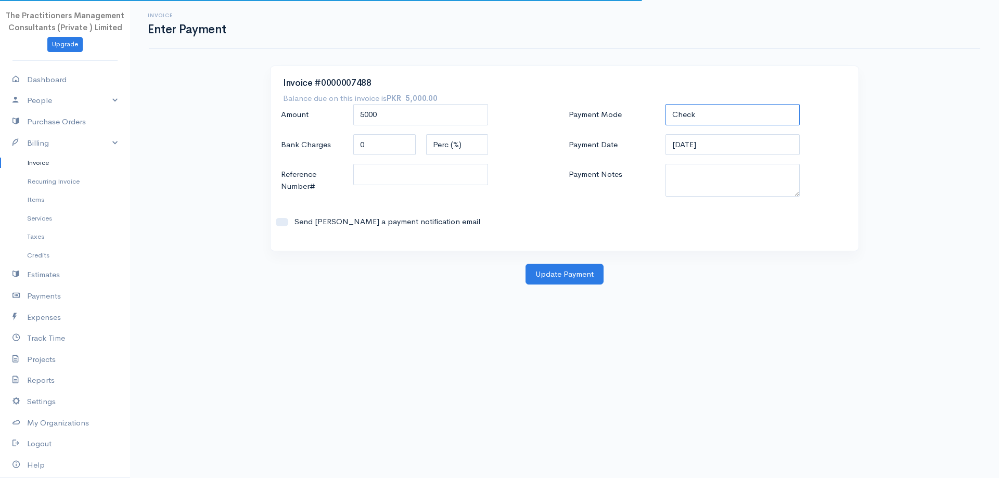
drag, startPoint x: 759, startPoint y: 116, endPoint x: 756, endPoint y: 125, distance: 9.1
click at [759, 116] on select "Check Bank Transfer Credit Cash Debit ACH VISA MASTERCARD AMEX DISCOVER DINERS …" at bounding box center [732, 114] width 135 height 21
select select "Bank Transfer"
click at [665, 104] on select "Check Bank Transfer Credit Cash Debit ACH VISA MASTERCARD AMEX DISCOVER DINERS …" at bounding box center [732, 114] width 135 height 21
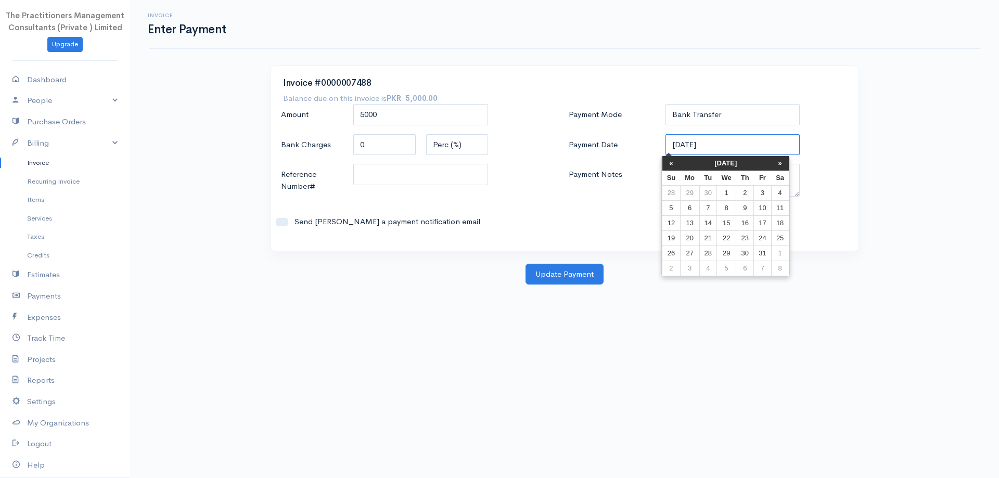
click at [703, 148] on input "07-10-2025" at bounding box center [732, 144] width 135 height 21
click at [786, 194] on td "4" at bounding box center [780, 192] width 18 height 15
type input "04-10-2025"
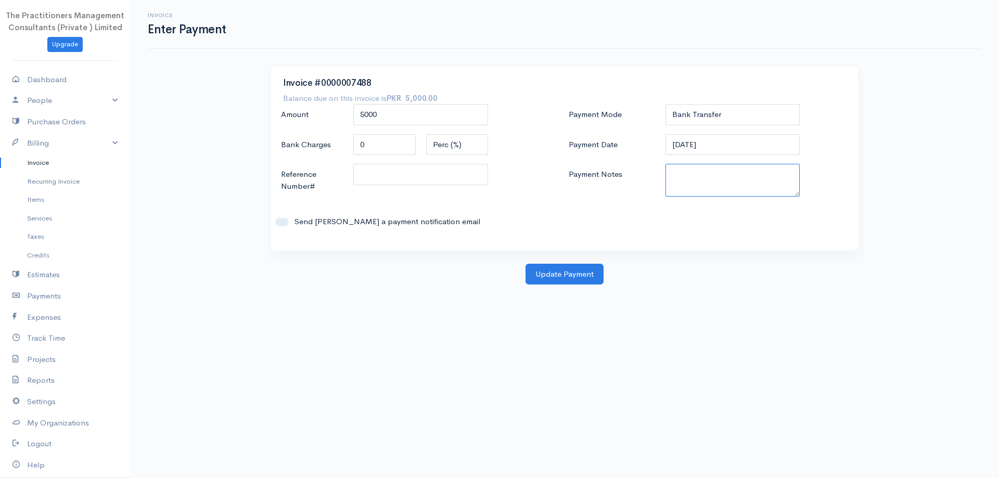
click at [730, 168] on textarea "Payment Notes" at bounding box center [732, 180] width 135 height 33
type textarea "5903"
click at [462, 173] on input "Reference Number#" at bounding box center [420, 174] width 135 height 21
type input "5903"
click at [587, 268] on button "Update Payment" at bounding box center [564, 274] width 78 height 21
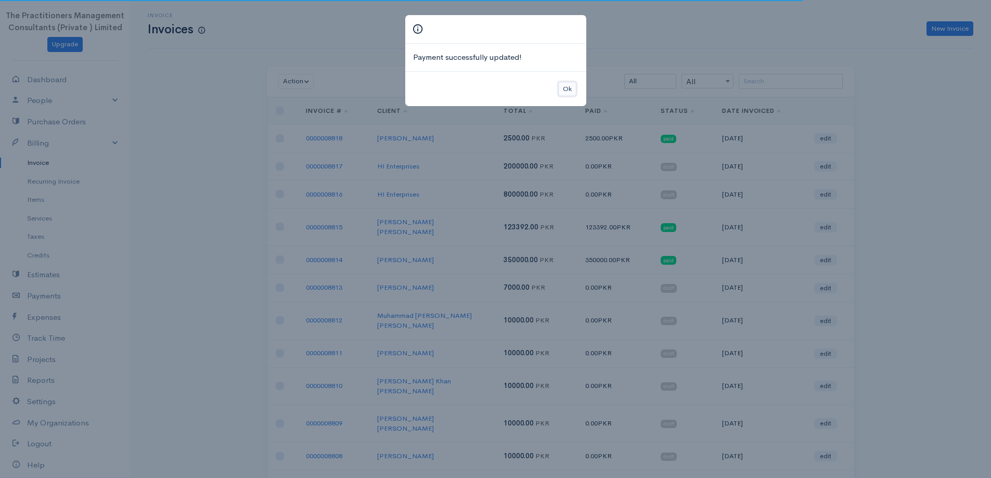
click at [562, 93] on button "Ok" at bounding box center [567, 89] width 18 height 15
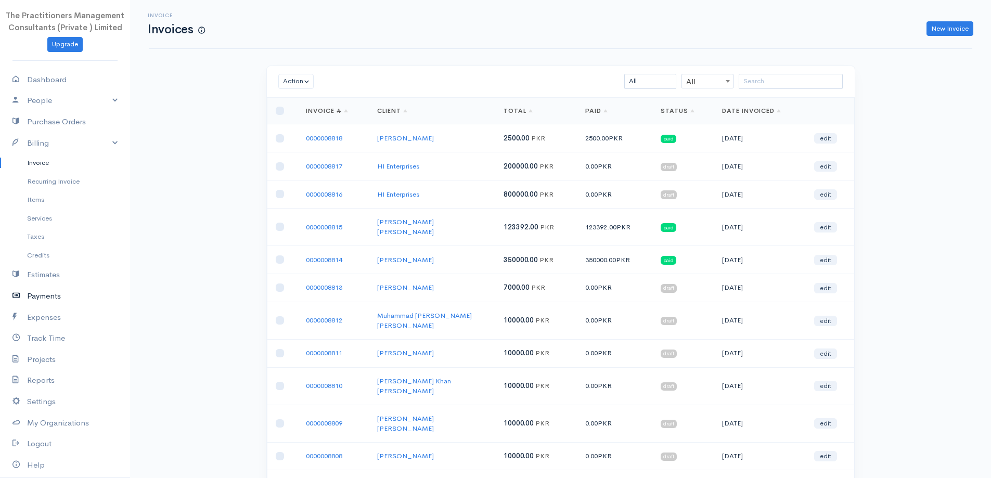
click at [29, 295] on link "Payments" at bounding box center [65, 296] width 130 height 21
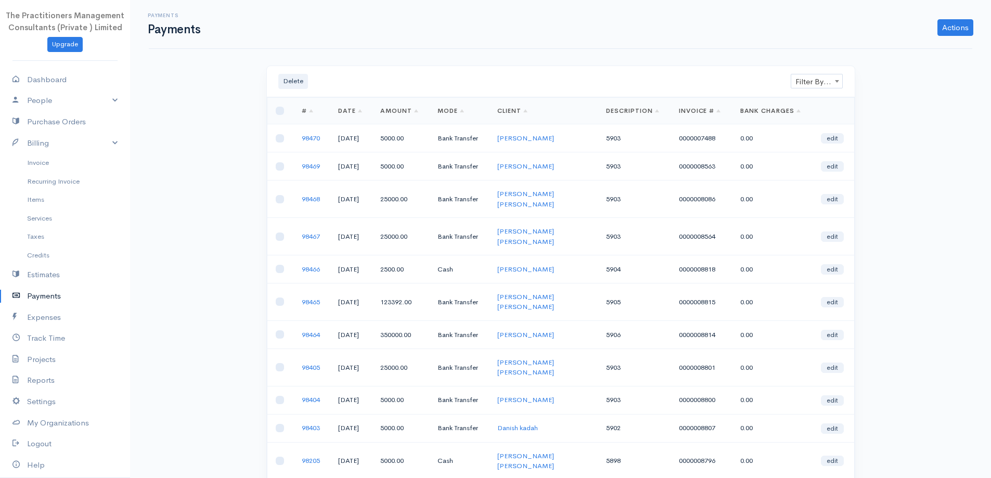
scroll to position [52, 0]
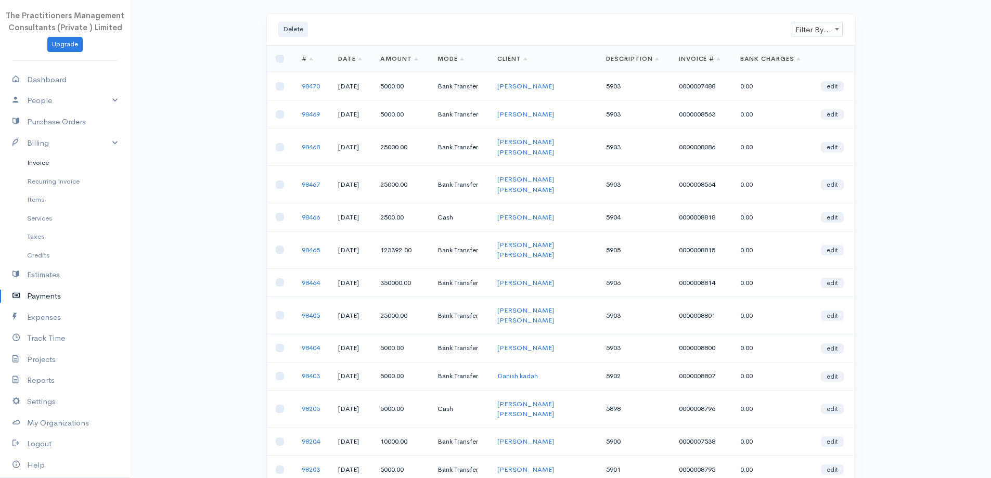
click at [8, 166] on link "Invoice" at bounding box center [65, 162] width 130 height 19
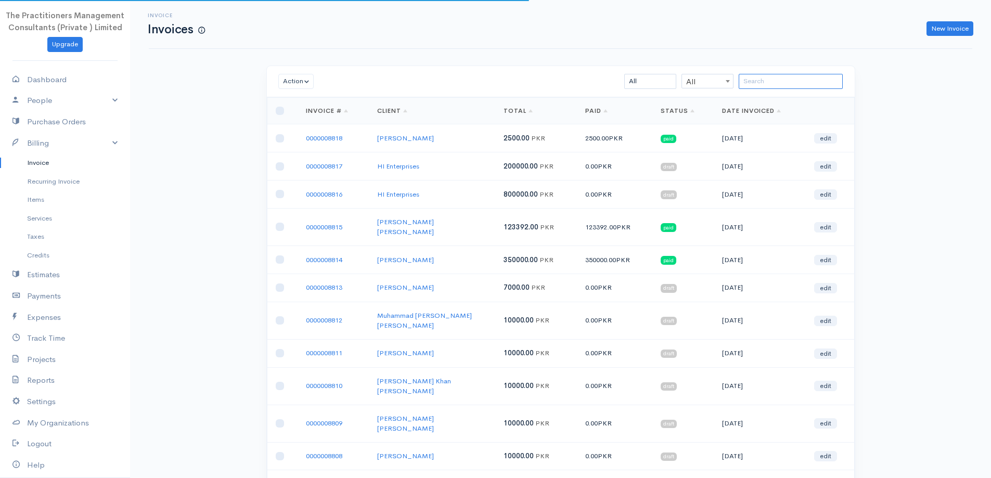
click at [782, 76] on input "search" at bounding box center [791, 81] width 104 height 15
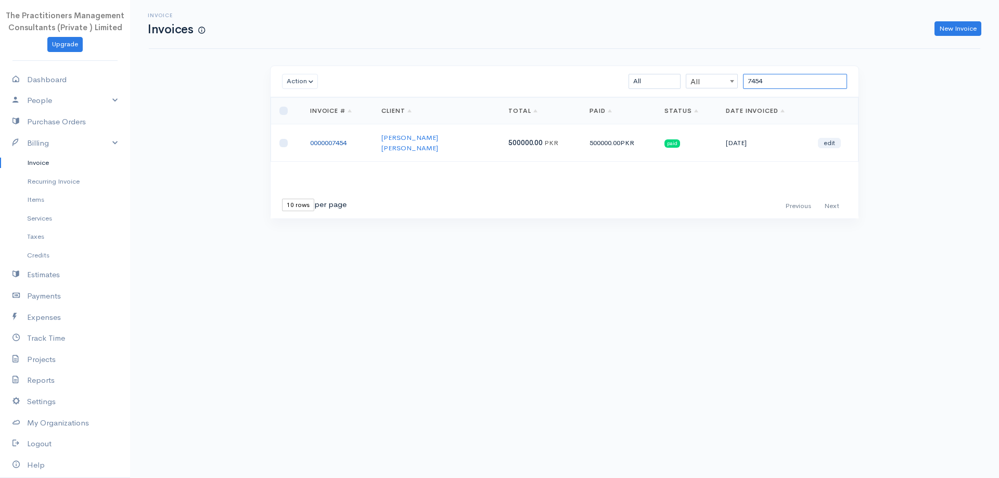
type input "7454"
click at [330, 140] on link "0000007454" at bounding box center [328, 142] width 36 height 9
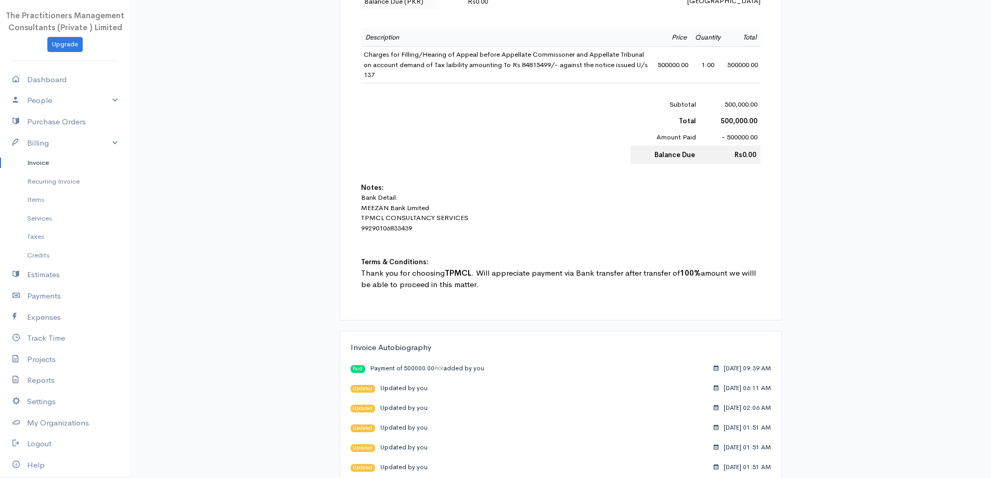
scroll to position [416, 0]
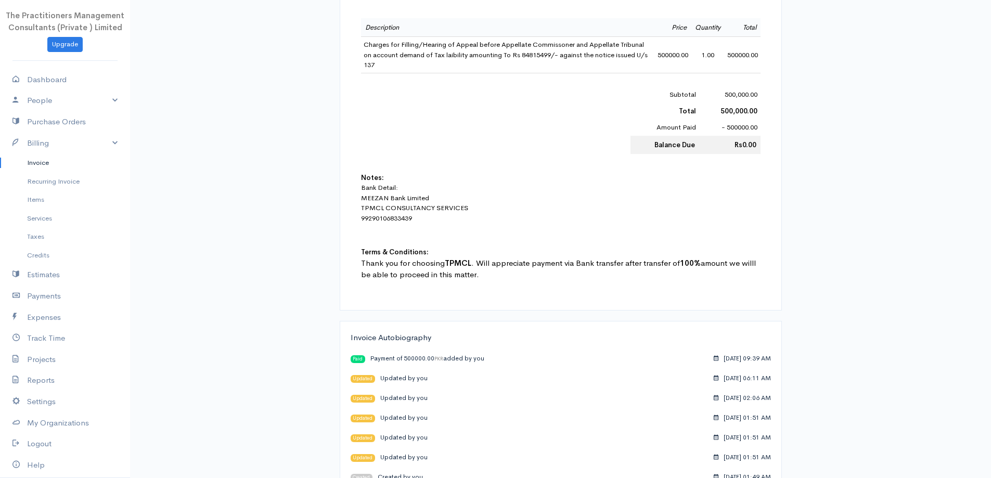
click at [16, 167] on link "Invoice" at bounding box center [65, 162] width 130 height 19
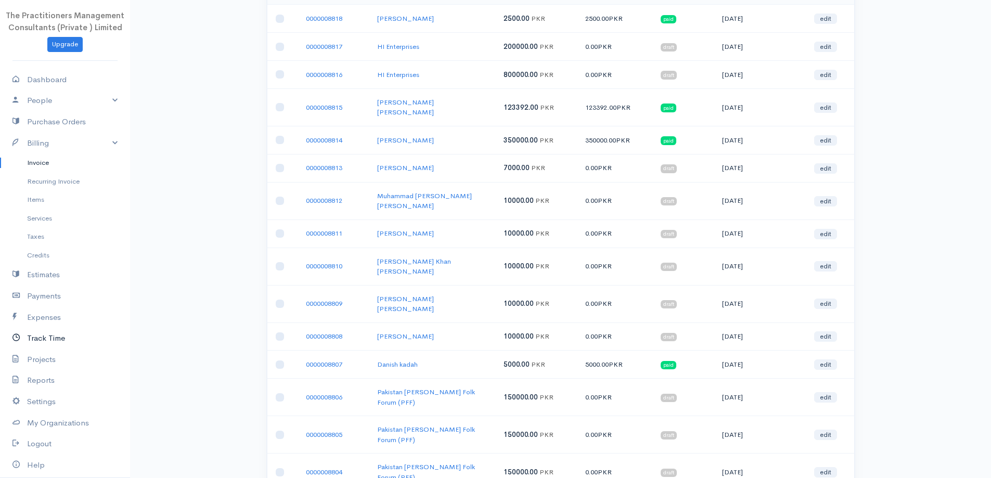
scroll to position [156, 0]
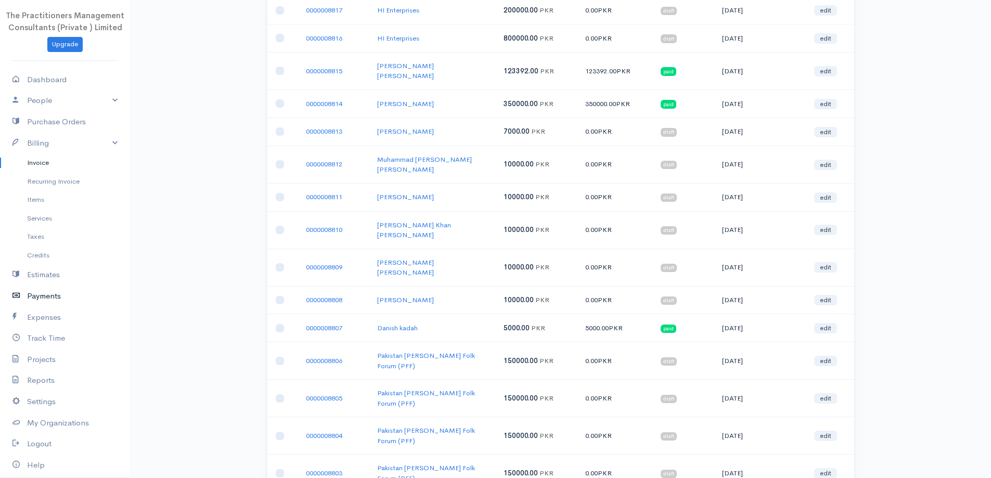
click at [45, 298] on link "Payments" at bounding box center [65, 296] width 130 height 21
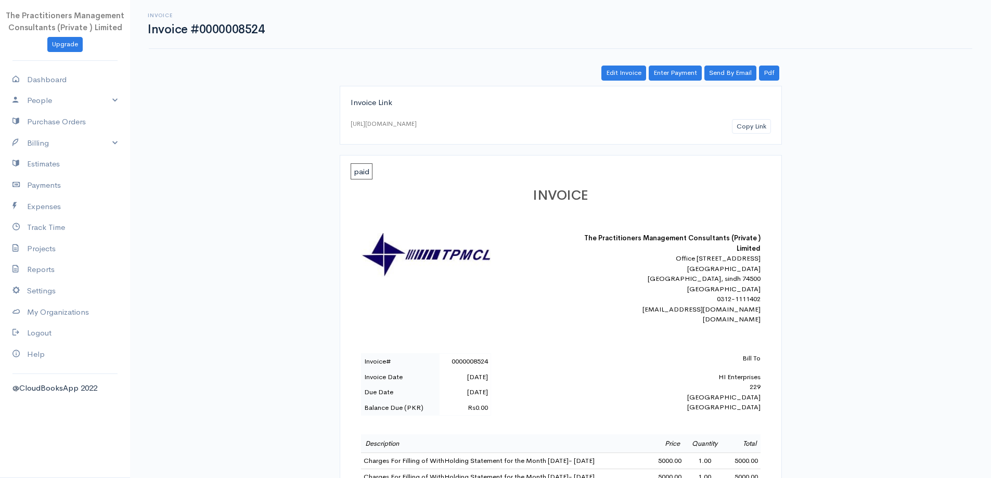
scroll to position [52, 0]
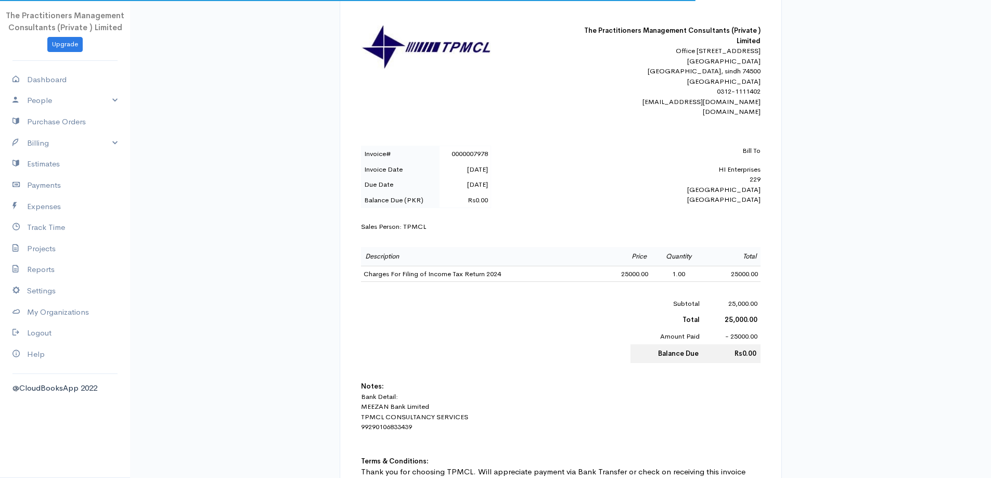
scroll to position [208, 0]
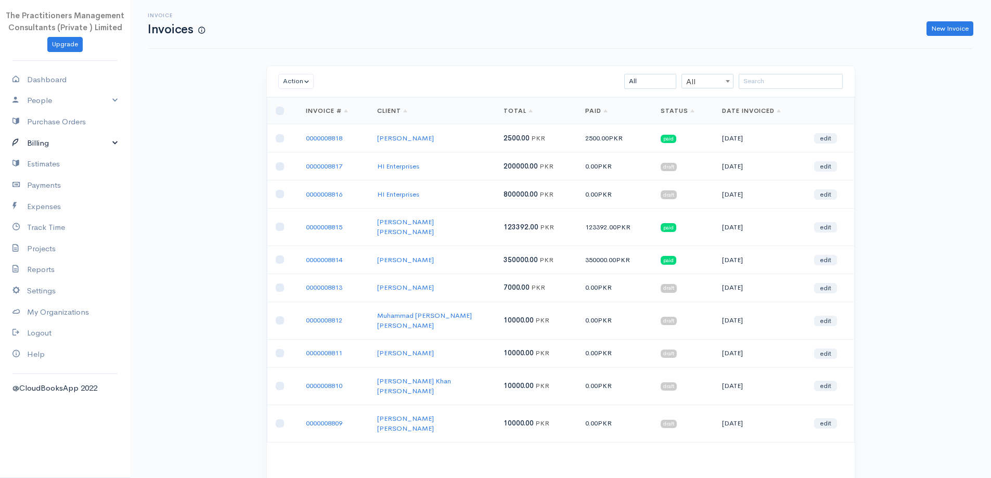
click at [40, 145] on link "Billing" at bounding box center [65, 143] width 130 height 21
drag, startPoint x: 48, startPoint y: 168, endPoint x: 178, endPoint y: 208, distance: 136.6
click at [48, 169] on link "Invoice" at bounding box center [65, 162] width 130 height 19
click at [763, 82] on input "search" at bounding box center [791, 81] width 104 height 15
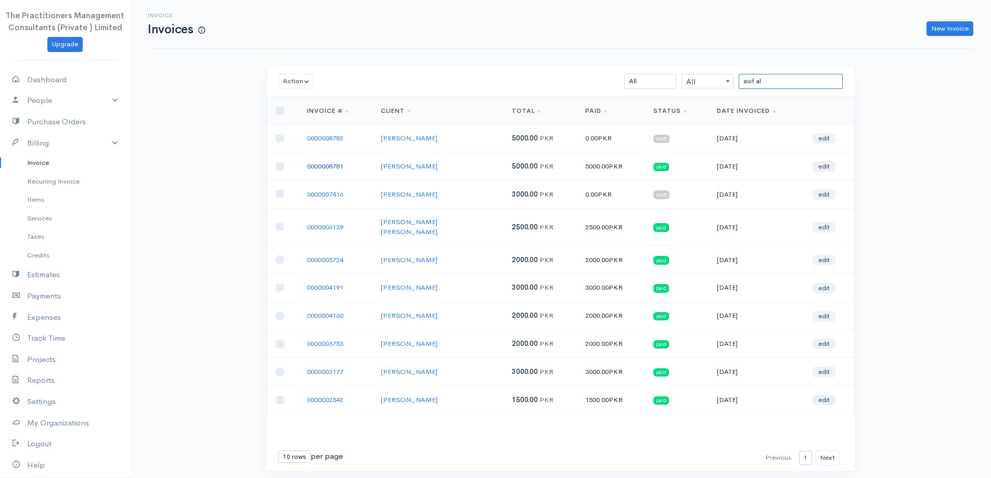
type input "asif al"
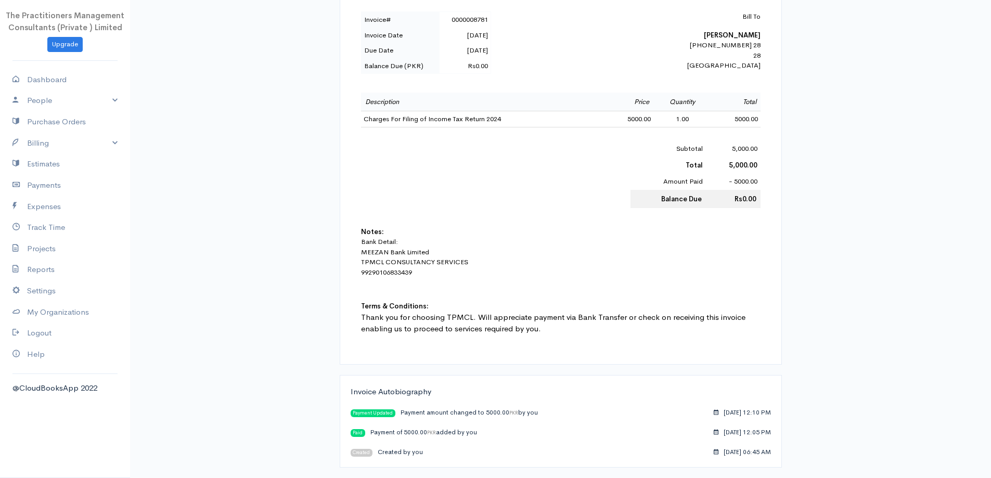
scroll to position [352, 0]
click at [36, 155] on link "Estimates" at bounding box center [65, 163] width 130 height 21
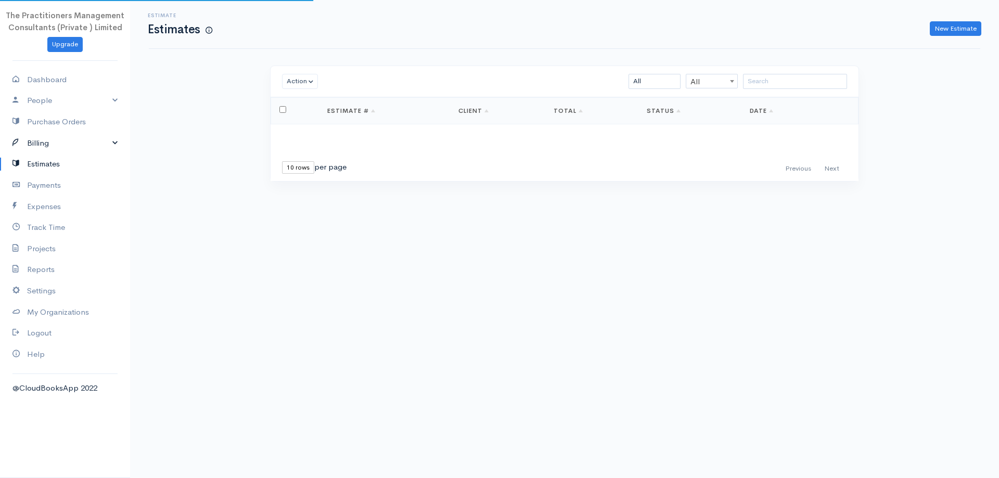
click at [42, 148] on link "Billing" at bounding box center [65, 143] width 130 height 21
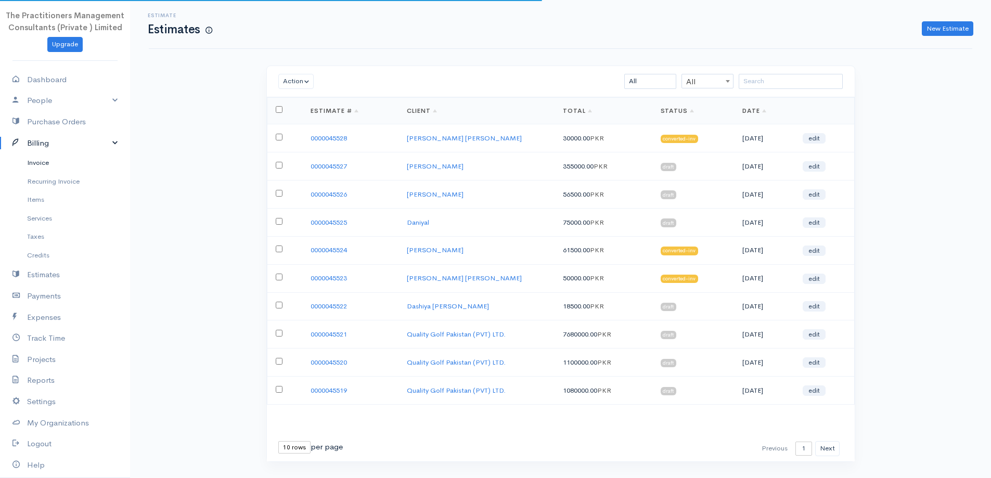
click at [49, 170] on link "Invoice" at bounding box center [65, 162] width 130 height 19
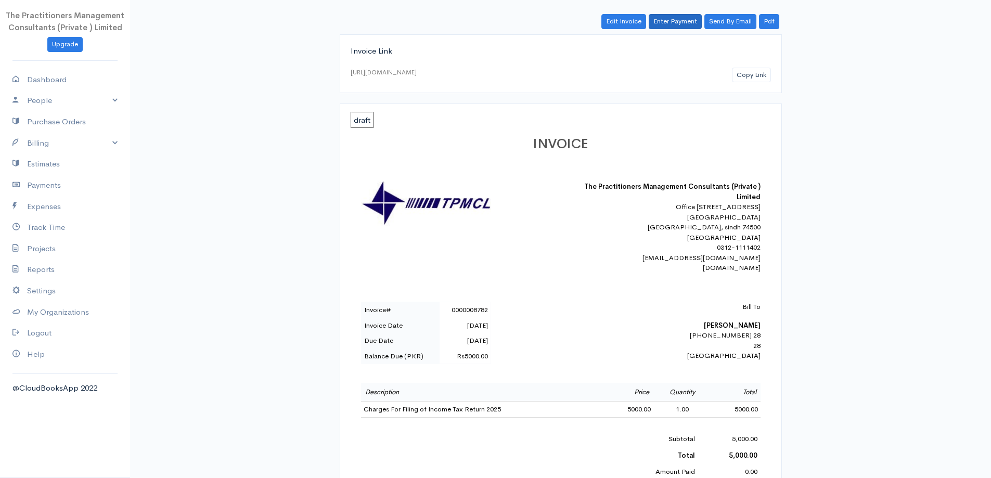
scroll to position [156, 0]
